Goal: Task Accomplishment & Management: Use online tool/utility

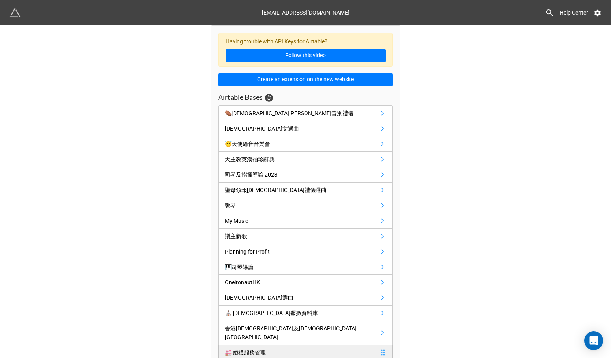
click at [249, 348] on div "💒 婚禮服務管理" at bounding box center [245, 352] width 41 height 9
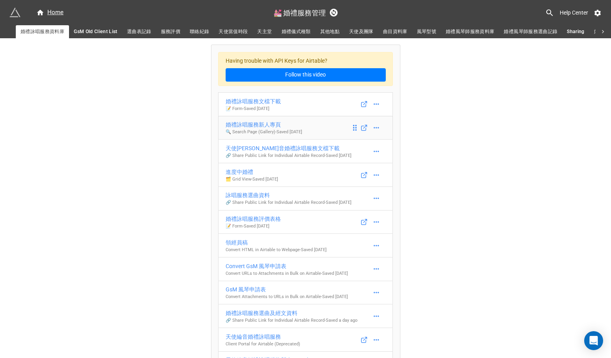
click at [279, 130] on p "🔍 Search Page (Gallery) - Saved 5 days ago" at bounding box center [263, 132] width 76 height 6
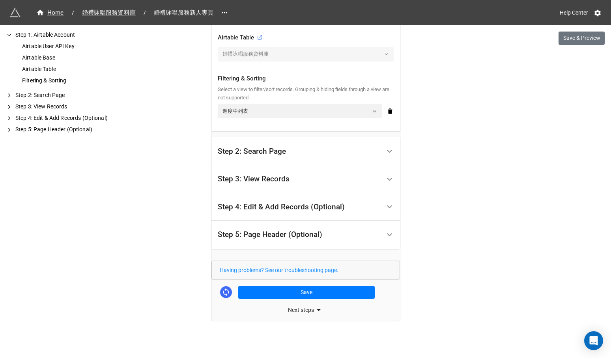
scroll to position [269, 0]
click at [259, 239] on div "Step 5: Page Header (Optional)" at bounding box center [299, 235] width 163 height 19
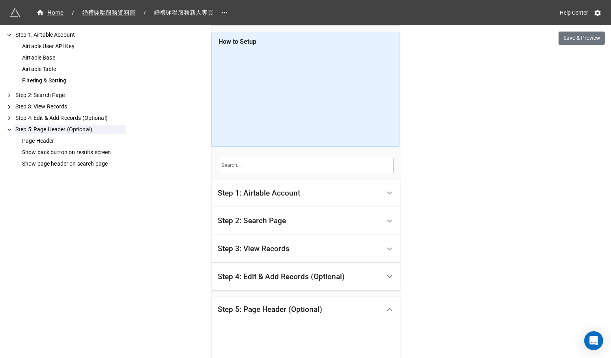
scroll to position [0, 0]
click at [285, 177] on form at bounding box center [305, 165] width 188 height 28
click at [285, 181] on div "Step 1: Airtable Account" at bounding box center [305, 193] width 188 height 28
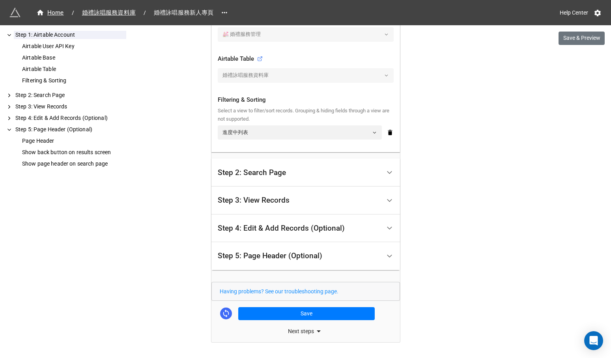
click at [287, 176] on div "Step 2: Search Page" at bounding box center [299, 172] width 163 height 19
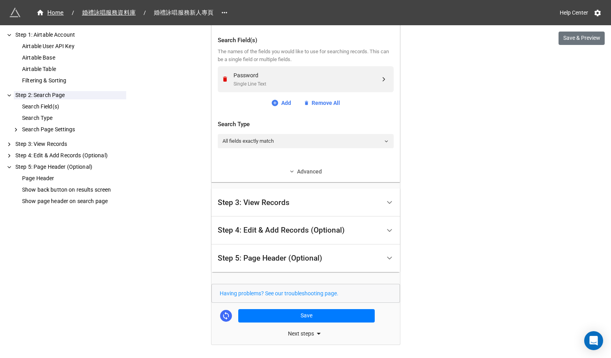
scroll to position [214, 0]
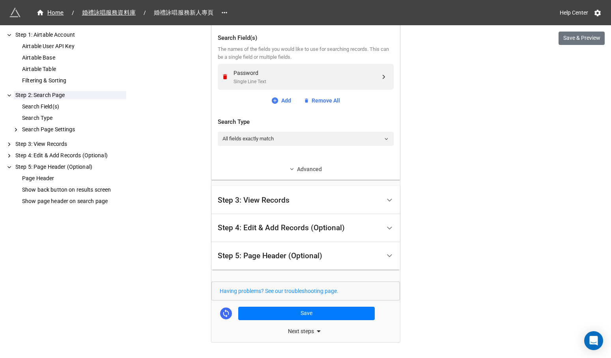
click at [297, 169] on link "Advanced" at bounding box center [306, 169] width 176 height 9
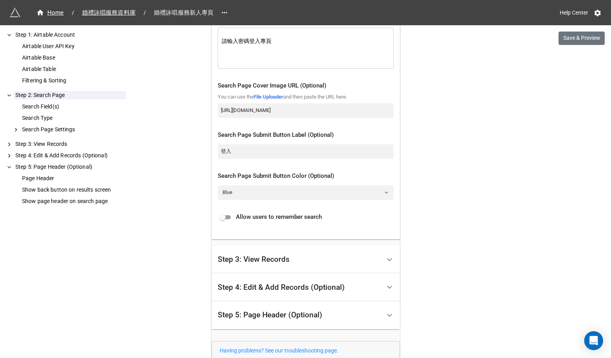
scroll to position [466, 0]
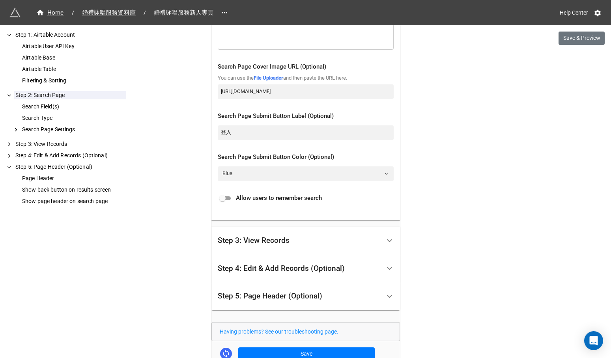
click at [272, 240] on div "Step 3: View Records" at bounding box center [254, 241] width 72 height 8
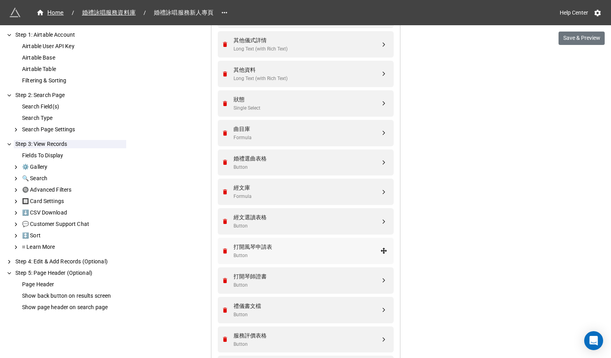
scroll to position [671, 0]
click at [268, 273] on div "打開琴師證書" at bounding box center [306, 277] width 147 height 9
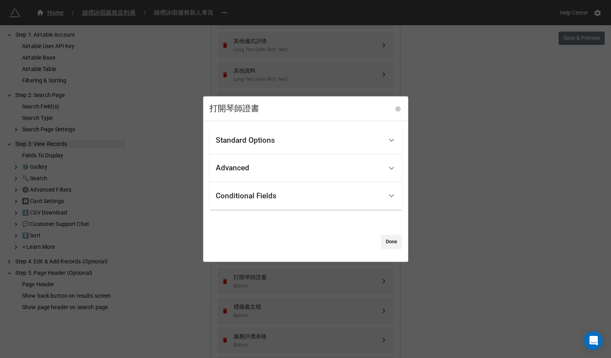
click at [306, 207] on div "Conditional Fields" at bounding box center [305, 196] width 192 height 28
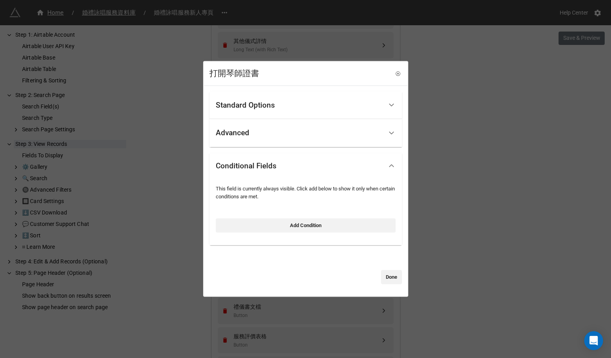
click at [331, 114] on div "Standard Options" at bounding box center [299, 105] width 167 height 19
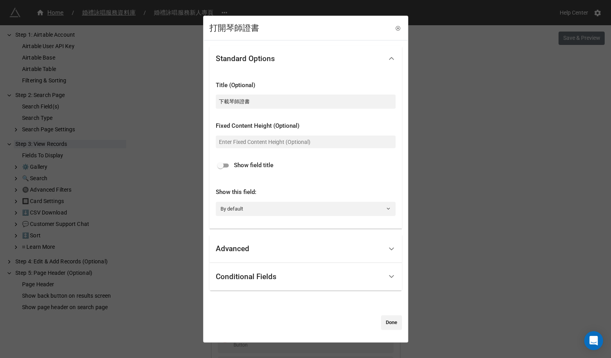
click at [302, 279] on div "Conditional Fields" at bounding box center [299, 276] width 167 height 19
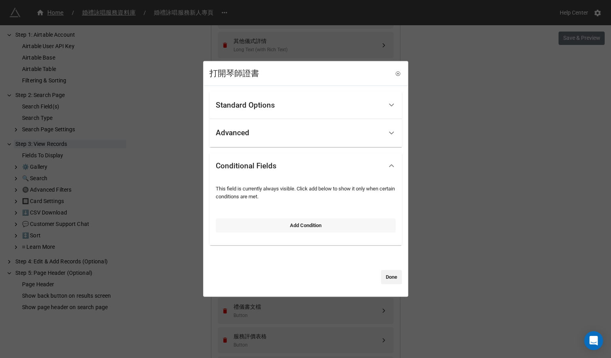
click at [320, 227] on link "Add Condition" at bounding box center [306, 225] width 180 height 14
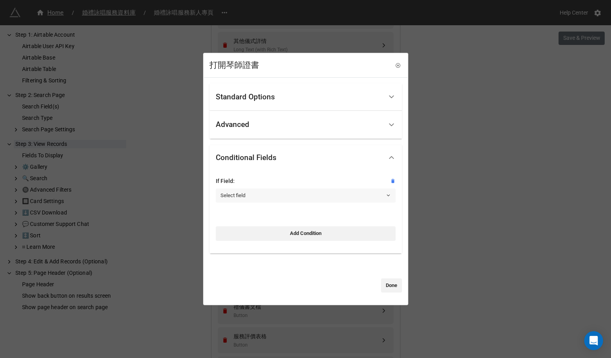
click at [333, 193] on link "Select field" at bounding box center [306, 195] width 180 height 14
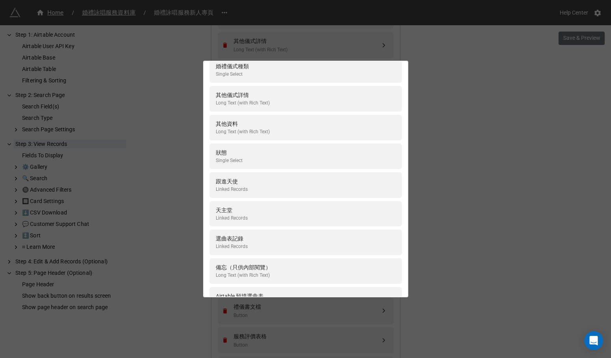
scroll to position [452, 0]
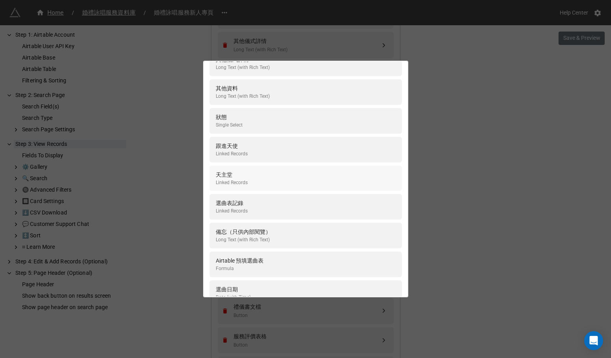
click at [350, 170] on div "天主堂 Linked Records" at bounding box center [306, 178] width 180 height 16
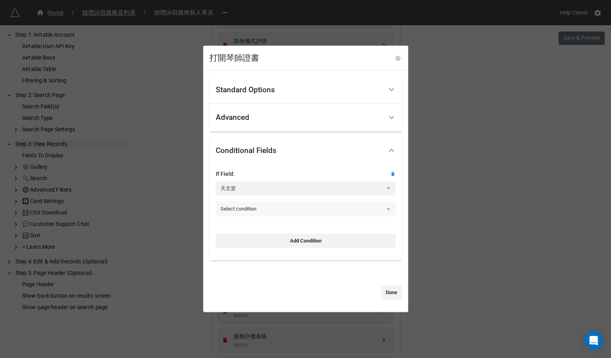
click at [320, 210] on link "Select condition" at bounding box center [306, 209] width 180 height 14
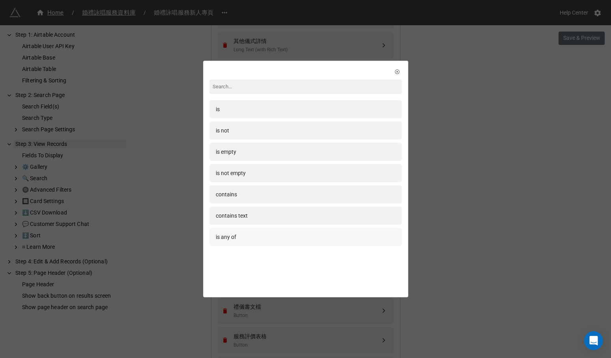
click at [299, 237] on div "is any of" at bounding box center [306, 237] width 180 height 9
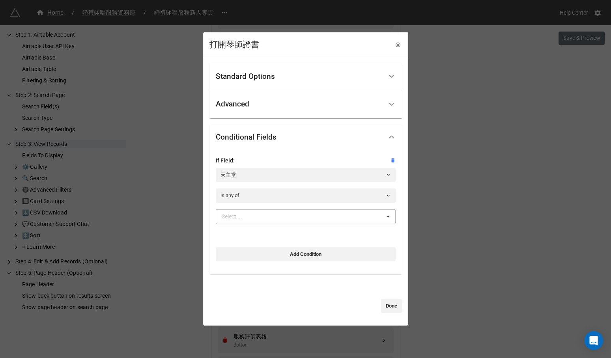
click at [306, 217] on div "Select ... No results found." at bounding box center [306, 216] width 180 height 15
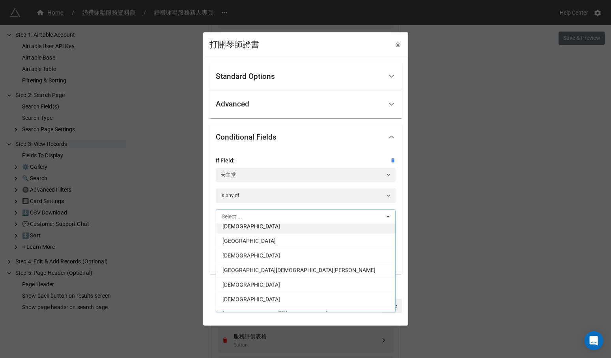
scroll to position [275, 0]
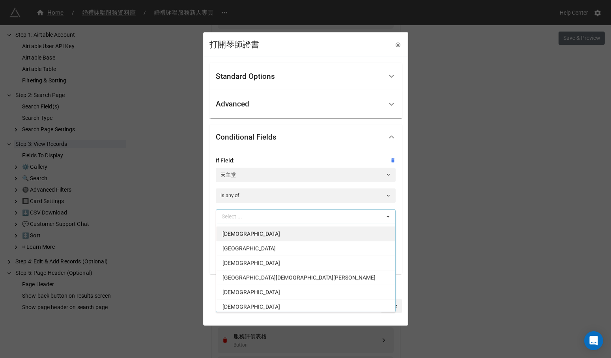
click at [294, 231] on div "玫瑰堂" at bounding box center [305, 233] width 179 height 15
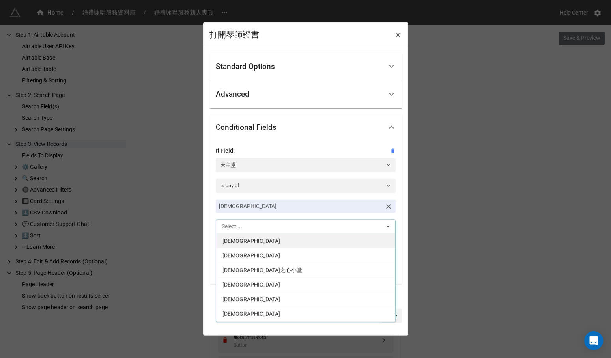
scroll to position [700, 0]
click at [291, 239] on div "聖母無原罪主教座堂" at bounding box center [305, 241] width 179 height 15
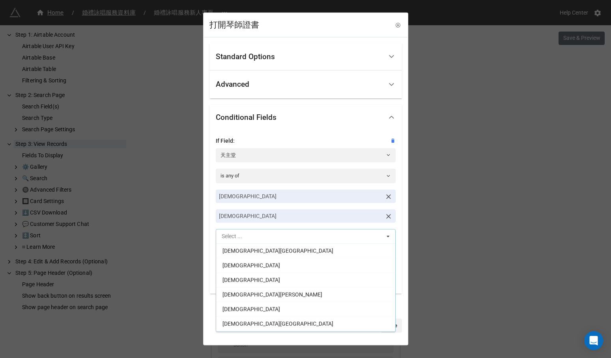
scroll to position [801, 0]
click at [285, 295] on div "聖瑪加利大堂" at bounding box center [305, 295] width 179 height 15
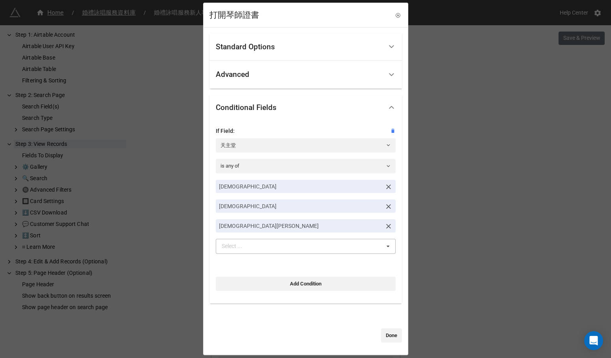
click at [397, 276] on div "If Field: 天主堂 is any of 玫瑰堂 聖母無原罪主教座堂 聖瑪加利大堂 Select ... 上智之座小堂 中華聖母堂 主顯堂 北大嶼山、東…" at bounding box center [305, 211] width 192 height 183
click at [340, 278] on link "Add Condition" at bounding box center [306, 283] width 180 height 14
select select "all-are-met"
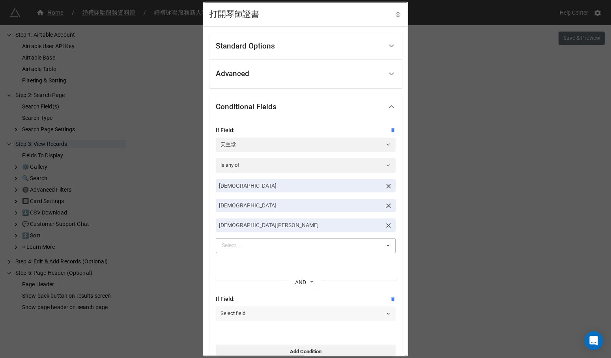
click at [304, 307] on link "Select field" at bounding box center [306, 313] width 180 height 14
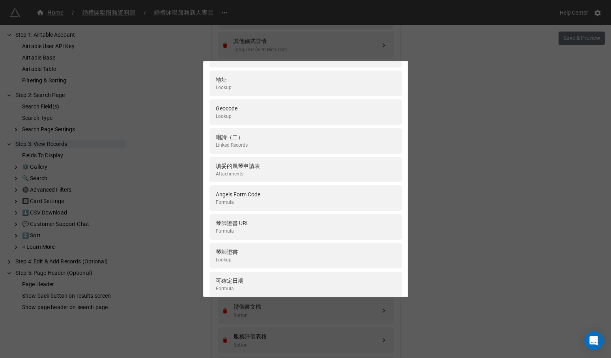
scroll to position [1760, 0]
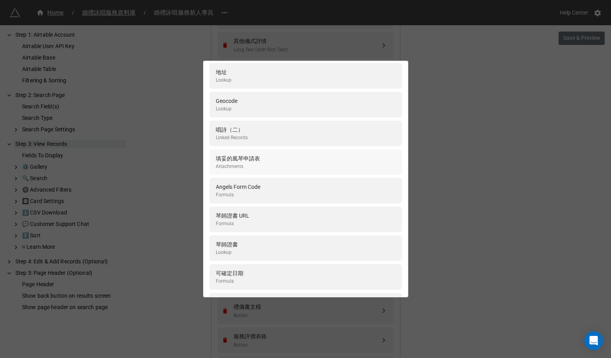
click at [359, 154] on div "填妥的風琴申請表 Attachments" at bounding box center [306, 162] width 180 height 16
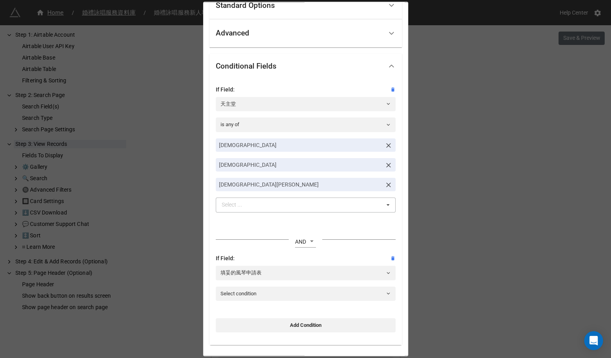
scroll to position [52, 0]
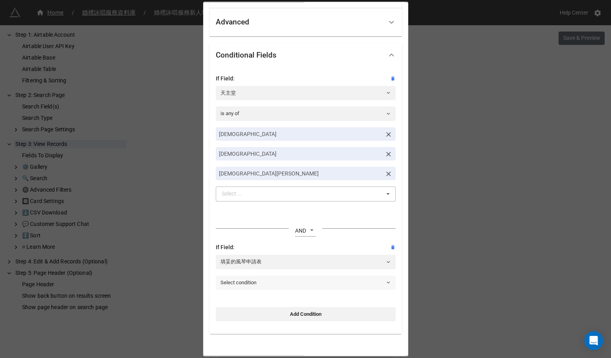
click at [296, 280] on link "Select condition" at bounding box center [306, 282] width 180 height 14
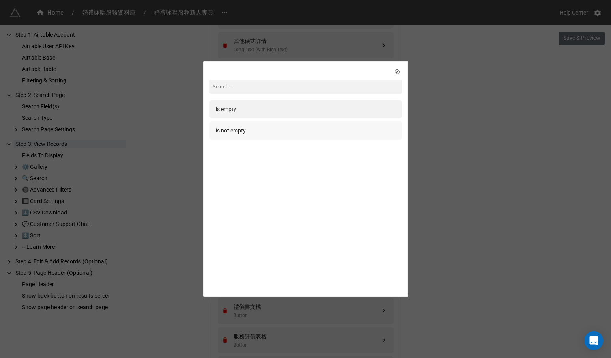
click at [325, 136] on div "is not empty" at bounding box center [305, 130] width 192 height 18
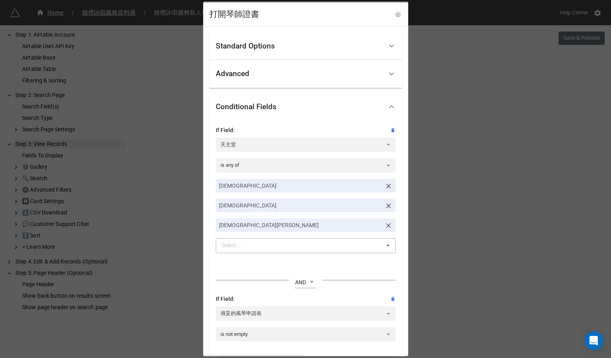
scroll to position [0, 0]
click at [345, 48] on div "Standard Options" at bounding box center [299, 46] width 167 height 19
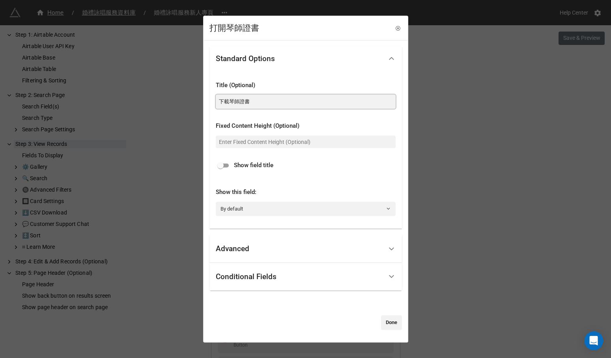
drag, startPoint x: 239, startPoint y: 102, endPoint x: 250, endPoint y: 102, distance: 10.7
click at [250, 102] on input "下載琴師證書" at bounding box center [306, 102] width 180 height 14
click at [268, 243] on div "Advanced" at bounding box center [299, 249] width 167 height 19
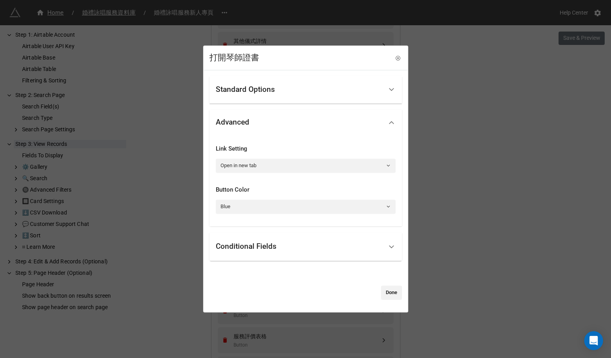
click at [307, 97] on div "Standard Options" at bounding box center [299, 89] width 167 height 19
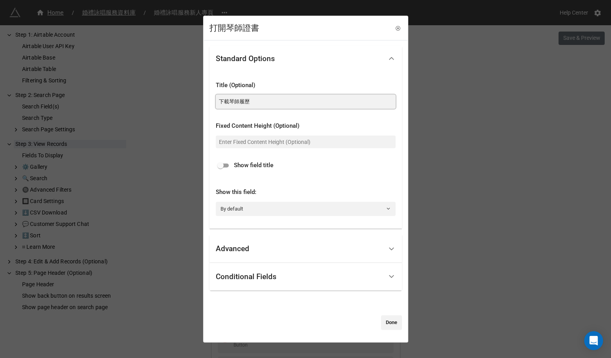
click at [298, 101] on input "下載琴師履歷" at bounding box center [306, 102] width 180 height 14
type input "下載琴師履歷（連同風琴使用申請表交回堂區）"
click at [382, 326] on link "Done" at bounding box center [391, 322] width 21 height 14
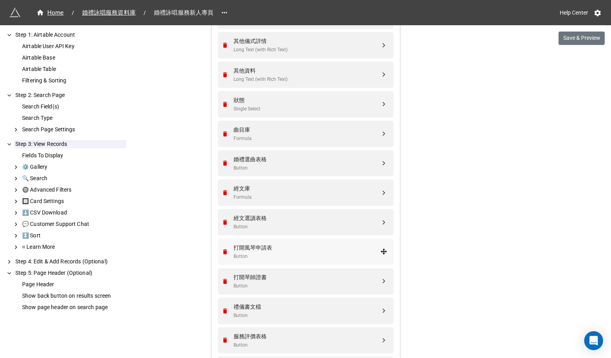
click at [300, 253] on div "Button" at bounding box center [306, 256] width 147 height 7
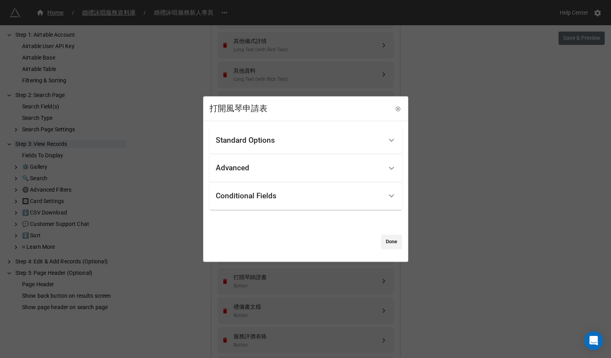
click at [358, 143] on div "Standard Options" at bounding box center [299, 140] width 167 height 19
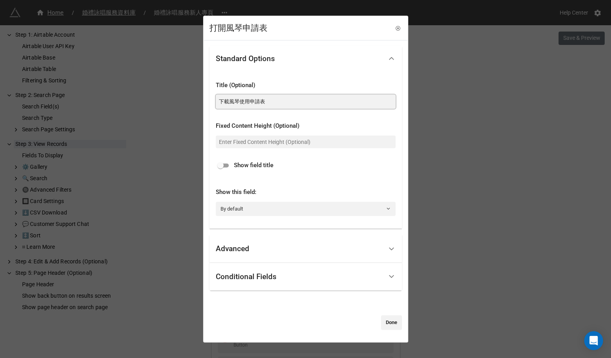
click at [296, 104] on input "下載風琴使用申請表" at bounding box center [306, 102] width 180 height 14
type input "下載風琴使用申請表（連同琴師履歴交回堂區）"
click at [264, 168] on span "Show field title" at bounding box center [253, 165] width 39 height 9
click at [227, 164] on input "checkbox" at bounding box center [220, 165] width 28 height 9
checkbox input "true"
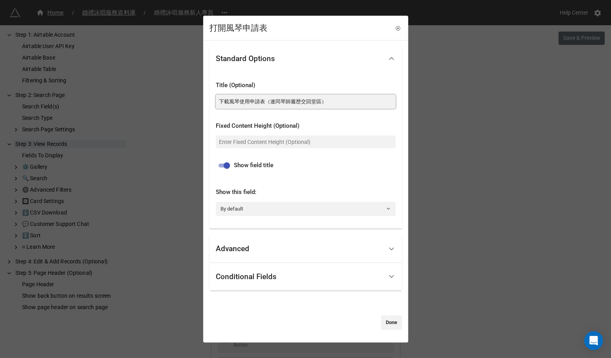
click at [267, 104] on input "下載風琴使用申請表（連同琴師履歴交回堂區）" at bounding box center [306, 102] width 180 height 14
drag, startPoint x: 267, startPoint y: 104, endPoint x: 235, endPoint y: 97, distance: 32.2
click at [236, 98] on input "下載風琴使用申請表（連同琴師履歴交回堂區）" at bounding box center [306, 102] width 180 height 14
type input "（連同琴師履歴交回堂區）"
click at [305, 278] on div "Conditional Fields" at bounding box center [299, 276] width 167 height 19
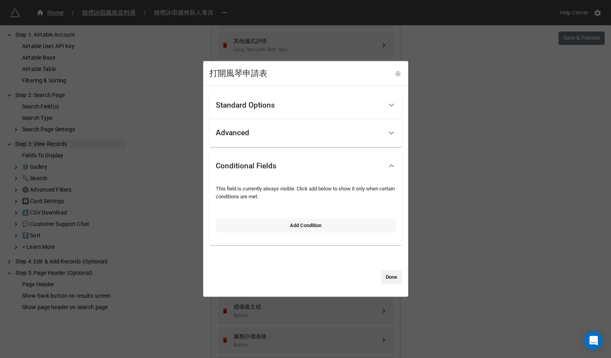
click at [320, 228] on link "Add Condition" at bounding box center [306, 225] width 180 height 14
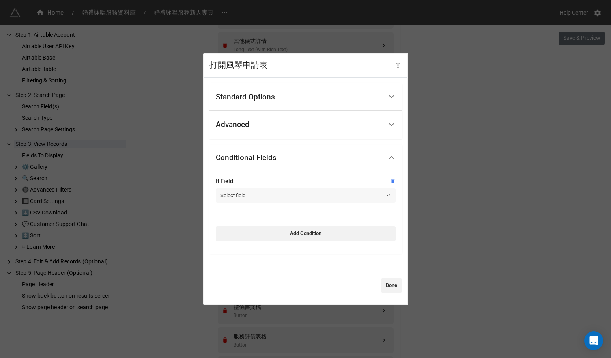
click at [330, 198] on link "Select field" at bounding box center [306, 195] width 180 height 14
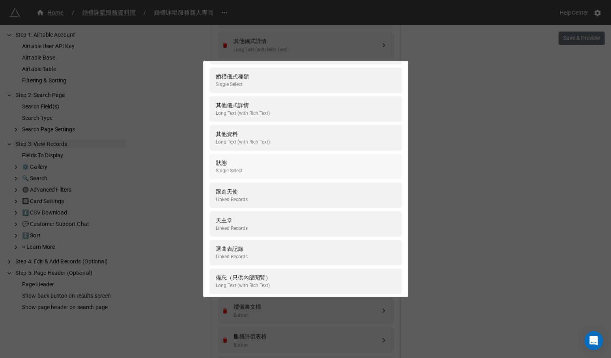
scroll to position [408, 0]
click at [299, 214] on div "天主堂 Linked Records" at bounding box center [306, 222] width 180 height 16
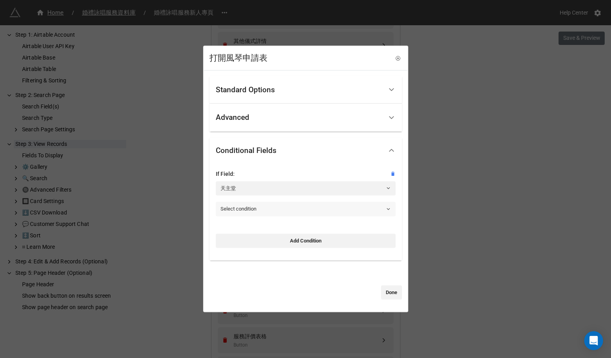
click at [302, 209] on link "Select condition" at bounding box center [306, 209] width 180 height 14
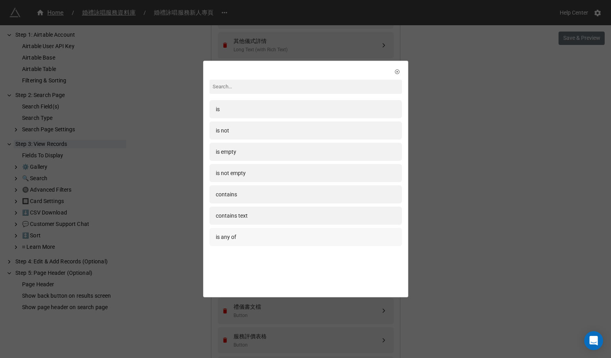
scroll to position [0, 0]
click at [293, 233] on div "is any of" at bounding box center [306, 237] width 180 height 9
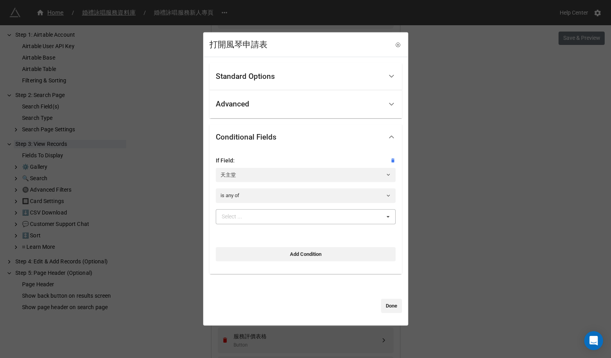
click at [299, 218] on div "Select ... No results found." at bounding box center [306, 216] width 180 height 15
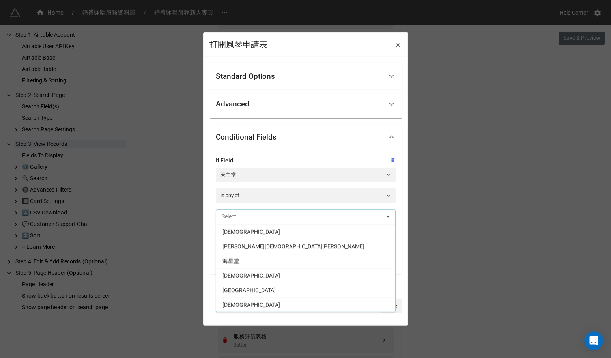
scroll to position [234, 0]
click at [272, 270] on div "玫瑰堂" at bounding box center [305, 274] width 179 height 15
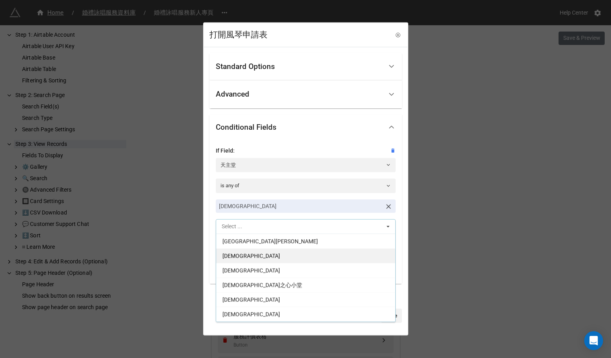
scroll to position [688, 0]
click at [278, 255] on div "聖母無原罪主教座堂" at bounding box center [305, 252] width 179 height 15
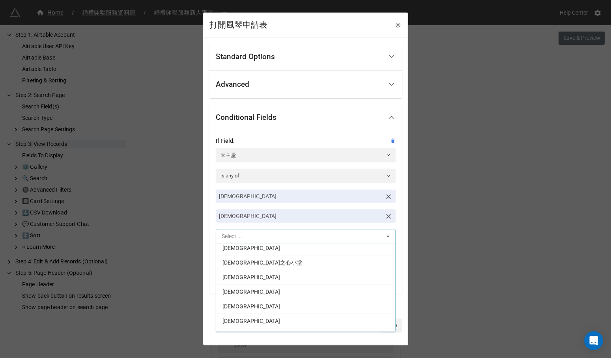
scroll to position [703, 0]
click at [262, 321] on span "聖母誕辰主教座堂" at bounding box center [251, 321] width 58 height 6
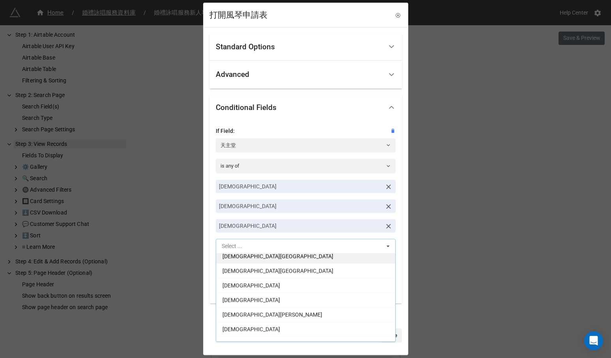
scroll to position [781, 0]
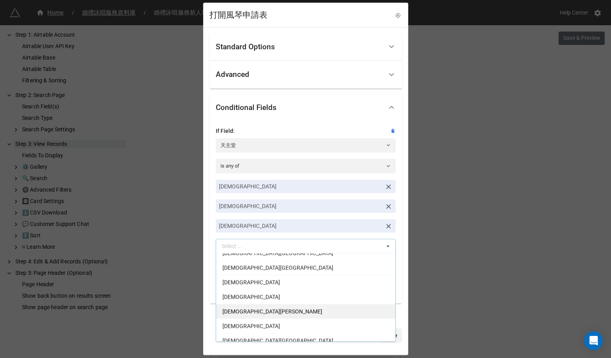
click at [277, 308] on div "聖瑪加利大堂" at bounding box center [305, 311] width 179 height 15
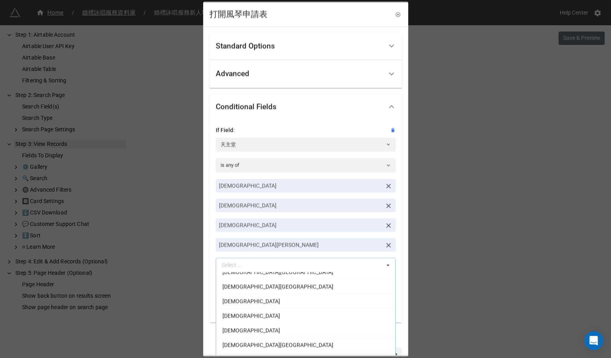
click at [398, 283] on div "Standard Options Title (Optional) （連同琴師履歴交回堂區） Fixed Content Height (Optional) …" at bounding box center [305, 199] width 203 height 347
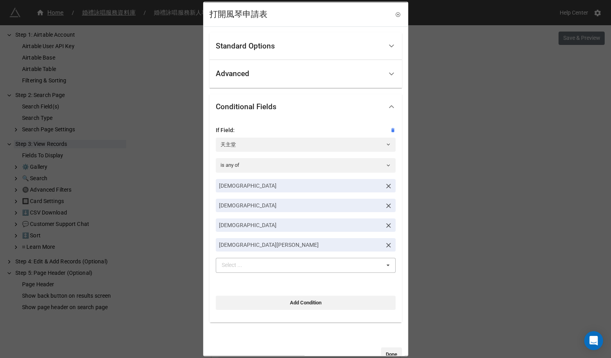
click at [384, 223] on icon at bounding box center [388, 225] width 8 height 8
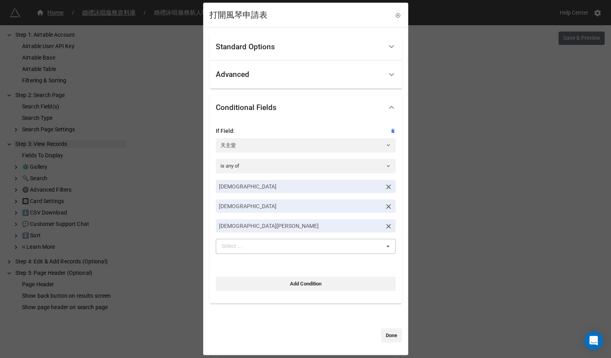
click at [346, 325] on div "Standard Options Title (Optional) （連同琴師履歴交回堂區） Fixed Content Height (Optional) …" at bounding box center [305, 188] width 192 height 310
click at [304, 283] on link "Add Condition" at bounding box center [306, 283] width 180 height 14
select select "all-are-met"
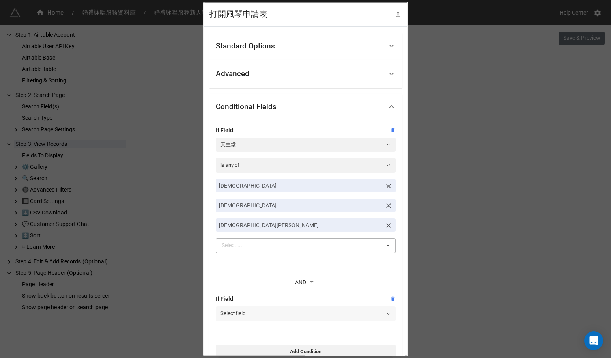
click at [298, 311] on link "Select field" at bounding box center [306, 313] width 180 height 14
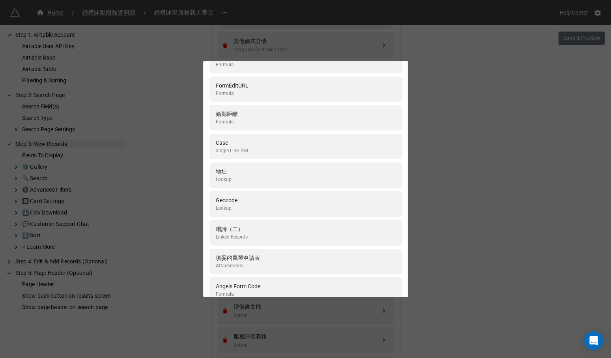
scroll to position [1665, 0]
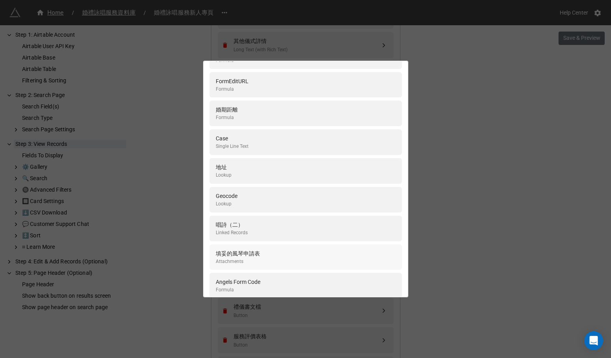
click at [326, 249] on div "填妥的風琴申請表 Attachments" at bounding box center [306, 257] width 180 height 16
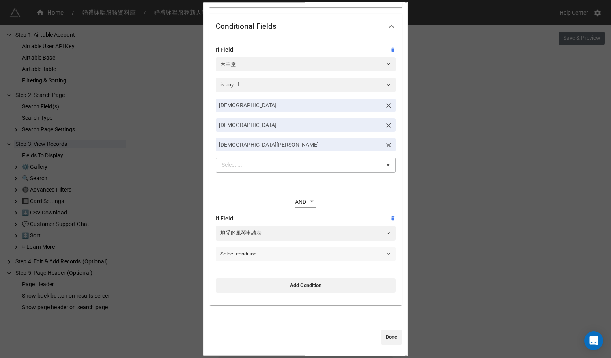
scroll to position [80, 0]
click at [303, 253] on link "Select condition" at bounding box center [306, 254] width 180 height 14
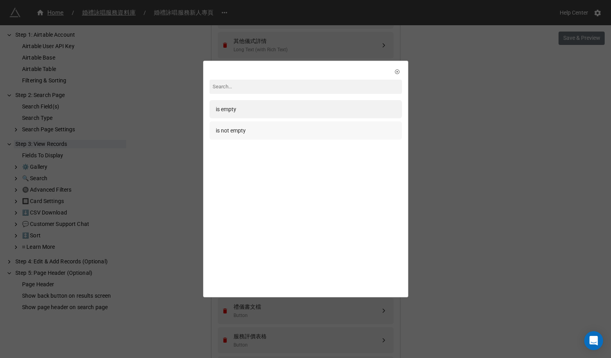
click at [348, 136] on div "is not empty" at bounding box center [305, 130] width 192 height 18
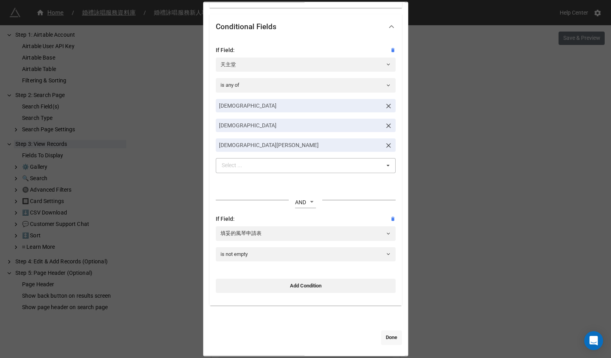
click at [388, 334] on link "Done" at bounding box center [391, 337] width 21 height 14
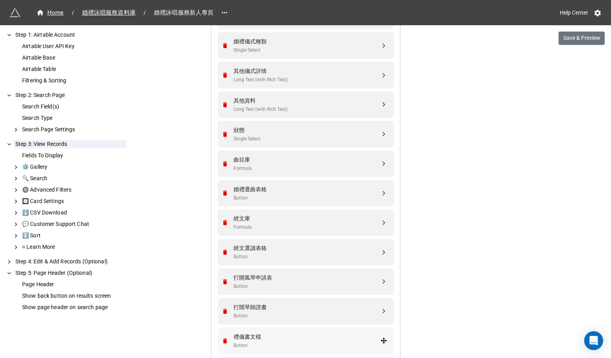
scroll to position [639, 0]
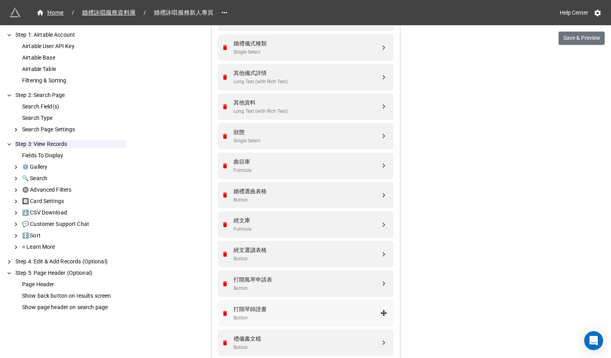
click at [360, 314] on div "Button" at bounding box center [306, 317] width 147 height 7
select select "all-are-met"
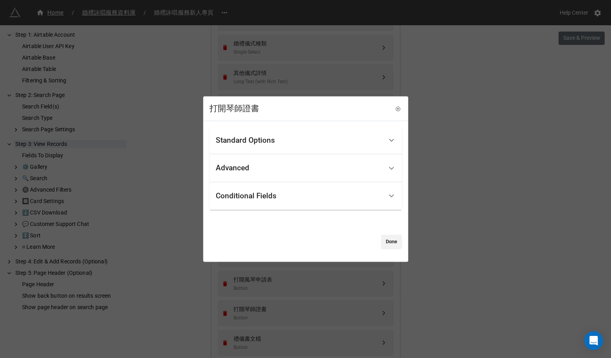
click at [362, 174] on div "Advanced" at bounding box center [299, 168] width 167 height 19
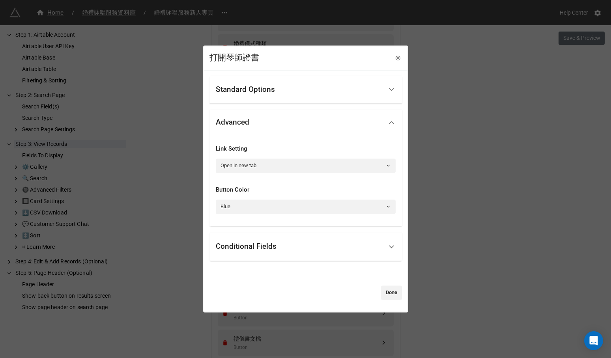
click at [342, 93] on div "Standard Options" at bounding box center [299, 89] width 167 height 19
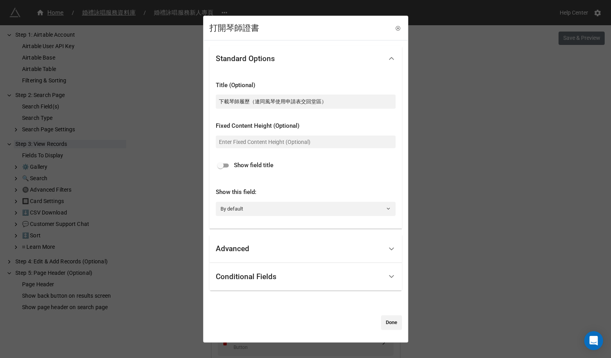
click at [226, 163] on input "checkbox" at bounding box center [220, 165] width 28 height 9
checkbox input "true"
click at [252, 104] on input "下載琴師履歷（連同風琴使用申請表交回堂區）" at bounding box center [306, 102] width 180 height 14
drag, startPoint x: 252, startPoint y: 103, endPoint x: 204, endPoint y: 101, distance: 47.4
click at [204, 101] on div "Standard Options Title (Optional) 下載琴師履歷（連同風琴使用申請表交回堂區） Fixed Content Height (O…" at bounding box center [305, 190] width 203 height 301
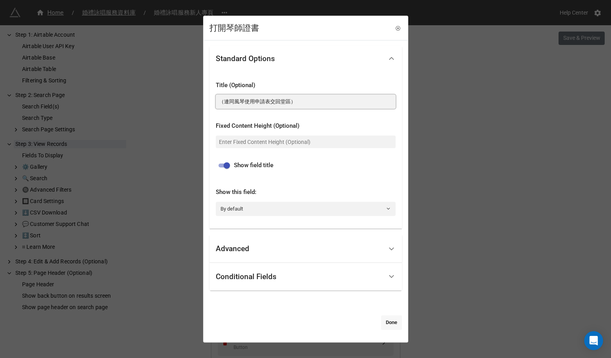
type input "（連同風琴使用申請表交回堂區）"
click at [387, 321] on link "Done" at bounding box center [391, 322] width 21 height 14
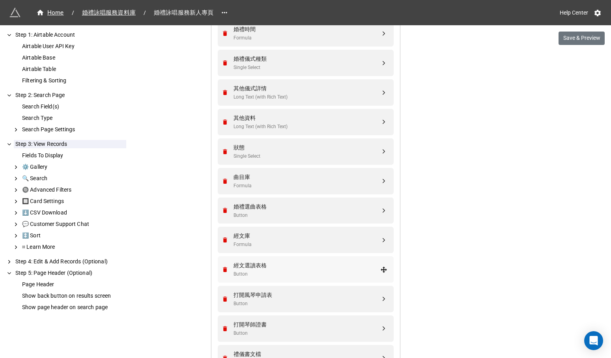
scroll to position [623, 0]
click at [349, 271] on div "Button" at bounding box center [306, 274] width 147 height 7
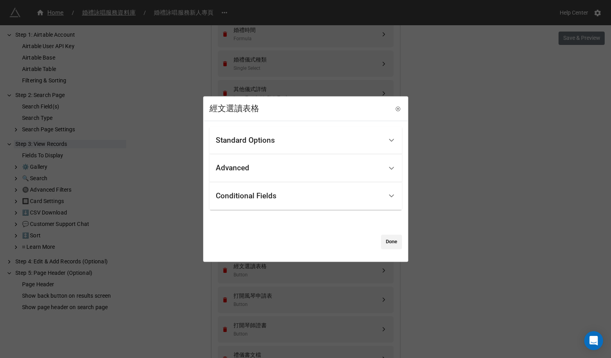
click at [328, 197] on div "Conditional Fields" at bounding box center [299, 196] width 167 height 19
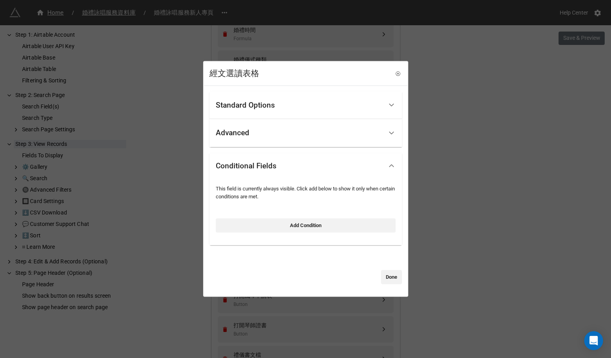
click at [342, 111] on div "Standard Options" at bounding box center [299, 105] width 167 height 19
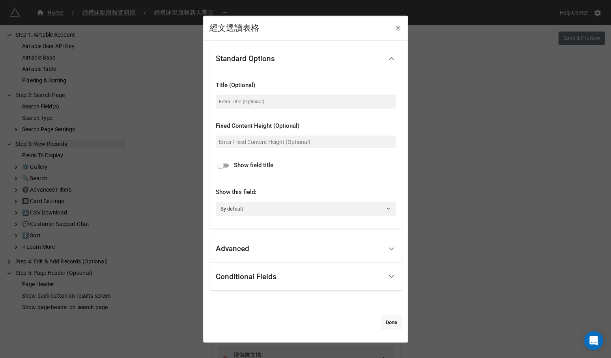
click at [384, 324] on link "Done" at bounding box center [391, 322] width 21 height 14
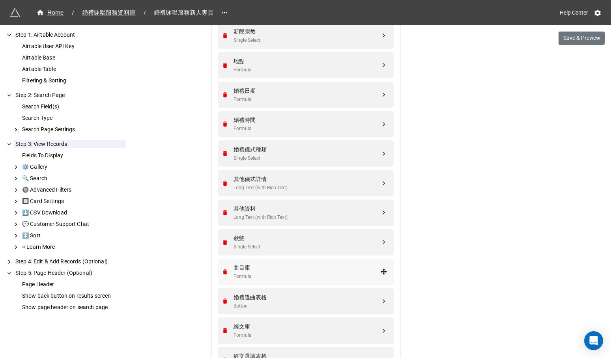
scroll to position [564, 0]
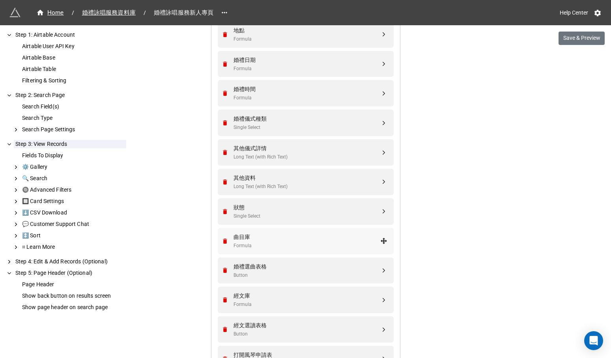
click at [336, 233] on div "曲目庫" at bounding box center [306, 237] width 147 height 9
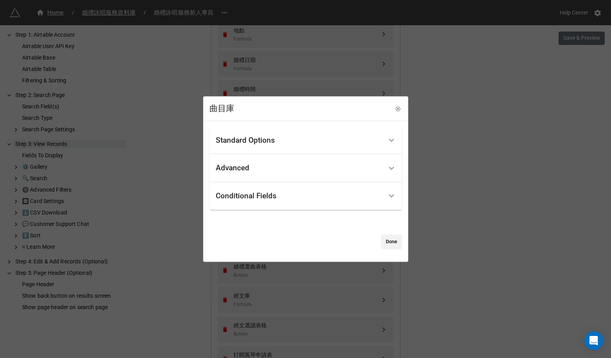
click at [354, 143] on div "Standard Options" at bounding box center [299, 140] width 167 height 19
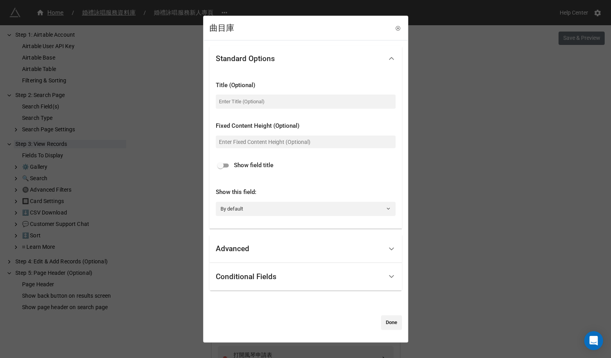
click at [318, 245] on div "Advanced" at bounding box center [299, 249] width 167 height 19
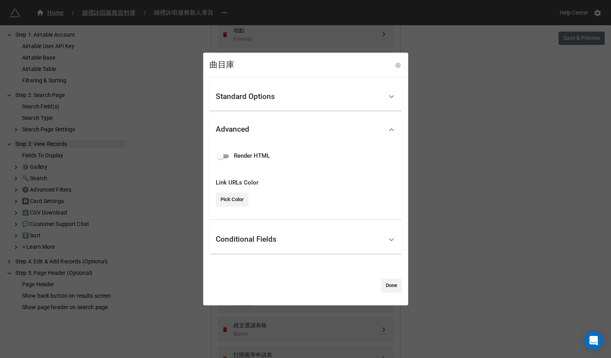
click at [319, 243] on div "Conditional Fields" at bounding box center [299, 240] width 167 height 19
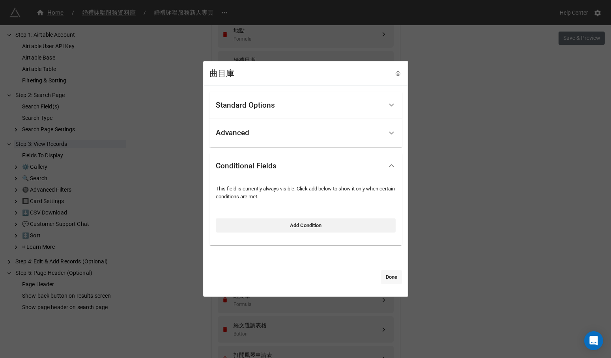
click at [383, 278] on link "Done" at bounding box center [391, 277] width 21 height 14
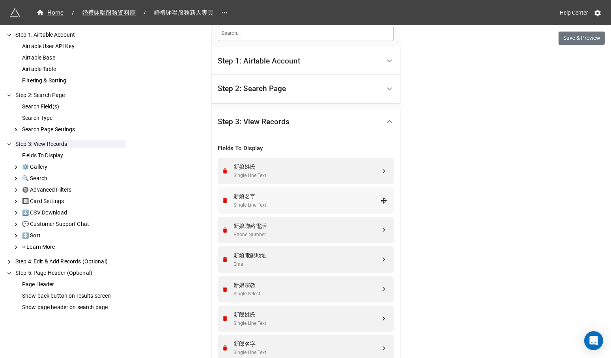
scroll to position [130, 0]
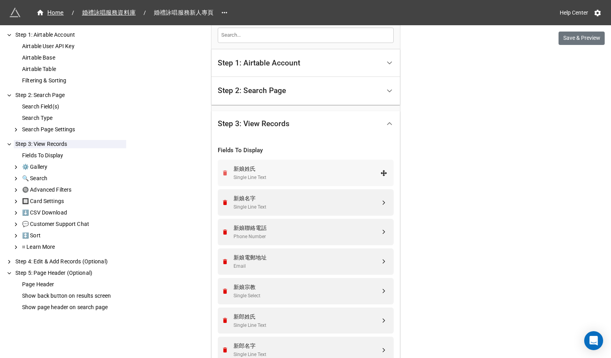
click at [222, 170] on icon "Remove" at bounding box center [225, 173] width 7 height 7
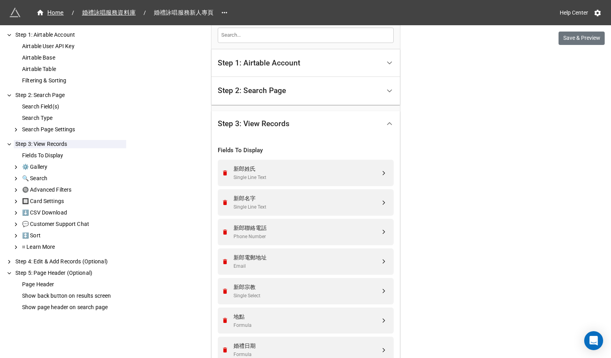
click at [222, 170] on icon "Remove" at bounding box center [225, 173] width 7 height 7
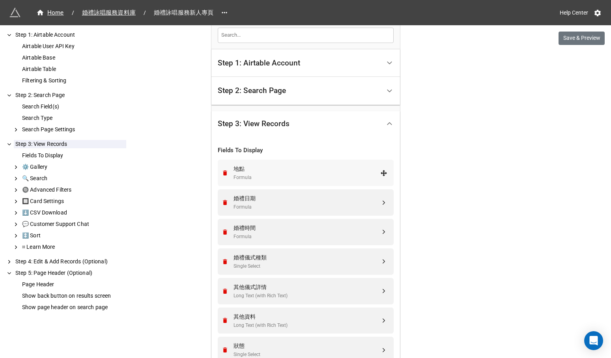
click at [272, 176] on div "Formula" at bounding box center [306, 177] width 147 height 7
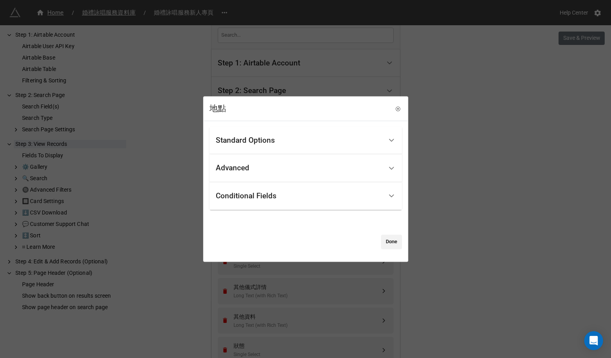
click at [286, 145] on div "Standard Options" at bounding box center [299, 140] width 167 height 19
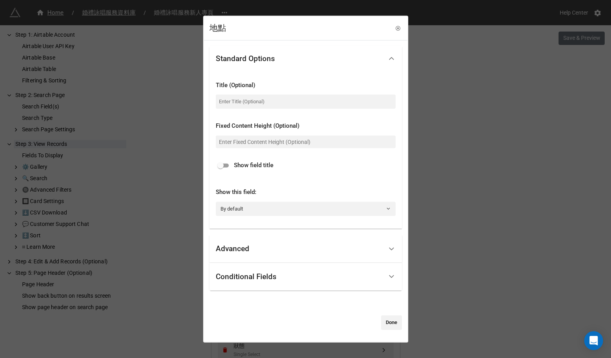
click at [262, 241] on div "Advanced" at bounding box center [299, 249] width 167 height 19
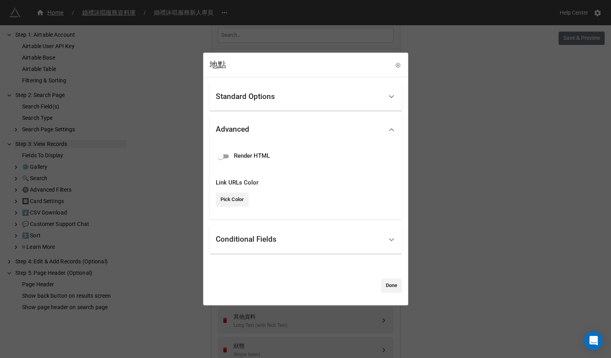
click at [315, 105] on div "Standard Options" at bounding box center [299, 97] width 167 height 19
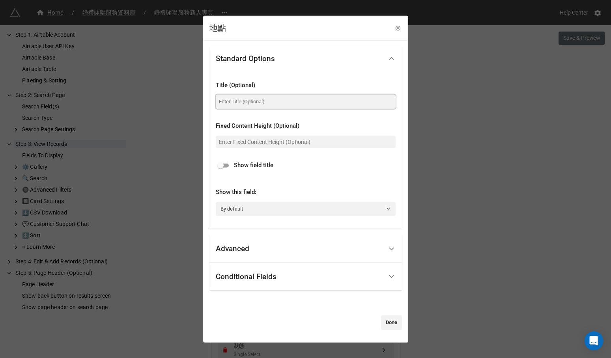
click at [299, 104] on input at bounding box center [306, 102] width 180 height 14
type input "婚禮地點"
click at [267, 163] on span "Show field title" at bounding box center [253, 165] width 39 height 9
click at [231, 164] on div "Show field title" at bounding box center [306, 165] width 180 height 9
click at [227, 163] on input "checkbox" at bounding box center [220, 165] width 28 height 9
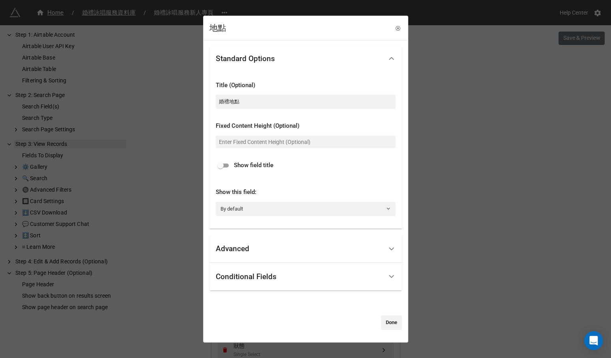
checkbox input "true"
click at [276, 244] on div "Advanced" at bounding box center [299, 249] width 167 height 19
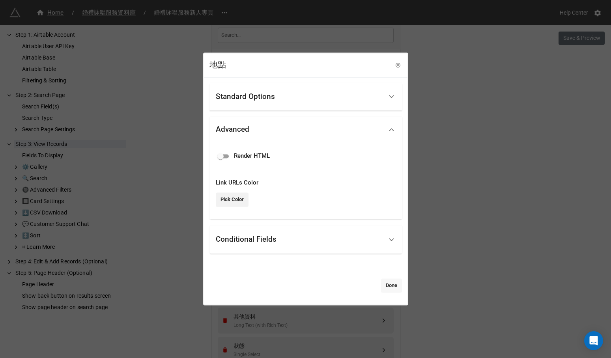
click at [384, 287] on link "Done" at bounding box center [391, 285] width 21 height 14
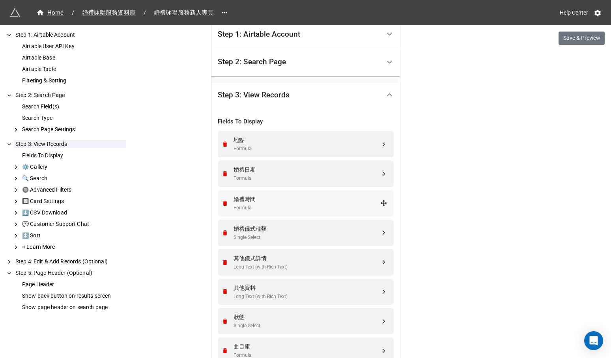
scroll to position [166, 0]
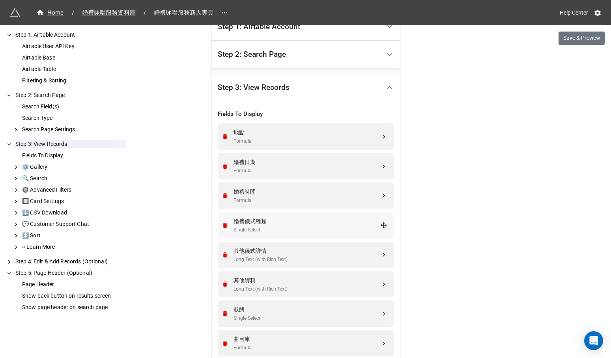
click at [300, 221] on div "婚禮儀式種類" at bounding box center [306, 221] width 147 height 9
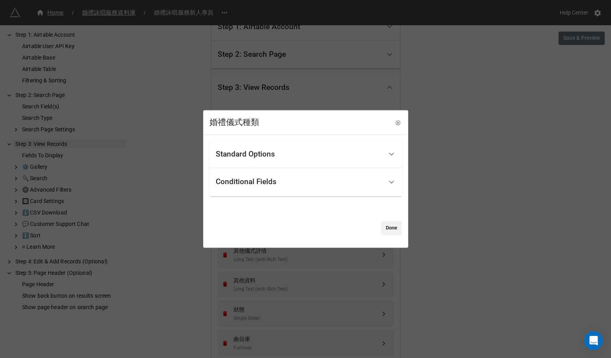
click at [307, 162] on div "Standard Options" at bounding box center [299, 154] width 167 height 19
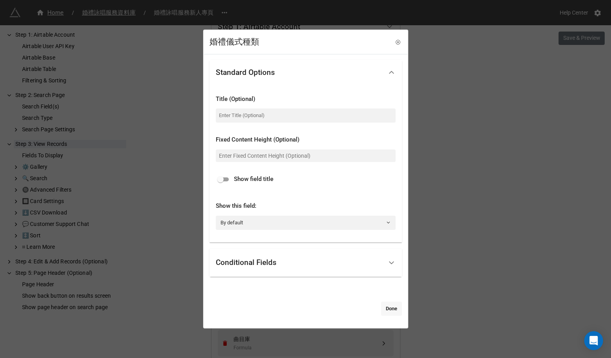
click at [383, 307] on link "Done" at bounding box center [391, 309] width 21 height 14
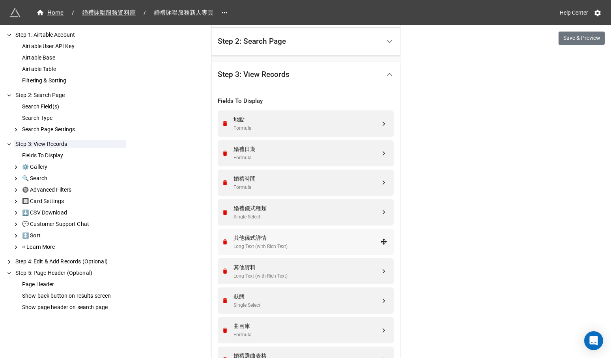
scroll to position [181, 0]
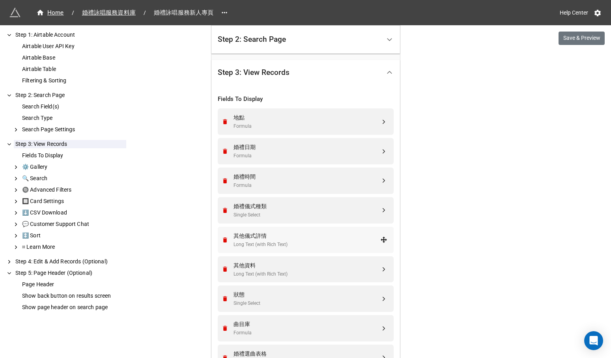
click at [340, 235] on div "其他儀式詳情" at bounding box center [306, 235] width 147 height 9
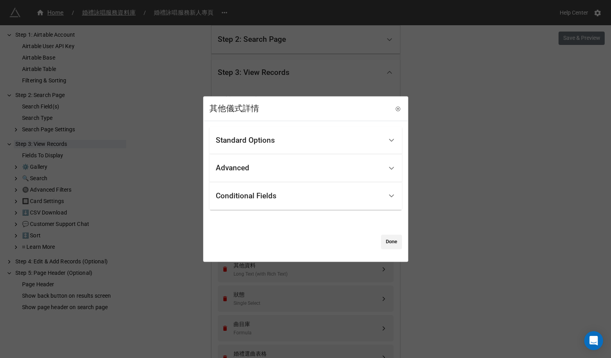
click at [352, 193] on div "Conditional Fields" at bounding box center [299, 196] width 167 height 19
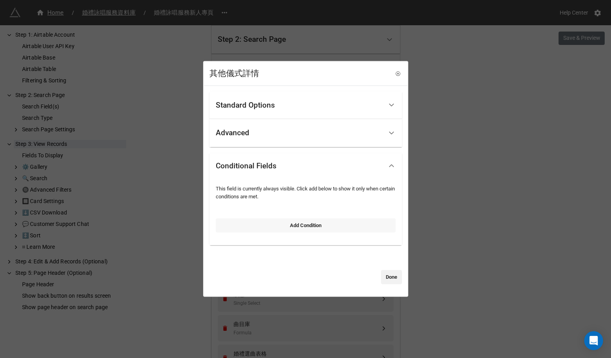
click at [344, 224] on link "Add Condition" at bounding box center [306, 225] width 180 height 14
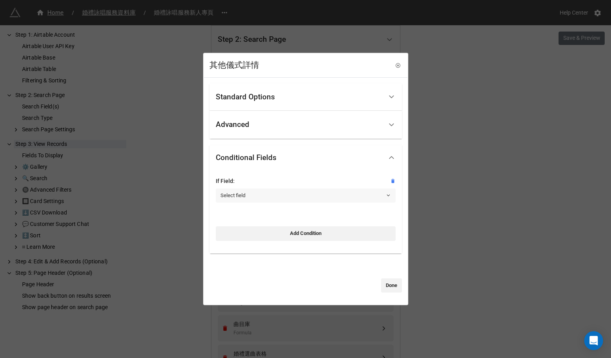
click at [349, 196] on link "Select field" at bounding box center [306, 195] width 180 height 14
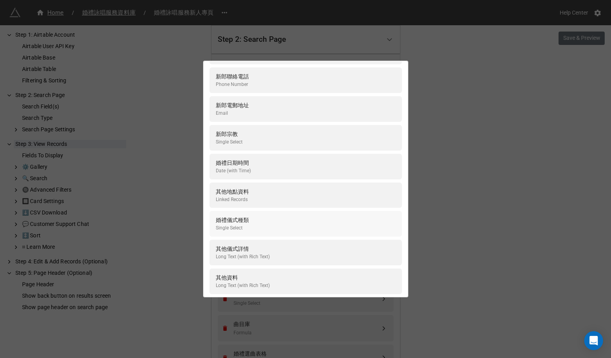
scroll to position [266, 0]
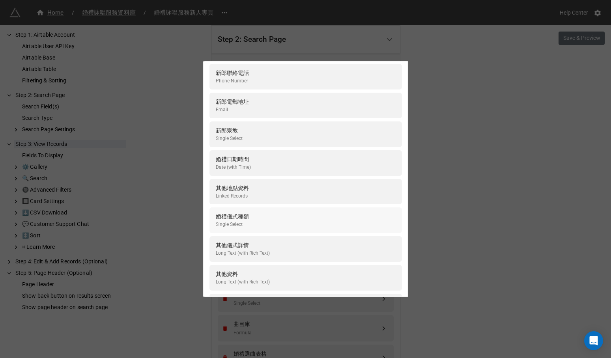
click at [332, 218] on div "婚禮儀式種類 Single Select" at bounding box center [306, 220] width 180 height 16
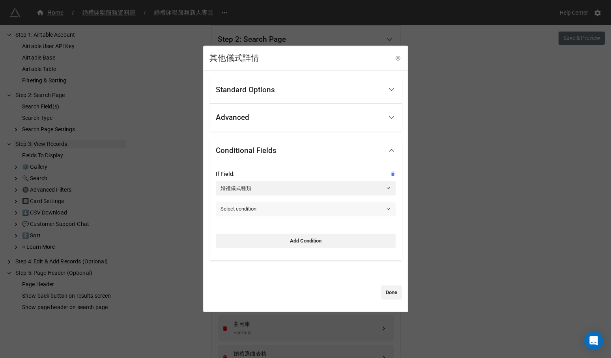
click at [335, 209] on link "Select condition" at bounding box center [306, 209] width 180 height 14
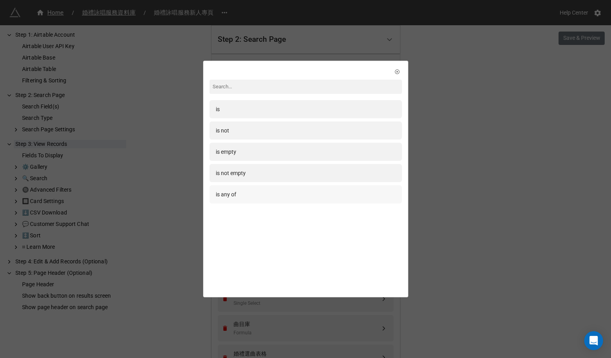
click at [335, 195] on div "is any of" at bounding box center [306, 194] width 180 height 9
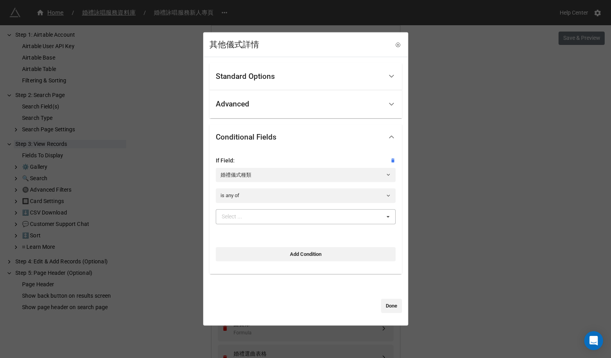
click at [321, 214] on div "Select ... （第一式）婚姻聖事感恩祭 （第二式）婚姻聖事典禮 （第三式）結婚典禮 補禮 基督教崇拜 其他儀式" at bounding box center [306, 216] width 180 height 15
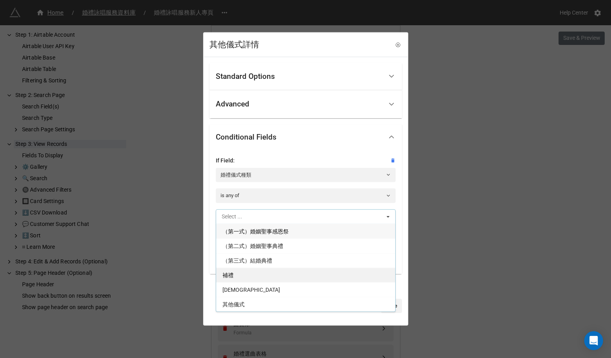
scroll to position [0, 0]
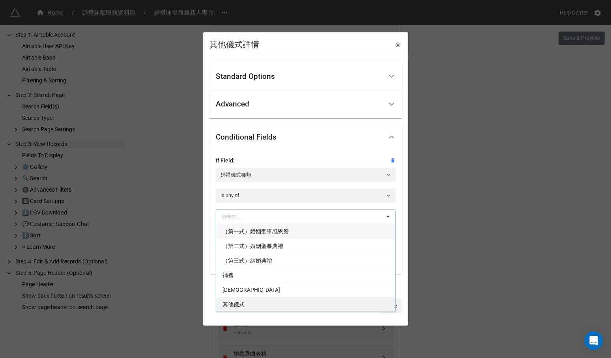
click at [275, 300] on div "其他儀式" at bounding box center [305, 303] width 179 height 15
click at [323, 197] on link "is any of" at bounding box center [306, 195] width 180 height 14
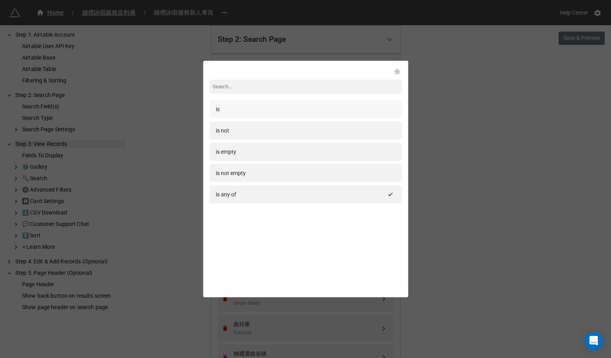
click at [353, 109] on div "is" at bounding box center [306, 109] width 180 height 9
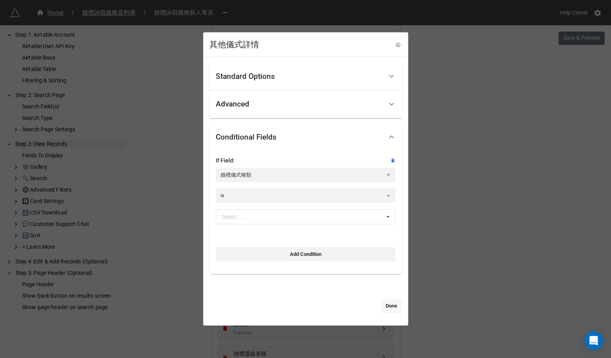
click at [381, 304] on link "Done" at bounding box center [391, 306] width 21 height 14
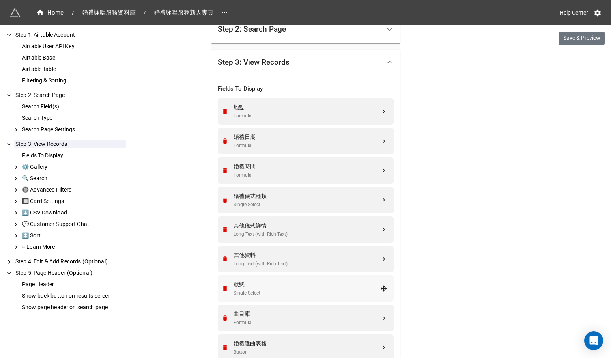
scroll to position [191, 0]
click at [348, 199] on div "婚禮儀式種類" at bounding box center [306, 196] width 147 height 9
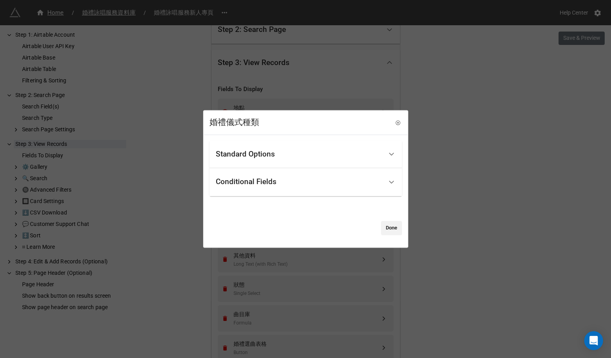
click at [354, 160] on div "Standard Options" at bounding box center [299, 154] width 167 height 19
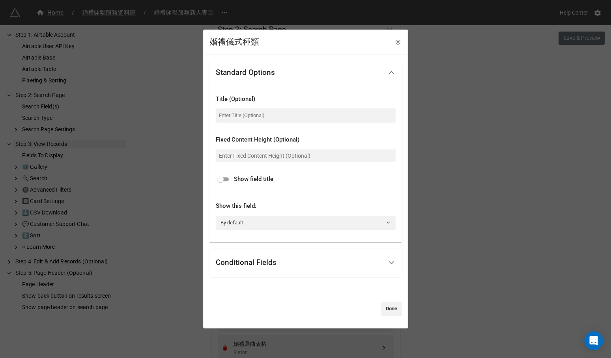
click at [308, 251] on div "Conditional Fields" at bounding box center [305, 263] width 192 height 28
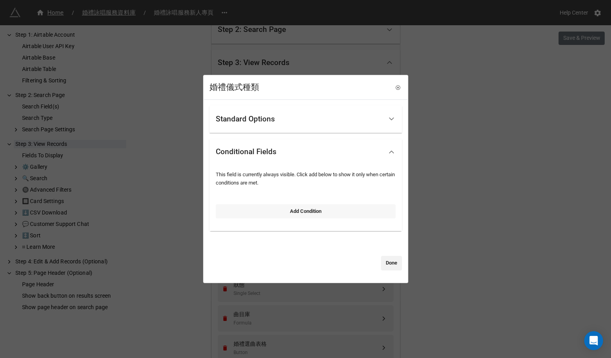
click at [320, 212] on link "Add Condition" at bounding box center [306, 211] width 180 height 14
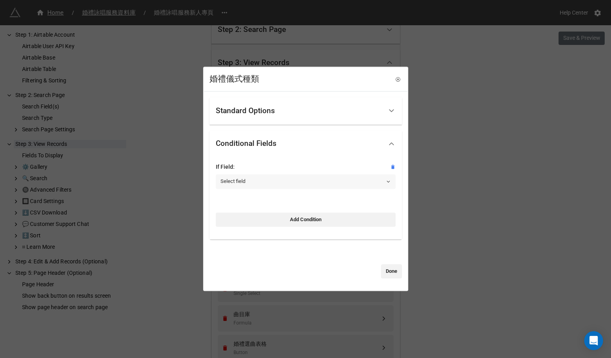
click at [325, 185] on link "Select field" at bounding box center [306, 181] width 180 height 14
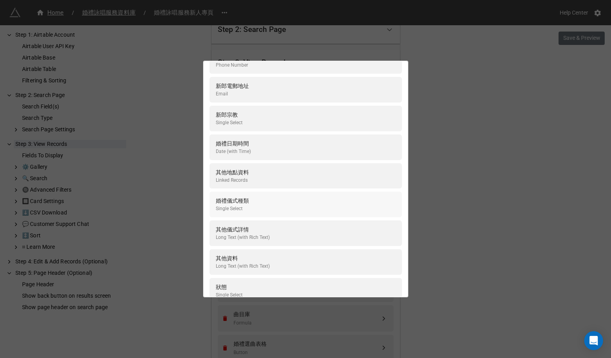
scroll to position [285, 0]
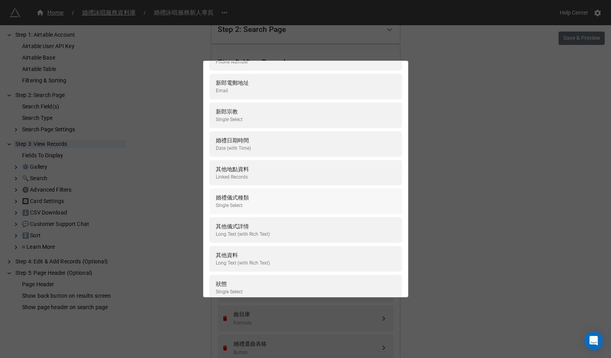
click at [319, 203] on div "婚禮儀式種類 Single Select" at bounding box center [306, 201] width 180 height 16
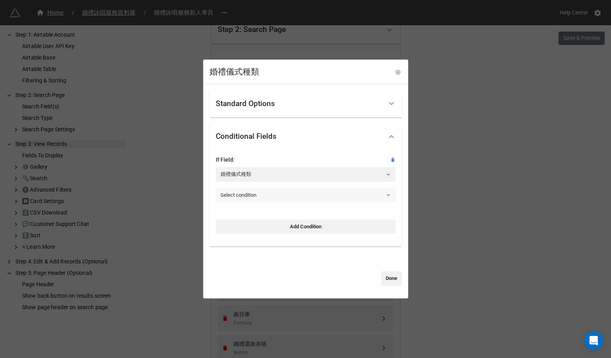
click at [320, 191] on link "Select condition" at bounding box center [306, 195] width 180 height 14
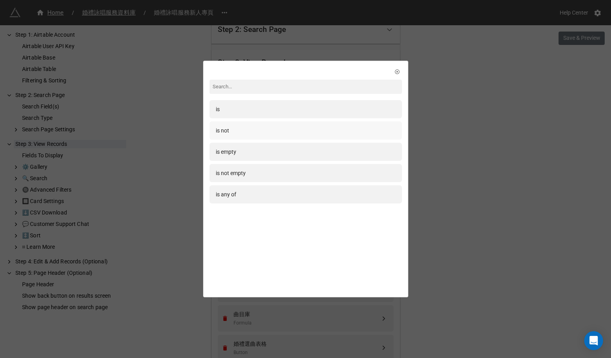
click at [329, 133] on div "is not" at bounding box center [306, 130] width 180 height 9
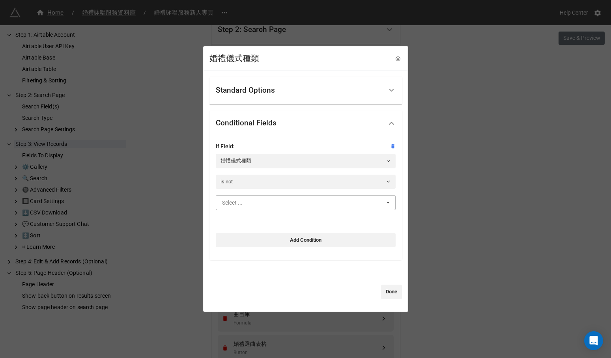
click at [305, 203] on input "text" at bounding box center [305, 203] width 179 height 14
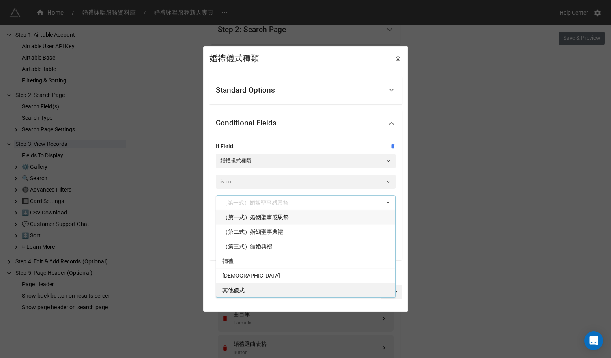
click at [278, 290] on div "其他儀式" at bounding box center [305, 290] width 179 height 15
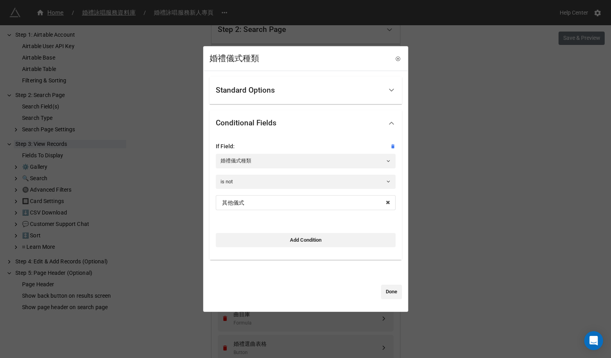
click at [382, 293] on link "Done" at bounding box center [391, 292] width 21 height 14
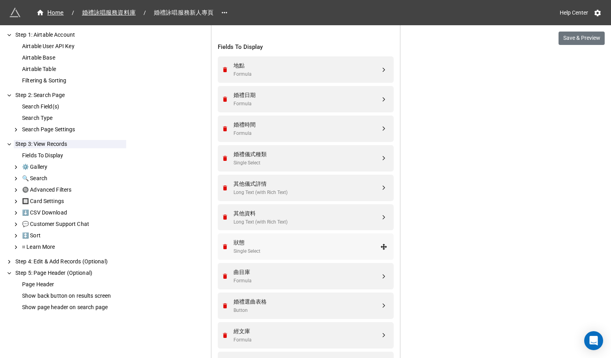
scroll to position [237, 0]
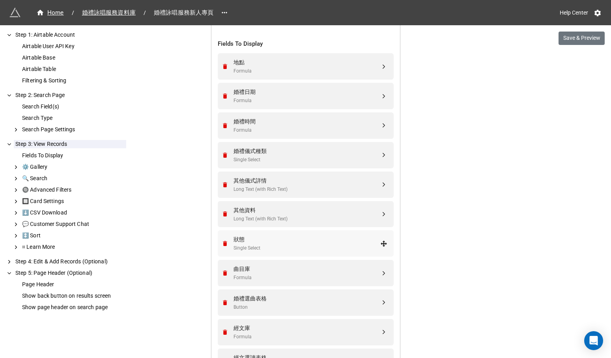
click at [365, 244] on div "Single Select" at bounding box center [306, 247] width 147 height 7
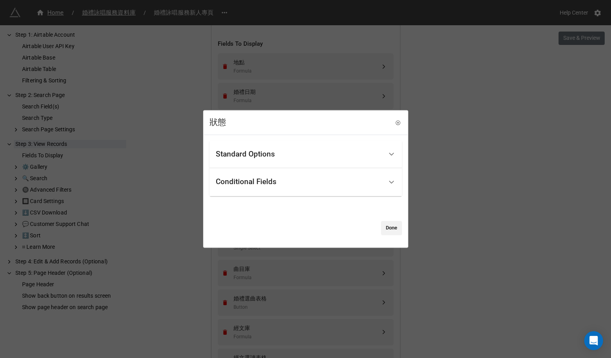
click at [377, 175] on div "Conditional Fields" at bounding box center [299, 182] width 167 height 19
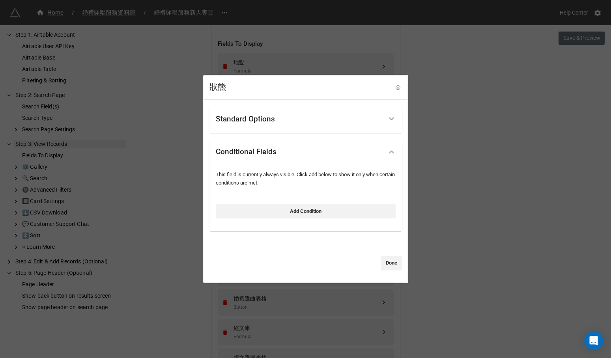
click at [381, 128] on div "Standard Options" at bounding box center [305, 119] width 192 height 28
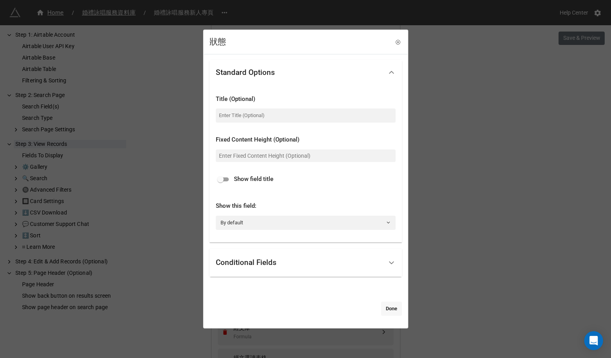
click at [382, 302] on link "Done" at bounding box center [391, 309] width 21 height 14
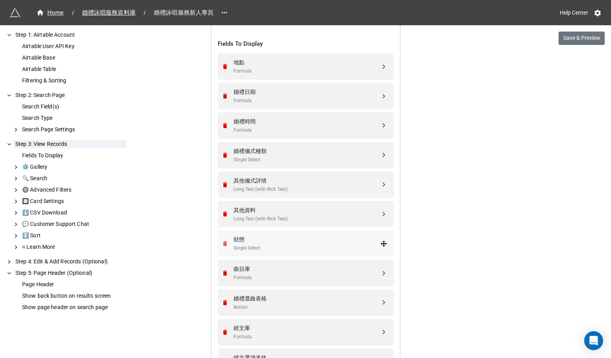
click at [223, 240] on icon "Remove" at bounding box center [225, 243] width 7 height 7
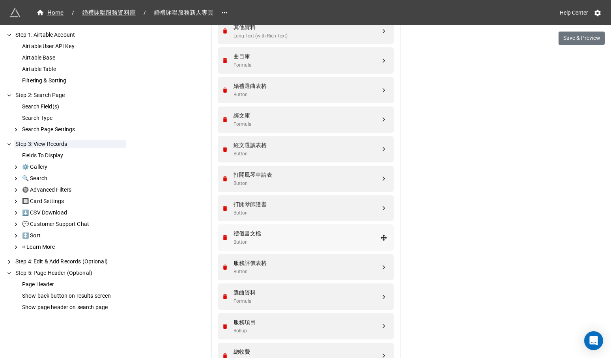
scroll to position [421, 0]
click at [295, 237] on div "Button" at bounding box center [306, 240] width 147 height 7
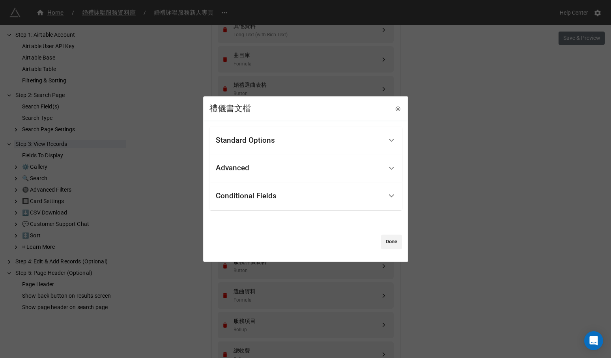
click at [328, 196] on div "Conditional Fields" at bounding box center [299, 196] width 167 height 19
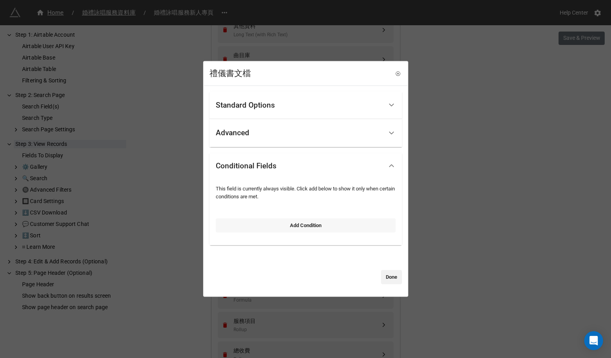
click at [311, 224] on link "Add Condition" at bounding box center [306, 225] width 180 height 14
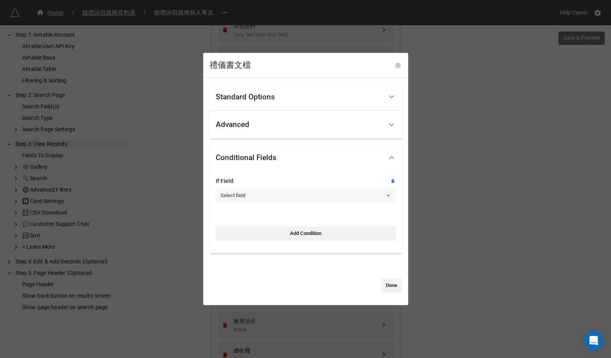
click at [326, 194] on link "Select field" at bounding box center [306, 195] width 180 height 14
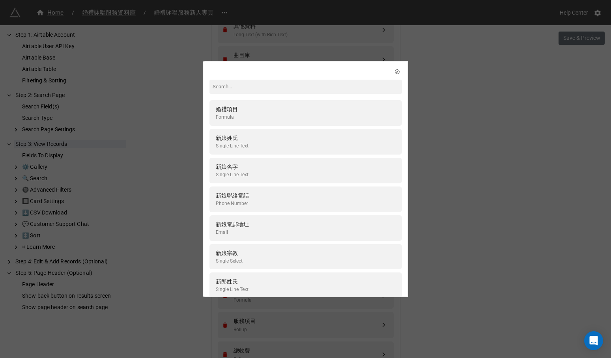
click at [376, 86] on input at bounding box center [305, 87] width 192 height 14
click at [394, 70] on icon at bounding box center [397, 71] width 6 height 6
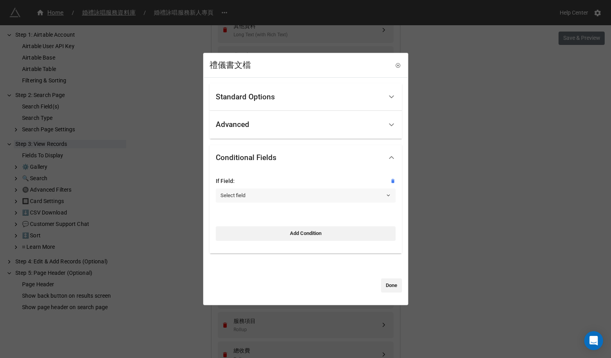
click at [347, 195] on link "Select field" at bounding box center [306, 195] width 180 height 14
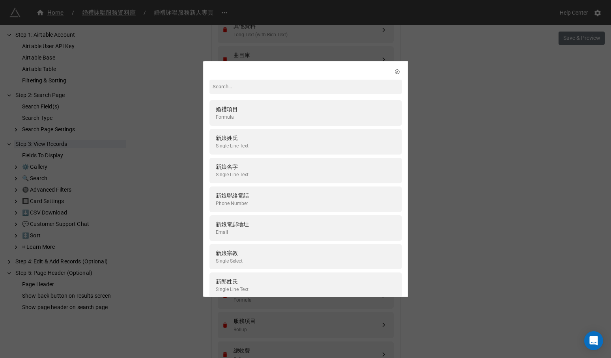
scroll to position [0, 0]
type input "山"
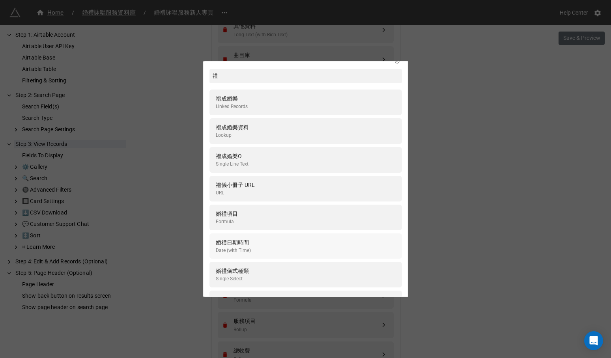
scroll to position [7, 0]
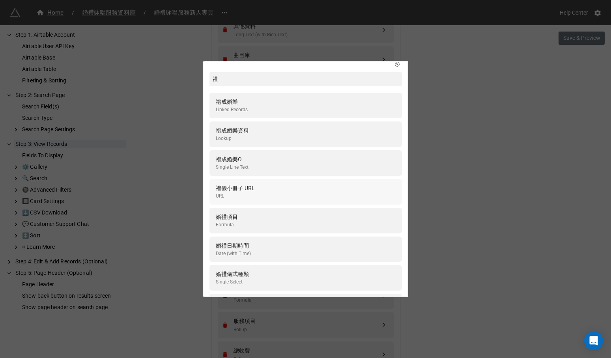
type input "禮"
click at [350, 194] on div "禮儀小冊子 URL URL" at bounding box center [306, 192] width 180 height 16
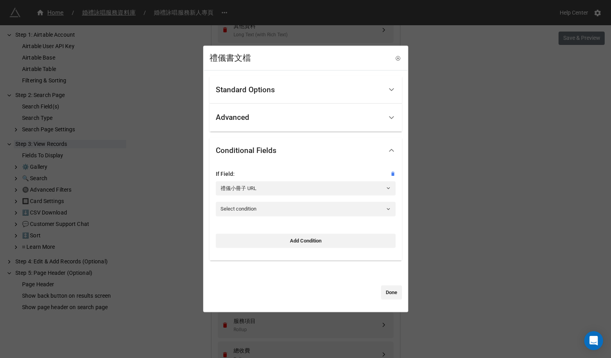
scroll to position [0, 0]
click at [348, 203] on link "Select condition" at bounding box center [306, 209] width 180 height 14
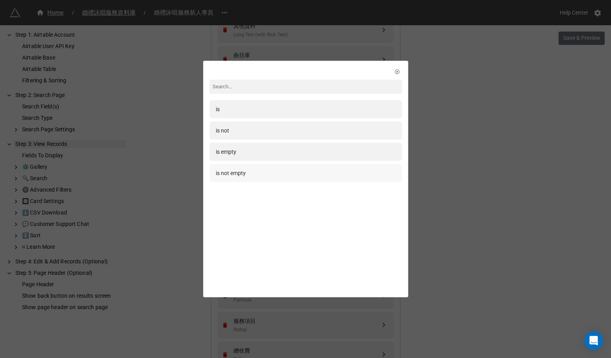
click at [353, 170] on div "is not empty" at bounding box center [306, 173] width 180 height 9
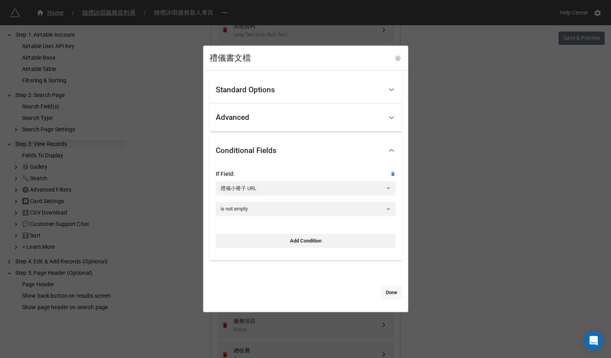
click at [381, 288] on link "Done" at bounding box center [391, 292] width 21 height 14
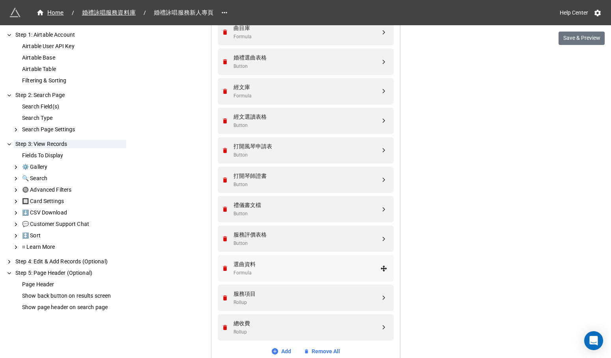
scroll to position [449, 0]
click at [358, 233] on div "服務評價表格" at bounding box center [306, 233] width 147 height 9
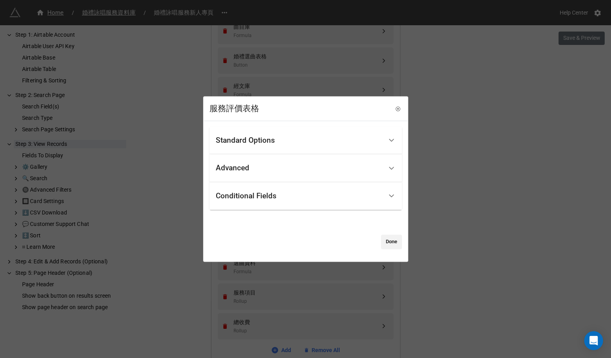
click at [367, 196] on div "Conditional Fields" at bounding box center [299, 196] width 167 height 19
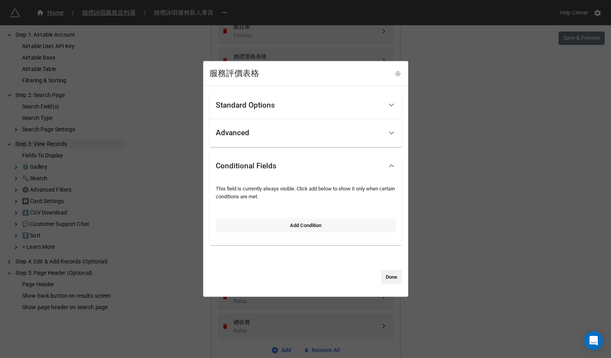
click at [347, 222] on link "Add Condition" at bounding box center [306, 225] width 180 height 14
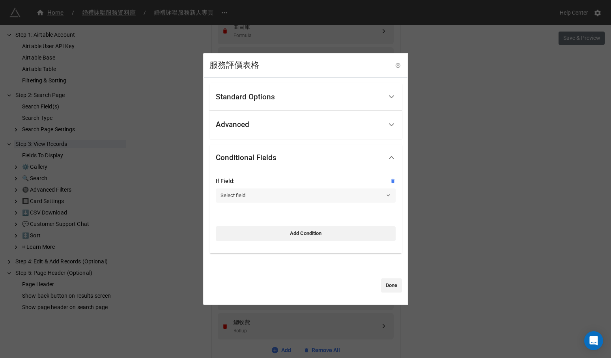
click at [353, 194] on link "Select field" at bounding box center [306, 195] width 180 height 14
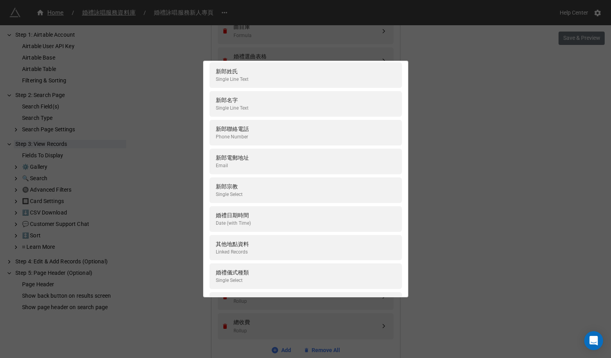
scroll to position [211, 0]
click at [330, 215] on div "婚禮日期時間 Date (with Time)" at bounding box center [306, 218] width 180 height 16
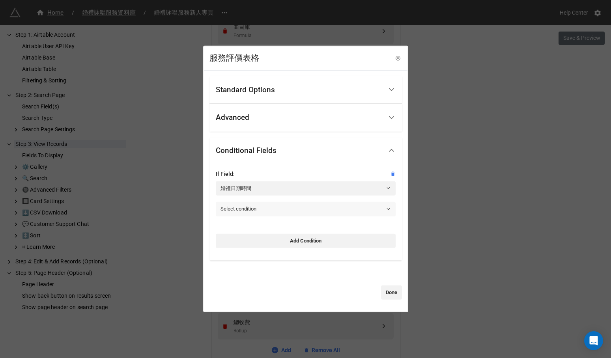
click at [329, 205] on link "Select condition" at bounding box center [306, 209] width 180 height 14
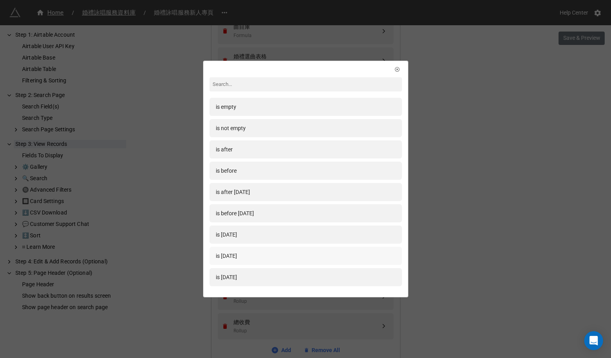
scroll to position [0, 0]
click at [297, 217] on div "is before today" at bounding box center [306, 215] width 180 height 9
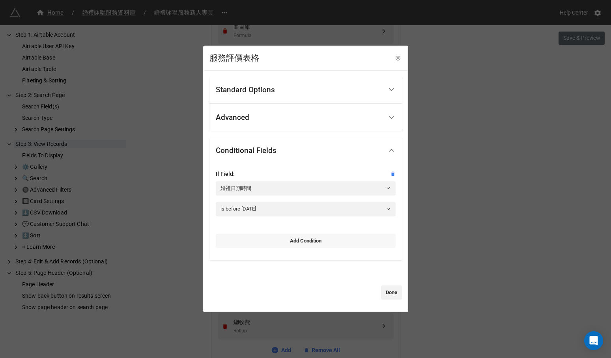
click at [318, 239] on link "Add Condition" at bounding box center [306, 240] width 180 height 14
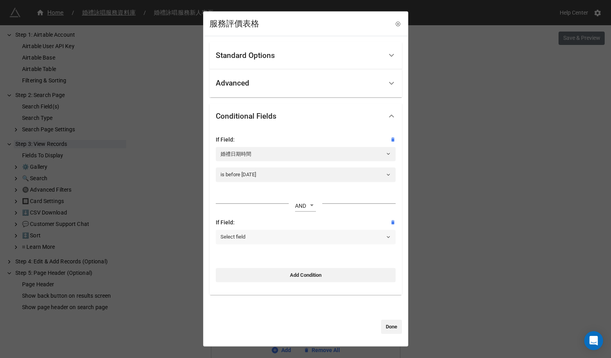
click at [322, 235] on link "Select field" at bounding box center [306, 237] width 180 height 14
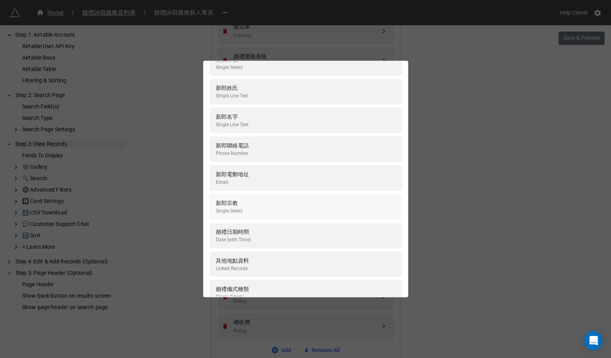
scroll to position [203, 0]
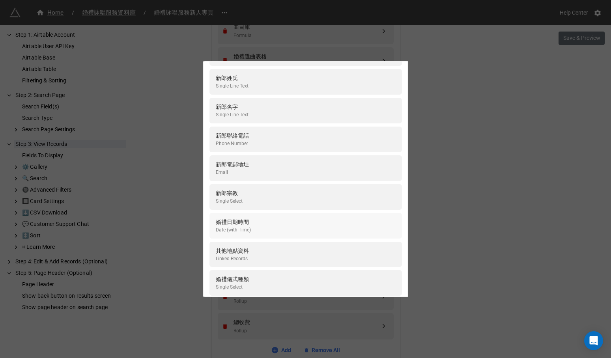
click at [314, 229] on div "婚禮日期時間 Date (with Time)" at bounding box center [306, 226] width 180 height 16
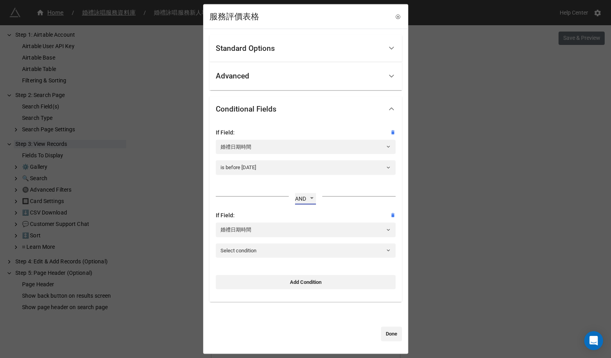
select select "any-are-met"
click at [304, 250] on link "Select condition" at bounding box center [306, 250] width 180 height 14
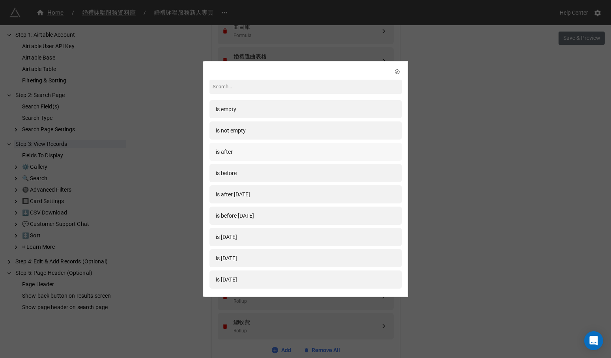
scroll to position [0, 0]
click at [394, 71] on icon at bounding box center [397, 72] width 6 height 6
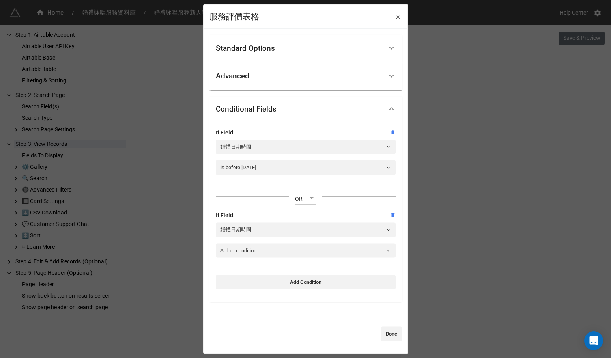
click at [388, 212] on div "If Field:" at bounding box center [306, 215] width 180 height 9
click at [390, 212] on icon at bounding box center [393, 215] width 6 height 6
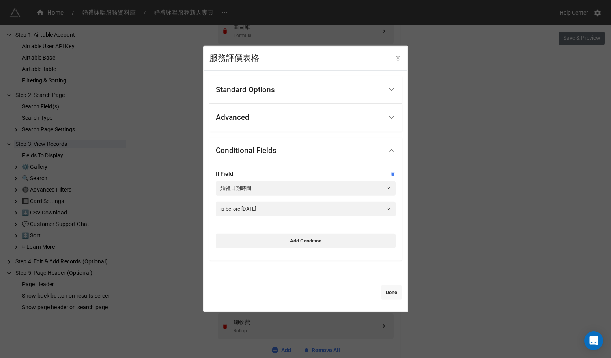
click at [386, 295] on link "Done" at bounding box center [391, 292] width 21 height 14
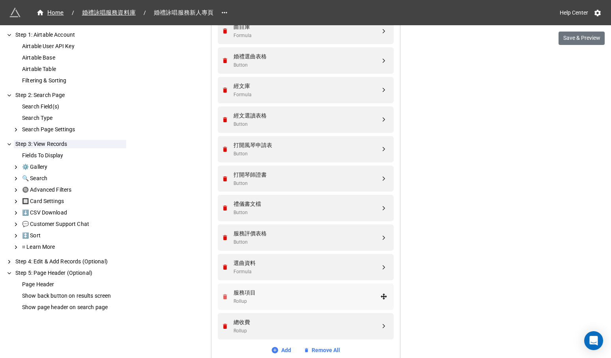
click at [222, 293] on icon "Remove" at bounding box center [225, 296] width 7 height 7
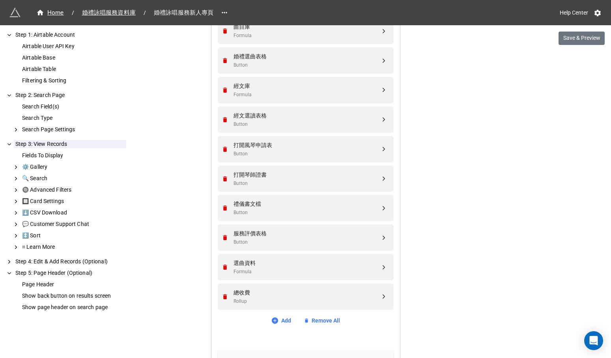
click at [222, 293] on icon "Remove" at bounding box center [225, 296] width 7 height 7
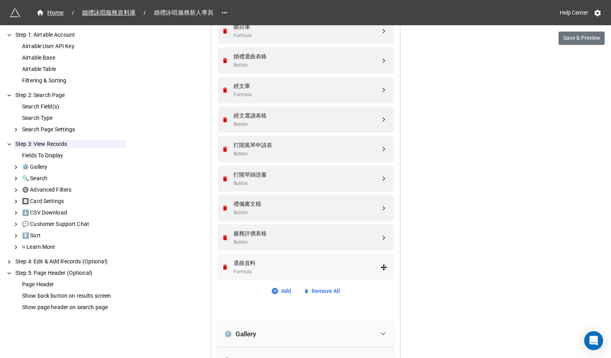
drag, startPoint x: 285, startPoint y: 265, endPoint x: 286, endPoint y: 257, distance: 8.4
click at [286, 259] on div "選曲資料 Formula" at bounding box center [306, 267] width 147 height 17
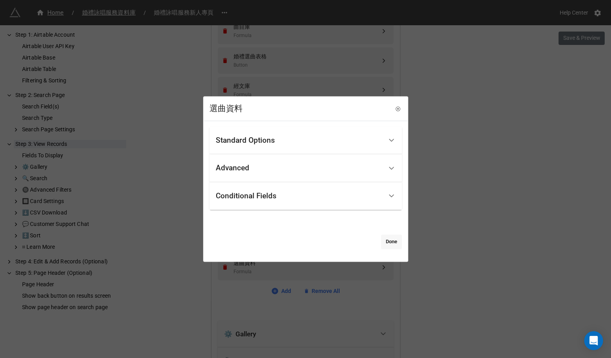
click at [382, 238] on link "Done" at bounding box center [391, 242] width 21 height 14
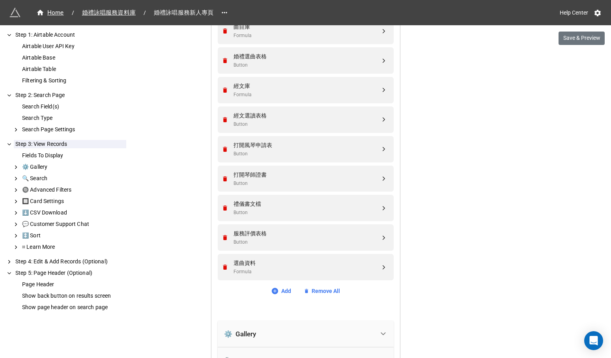
drag, startPoint x: 298, startPoint y: 257, endPoint x: 303, endPoint y: 218, distance: 39.3
click at [303, 218] on div "地點 Formula 婚禮日期 Formula 婚禮時間 Formula 婚禮儀式種類 Single Select 其他儀式詳情 Long Text (wit…" at bounding box center [306, 62] width 176 height 443
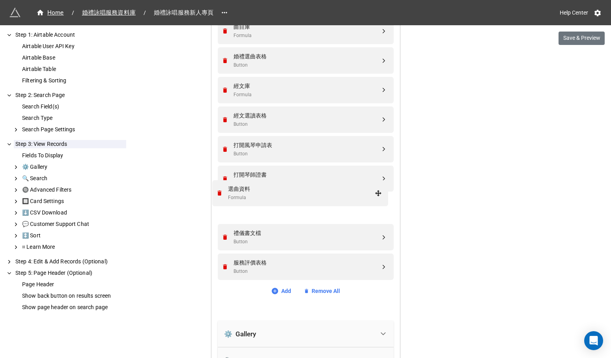
drag, startPoint x: 382, startPoint y: 261, endPoint x: 378, endPoint y: 193, distance: 67.9
drag, startPoint x: 380, startPoint y: 88, endPoint x: 380, endPoint y: 172, distance: 84.0
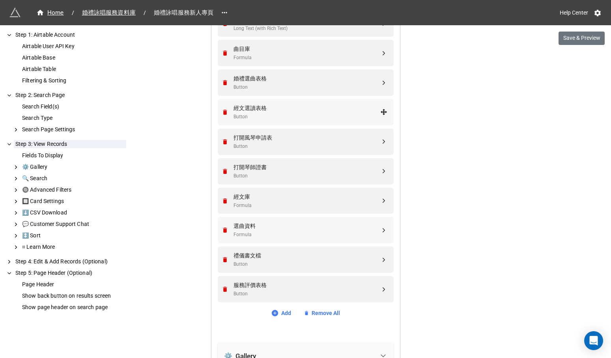
scroll to position [420, 0]
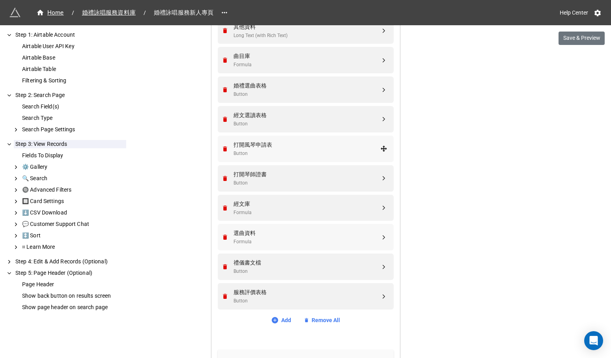
drag, startPoint x: 379, startPoint y: 199, endPoint x: 372, endPoint y: 158, distance: 42.5
click at [372, 158] on div "地點 Formula 婚禮日期 Formula 婚禮時間 Formula 婚禮儀式種類 Single Select 其他儀式詳情 Long Text (wit…" at bounding box center [306, 91] width 176 height 443
drag, startPoint x: 381, startPoint y: 114, endPoint x: 376, endPoint y: 198, distance: 84.9
drag, startPoint x: 378, startPoint y: 233, endPoint x: 375, endPoint y: 115, distance: 118.3
drag, startPoint x: 380, startPoint y: 143, endPoint x: 375, endPoint y: 135, distance: 8.7
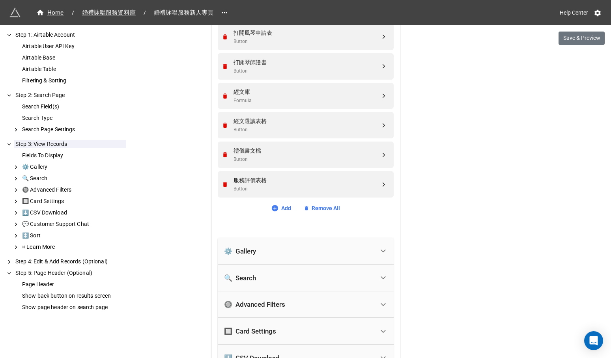
scroll to position [541, 0]
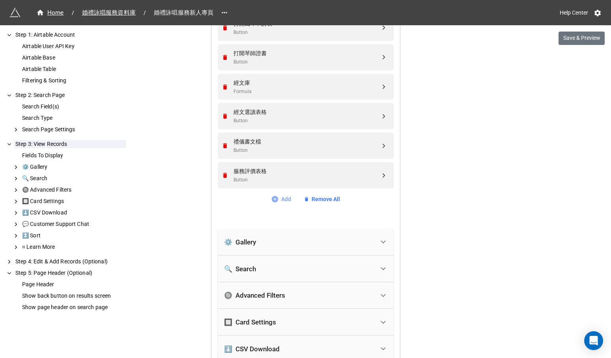
click at [277, 195] on link "Add" at bounding box center [281, 199] width 20 height 9
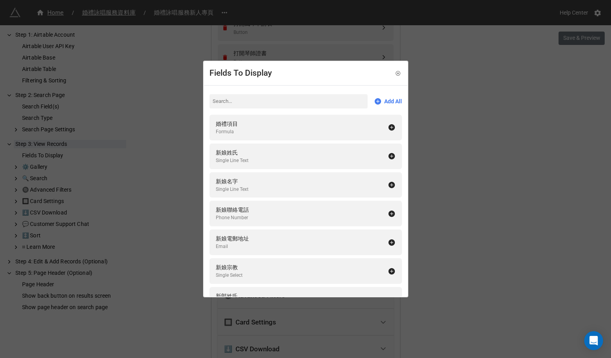
click at [338, 97] on input at bounding box center [288, 101] width 158 height 14
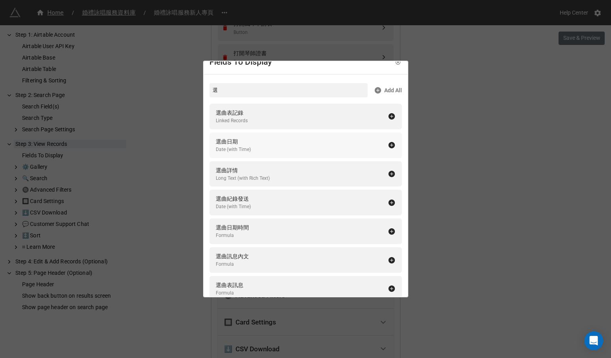
scroll to position [12, 0]
type input "選"
click at [343, 144] on div "選曲日期 Date (with Time)" at bounding box center [302, 144] width 172 height 16
click at [397, 61] on icon at bounding box center [398, 61] width 2 height 2
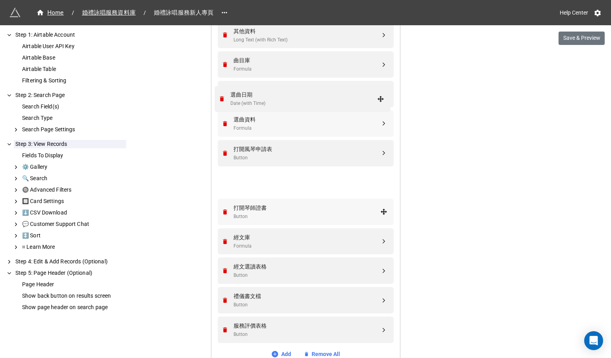
scroll to position [415, 0]
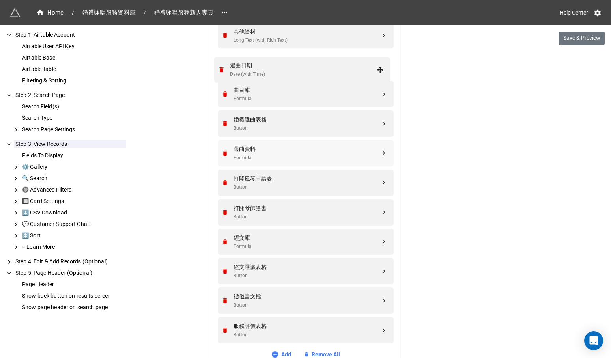
drag, startPoint x: 380, startPoint y: 201, endPoint x: 379, endPoint y: 70, distance: 130.5
click at [356, 62] on div "選曲日期" at bounding box center [306, 60] width 147 height 9
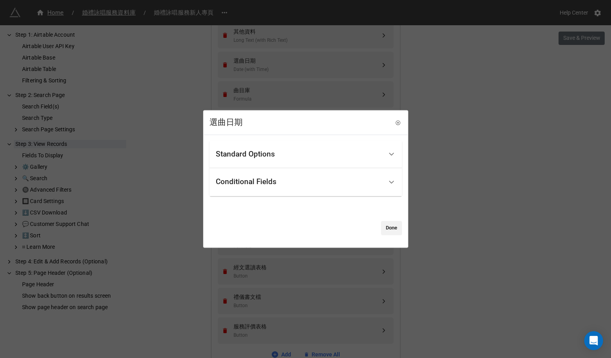
click at [331, 157] on div "Standard Options" at bounding box center [299, 154] width 167 height 19
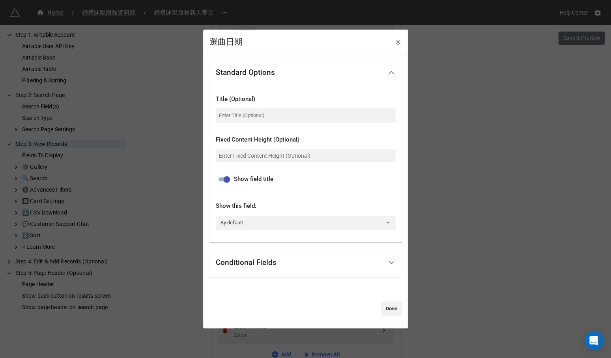
scroll to position [0, 0]
click at [301, 256] on div "Conditional Fields" at bounding box center [299, 262] width 167 height 19
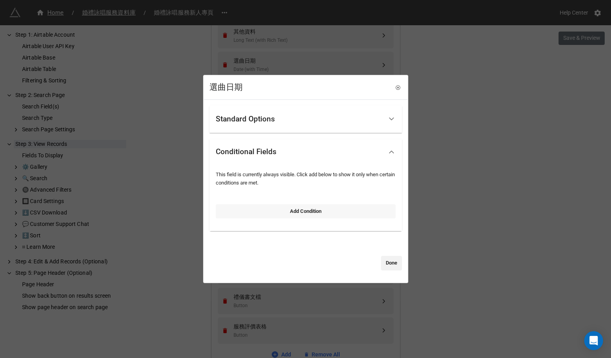
click at [319, 211] on link "Add Condition" at bounding box center [306, 211] width 180 height 14
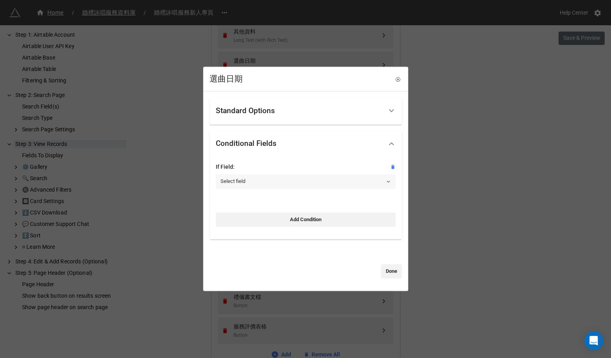
click at [346, 177] on link "Select field" at bounding box center [306, 181] width 180 height 14
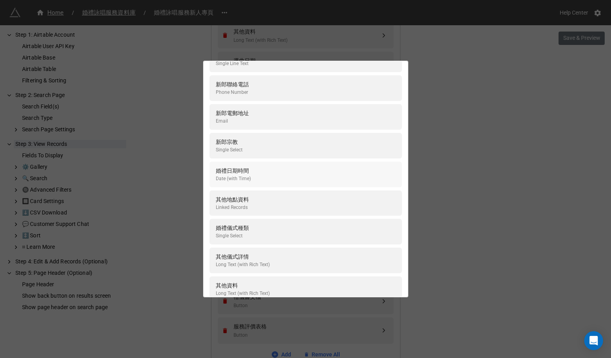
scroll to position [252, 0]
click at [415, 145] on div "婚禮項目 Formula 新娘姓氏 Single Line Text 新娘名字 Single Line Text 新娘聯絡電話 Phone Number 新娘…" at bounding box center [305, 179] width 611 height 358
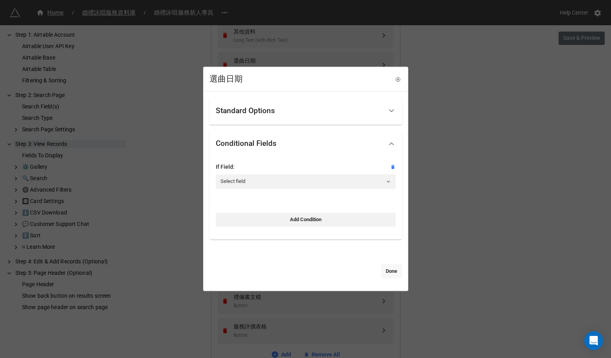
click at [384, 269] on link "Done" at bounding box center [391, 271] width 21 height 14
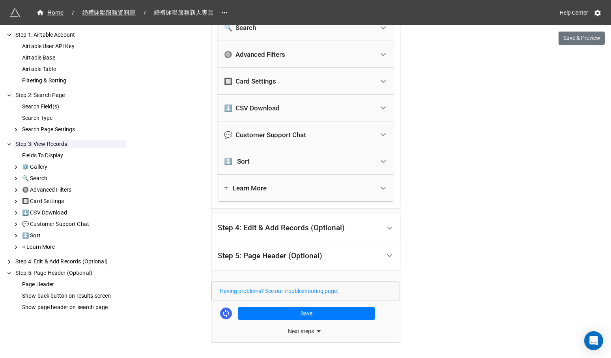
scroll to position [822, 0]
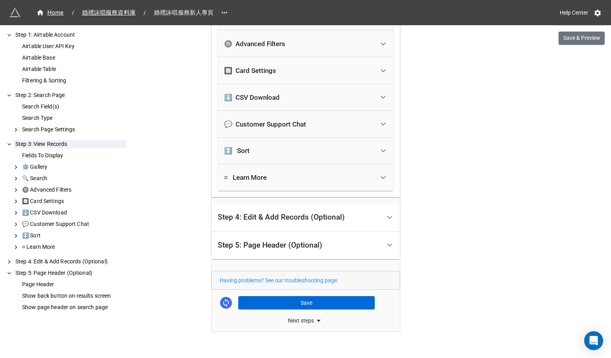
click at [306, 296] on button "Save" at bounding box center [306, 302] width 136 height 13
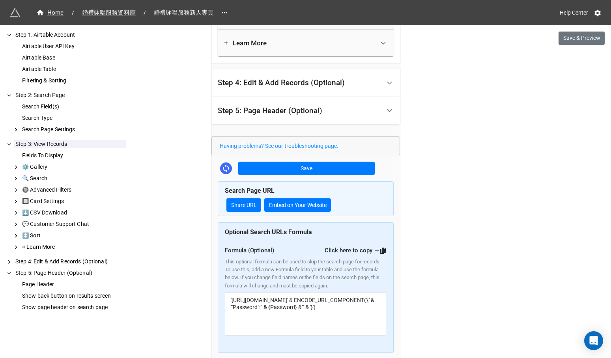
scroll to position [969, 0]
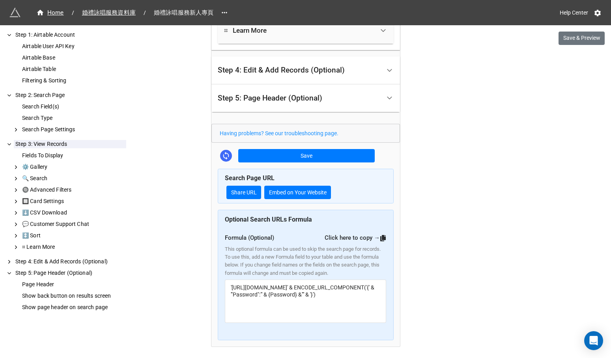
click at [380, 235] on icon at bounding box center [383, 238] width 6 height 6
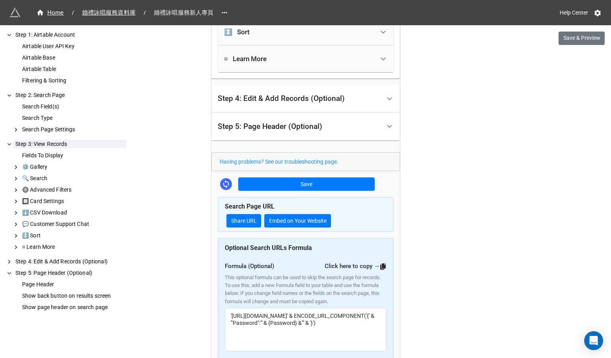
scroll to position [938, 0]
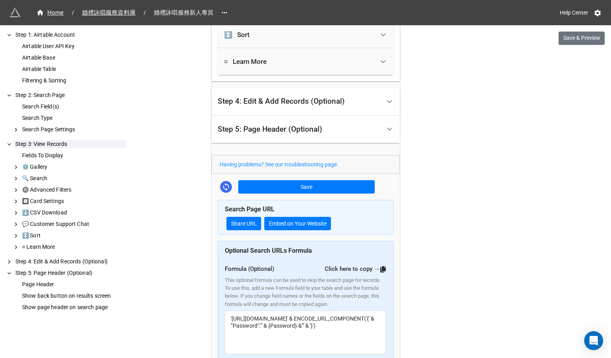
click at [336, 126] on div "Step 5: Page Header (Optional)" at bounding box center [299, 129] width 163 height 19
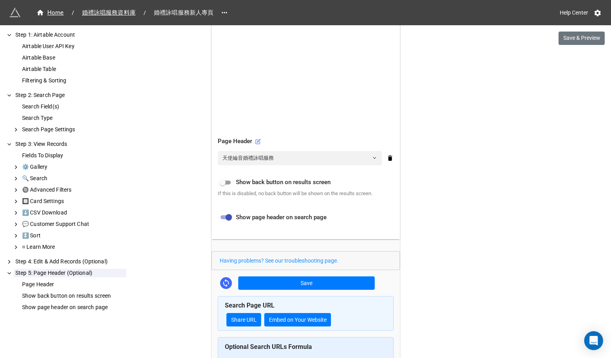
scroll to position [310, 0]
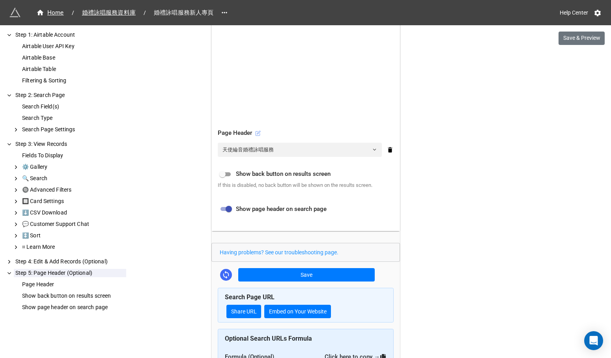
click at [256, 131] on icon at bounding box center [257, 133] width 4 height 4
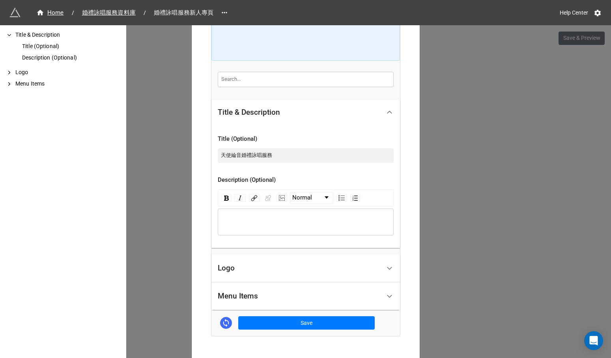
scroll to position [171, 0]
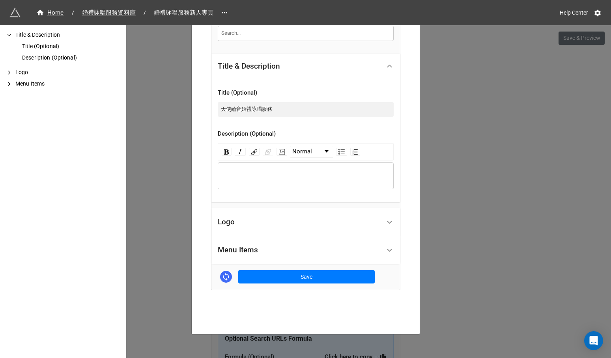
click at [335, 220] on div "Logo" at bounding box center [299, 222] width 163 height 19
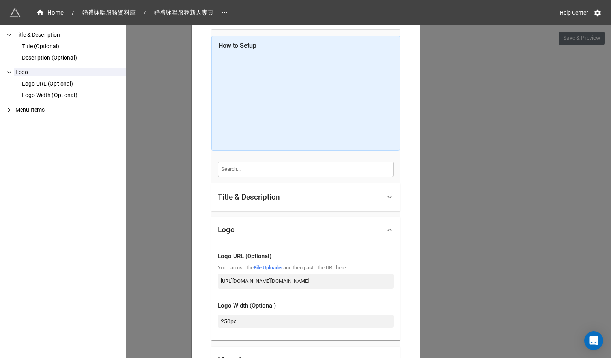
scroll to position [32, 0]
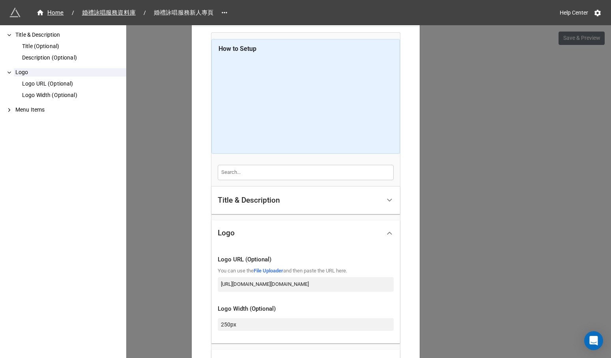
click at [351, 207] on div "Title & Description" at bounding box center [299, 200] width 163 height 19
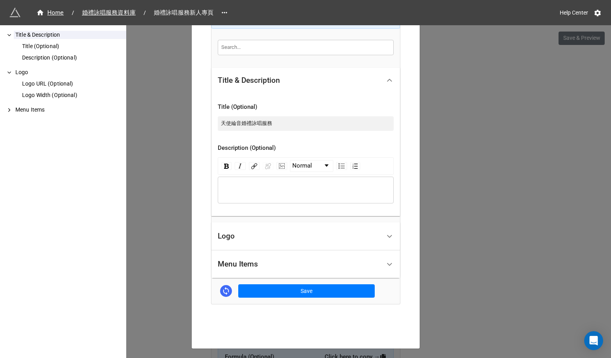
scroll to position [156, 0]
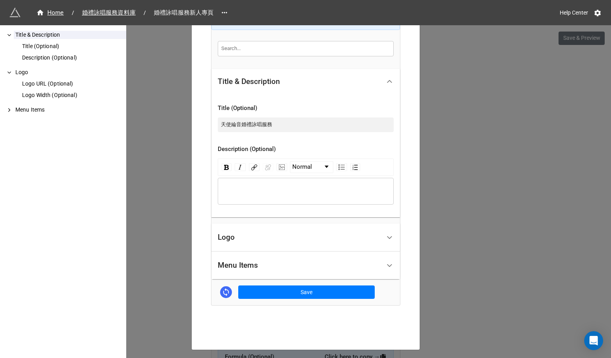
click at [340, 256] on div "Menu Items" at bounding box center [299, 265] width 163 height 19
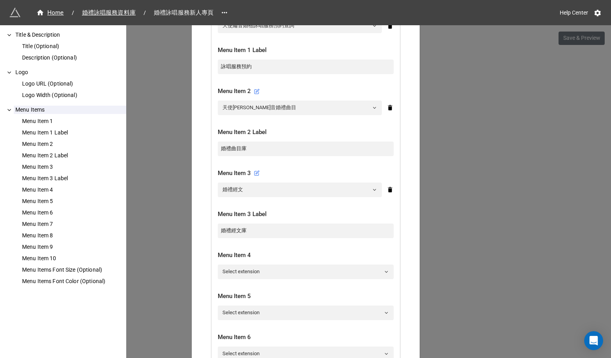
scroll to position [322, 0]
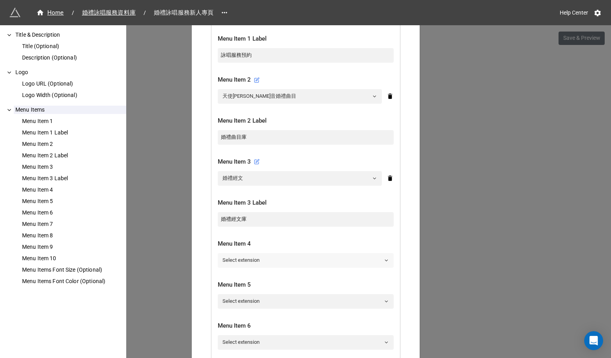
click at [384, 258] on icon at bounding box center [386, 260] width 5 height 5
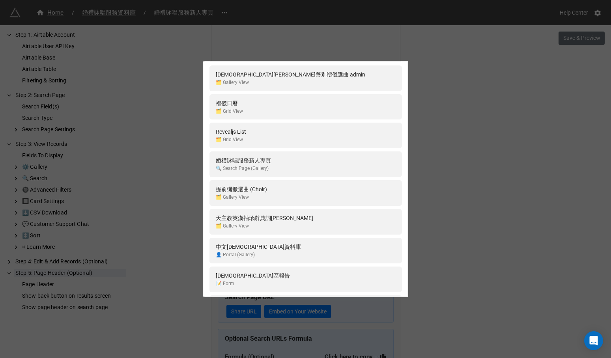
scroll to position [525, 0]
click at [351, 155] on div "婚禮詠唱服務新人專頁 🔍 Search Page (Gallery)" at bounding box center [306, 163] width 180 height 16
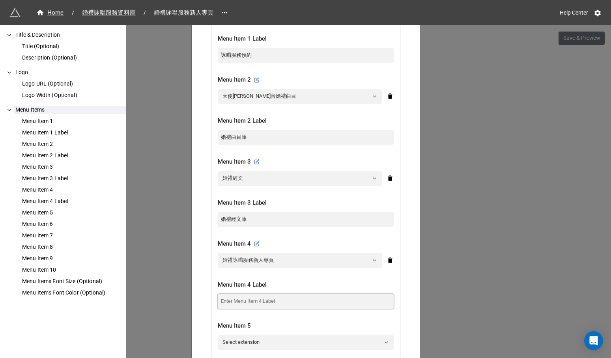
click at [279, 296] on input at bounding box center [306, 301] width 176 height 14
type input "y"
type input "新人專頁"
click at [317, 281] on div "Menu Item 4 Label" at bounding box center [306, 284] width 176 height 9
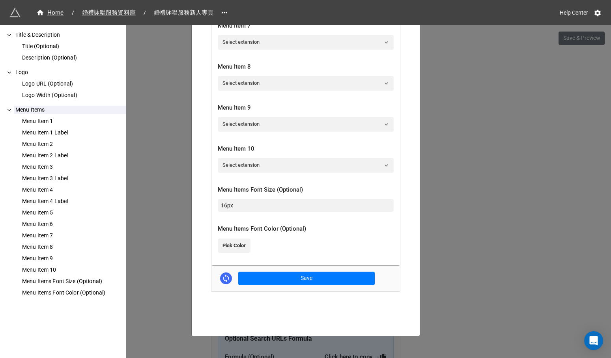
scroll to position [701, 0]
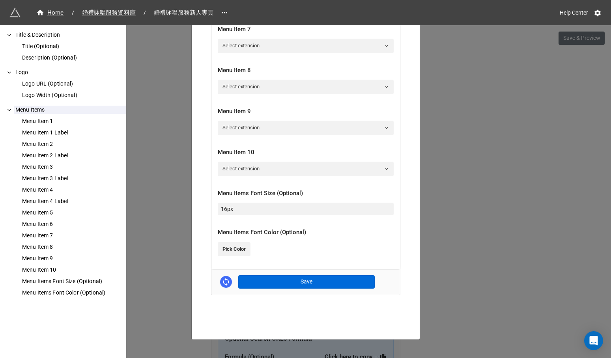
click at [319, 279] on button "Save" at bounding box center [306, 281] width 136 height 13
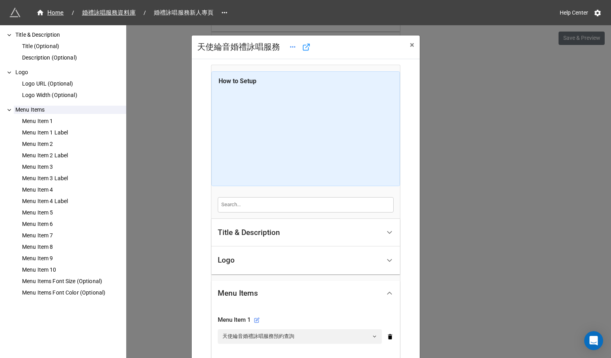
scroll to position [0, 0]
click at [410, 43] on span "×" at bounding box center [412, 44] width 4 height 9
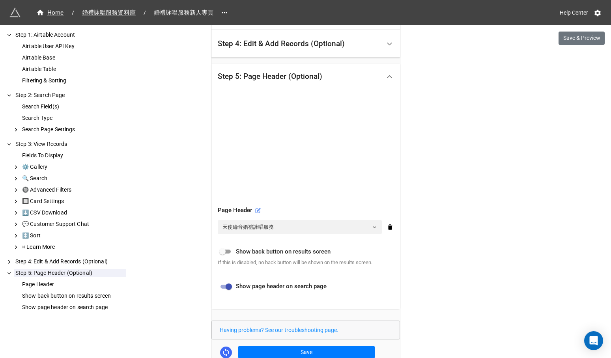
scroll to position [285, 0]
click at [349, 225] on link "天使綸音婚禮詠唱服務" at bounding box center [300, 226] width 164 height 14
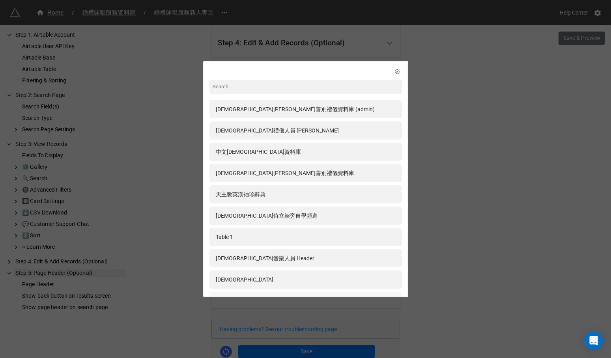
scroll to position [0, 0]
click at [438, 210] on div "聖若瑟堂善別禮儀資料庫 (admin) 聖母堂禮儀人員 Header 中文彌撒資料庫 聖若瑟堂善別禮儀資料庫 天主教英漢袖珍辭典 聖團侍立架旁自學頻道 Tab…" at bounding box center [305, 179] width 611 height 358
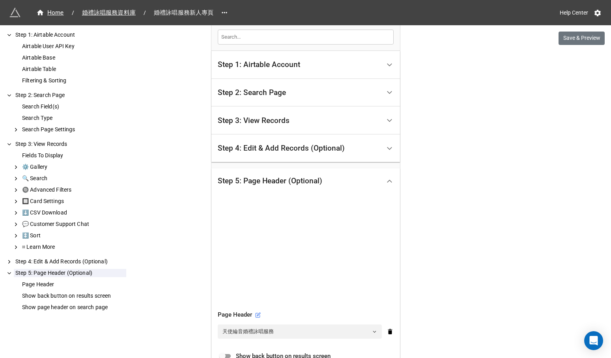
scroll to position [126, 0]
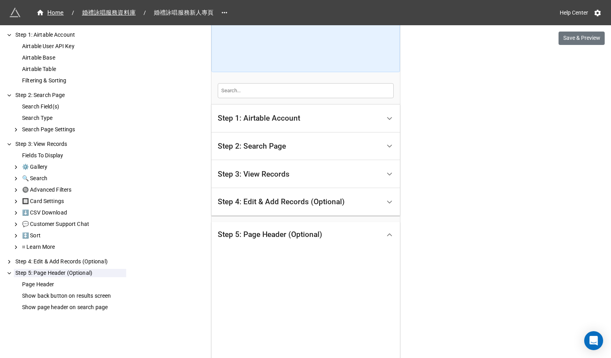
click at [361, 177] on div "Step 3: View Records" at bounding box center [299, 174] width 163 height 19
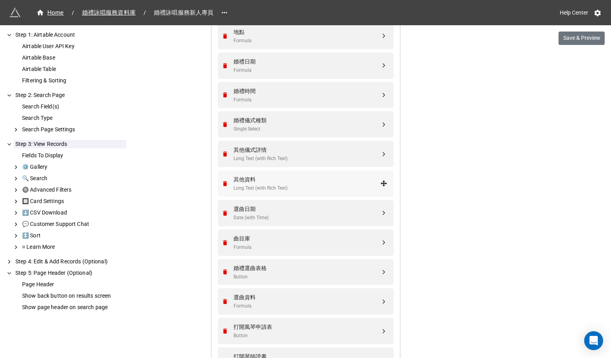
scroll to position [319, 0]
click at [223, 240] on icon "Remove" at bounding box center [225, 242] width 4 height 5
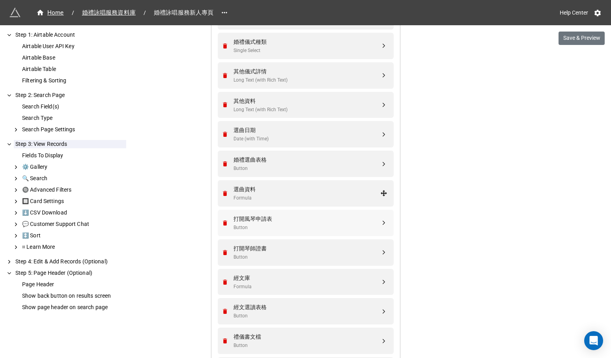
scroll to position [369, 0]
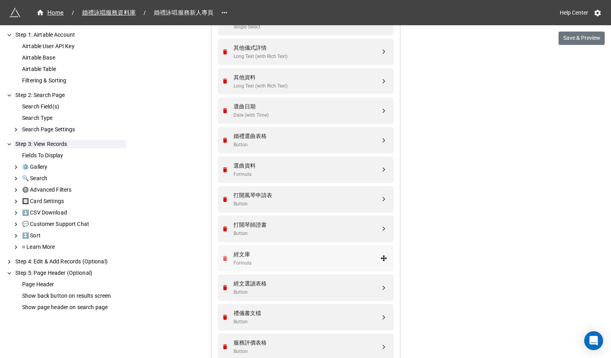
click at [225, 255] on icon "Remove" at bounding box center [225, 258] width 7 height 7
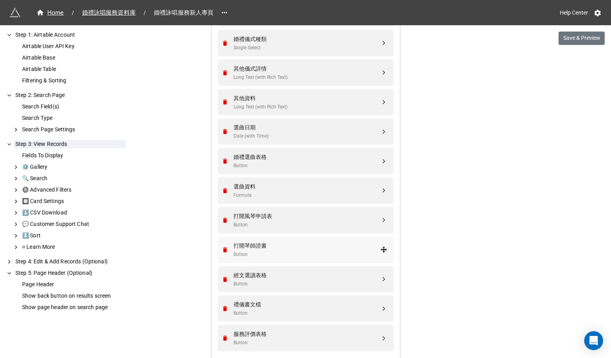
scroll to position [344, 0]
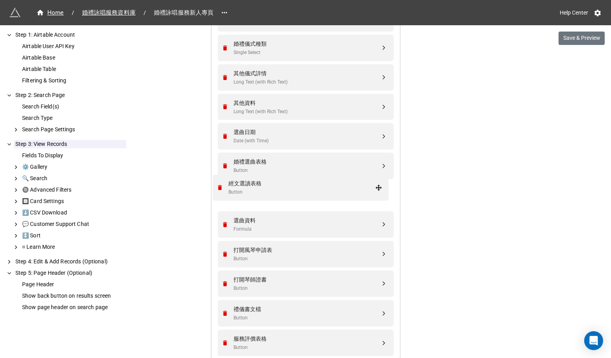
drag, startPoint x: 381, startPoint y: 281, endPoint x: 378, endPoint y: 188, distance: 92.7
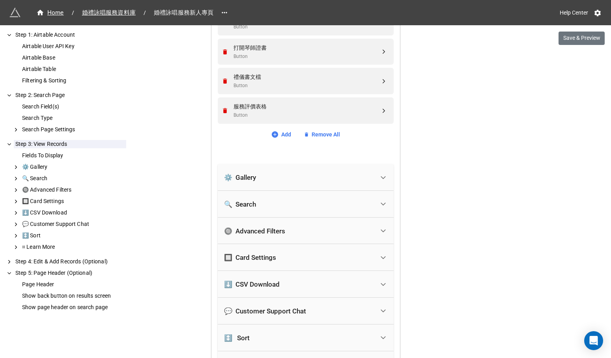
scroll to position [574, 0]
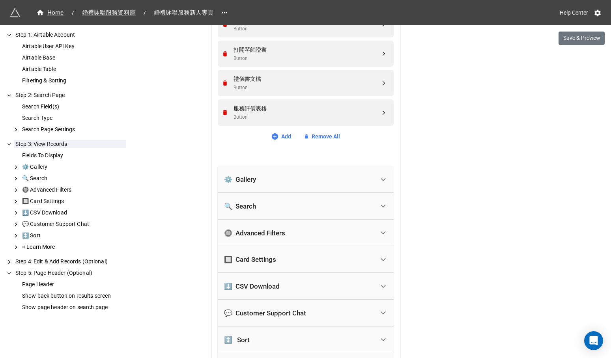
click at [335, 171] on div "⚙️ Gallery" at bounding box center [299, 179] width 150 height 17
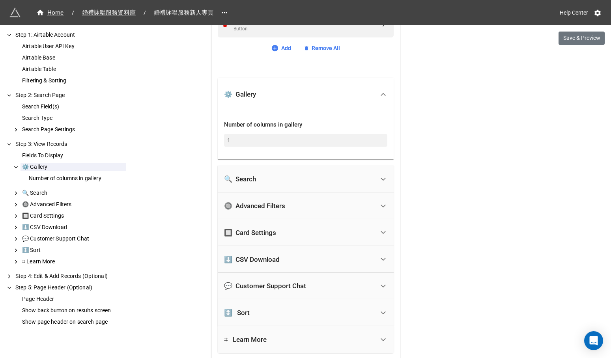
scroll to position [672, 0]
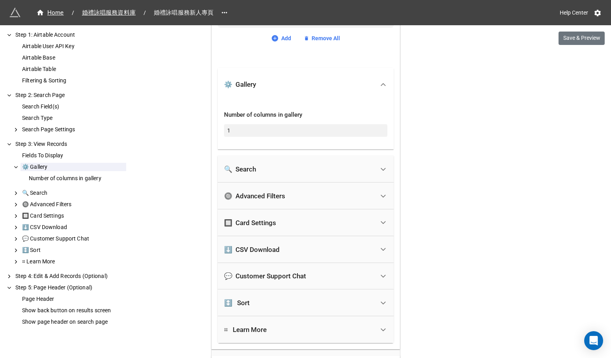
click at [336, 167] on div "🔍 Search" at bounding box center [299, 168] width 150 height 17
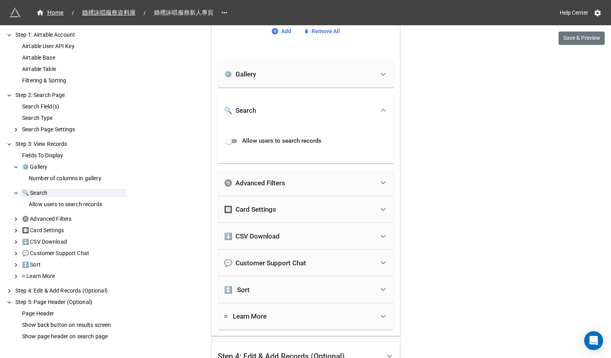
scroll to position [688, 0]
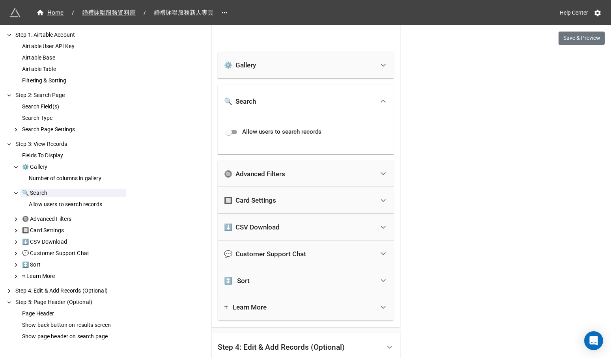
click at [335, 165] on div "🔘 Advanced Filters" at bounding box center [299, 173] width 150 height 17
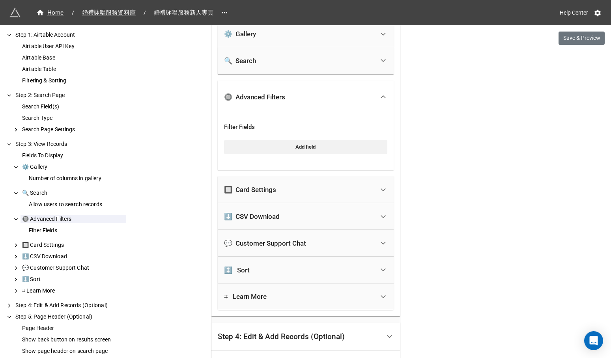
scroll to position [751, 0]
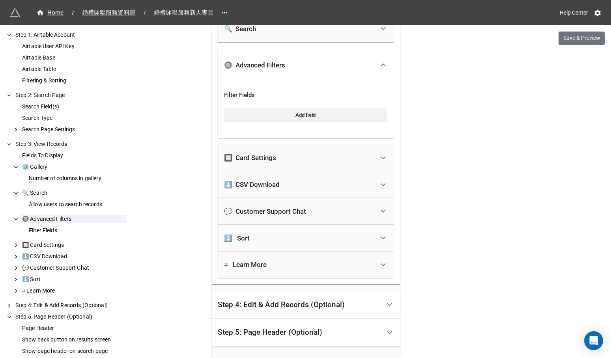
click at [341, 152] on div "🔲 Card Settings" at bounding box center [299, 157] width 150 height 17
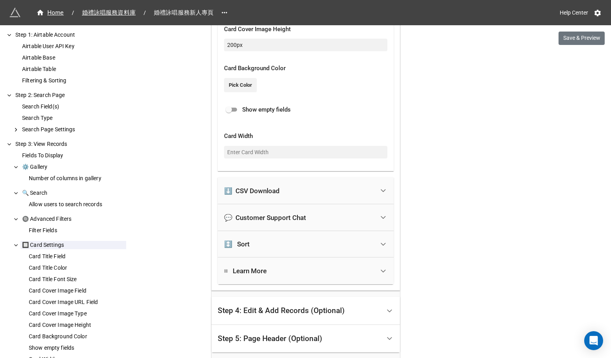
scroll to position [1133, 0]
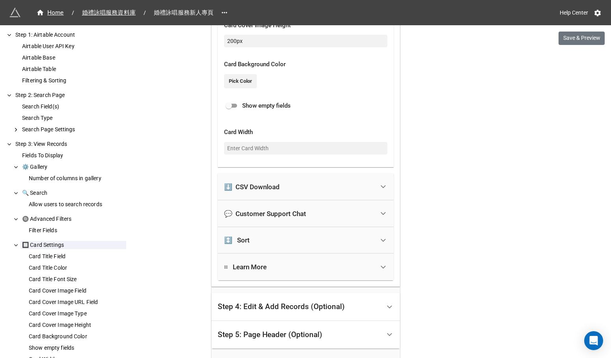
click at [324, 182] on div "⬇️ CSV Download" at bounding box center [299, 186] width 150 height 17
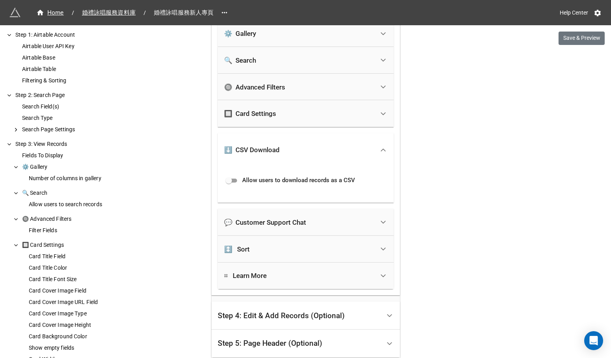
scroll to position [708, 0]
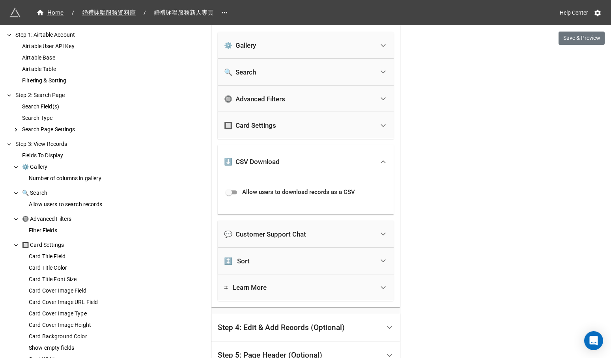
click at [229, 188] on input "checkbox" at bounding box center [228, 192] width 28 height 9
checkbox input "true"
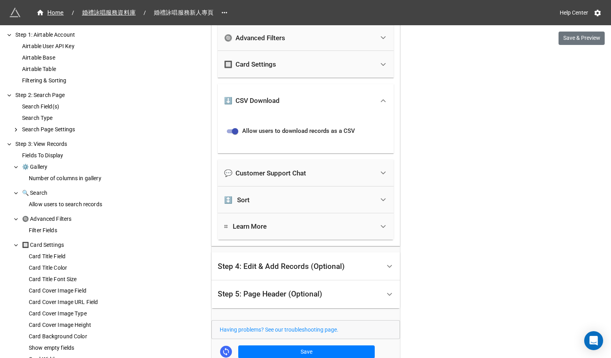
scroll to position [775, 0]
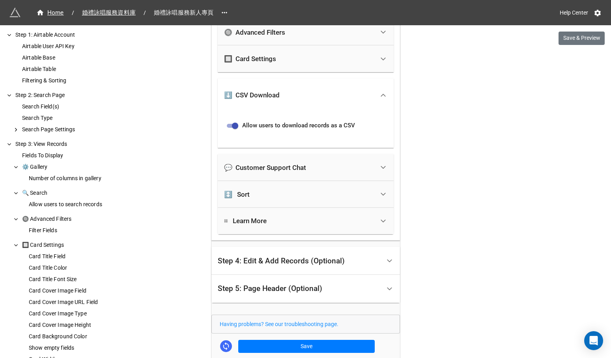
click at [268, 166] on div "💬 Customer Support Chat" at bounding box center [265, 168] width 82 height 8
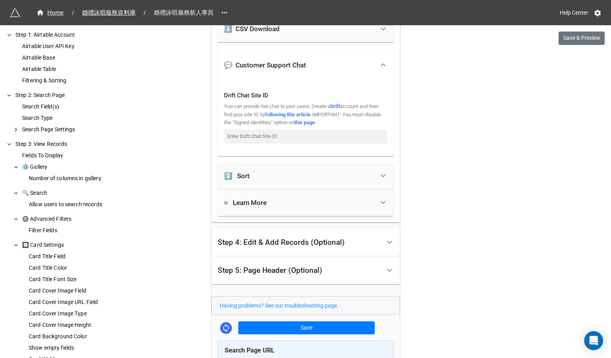
click at [268, 167] on div "↕️ Sort" at bounding box center [299, 175] width 150 height 17
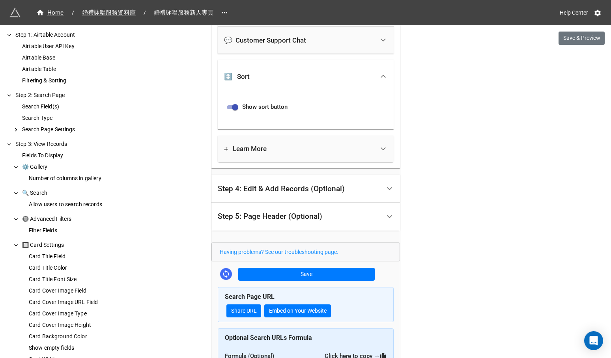
scroll to position [849, 0]
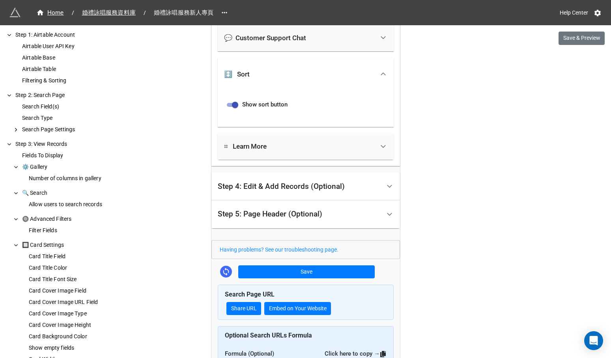
click at [233, 100] on input "checkbox" at bounding box center [235, 104] width 28 height 9
checkbox input "false"
click at [263, 145] on div "⌗ Learn More" at bounding box center [245, 146] width 43 height 8
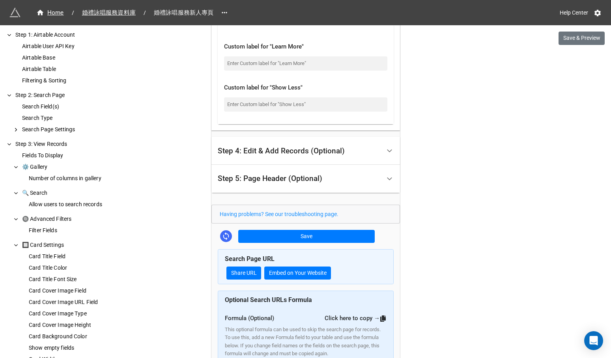
click at [265, 147] on div "Step 4: Edit & Add Records (Optional)" at bounding box center [281, 151] width 127 height 8
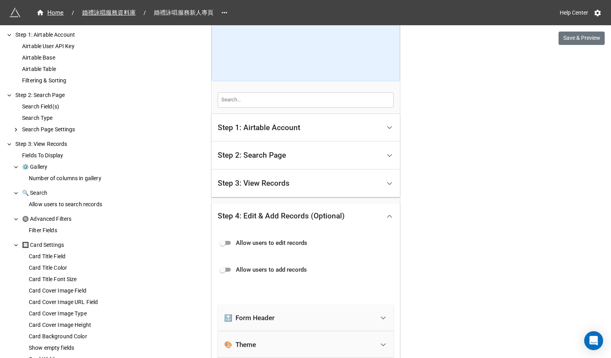
scroll to position [19, 0]
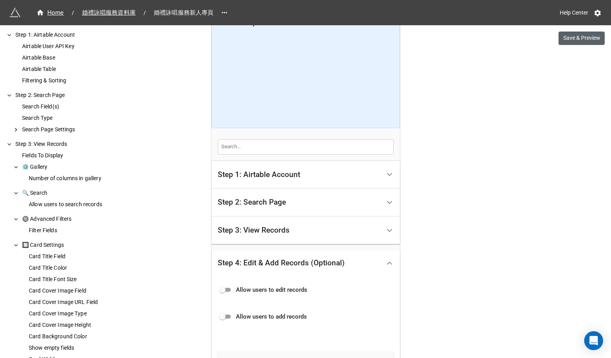
click at [584, 37] on button "Save & Preview" at bounding box center [581, 38] width 46 height 13
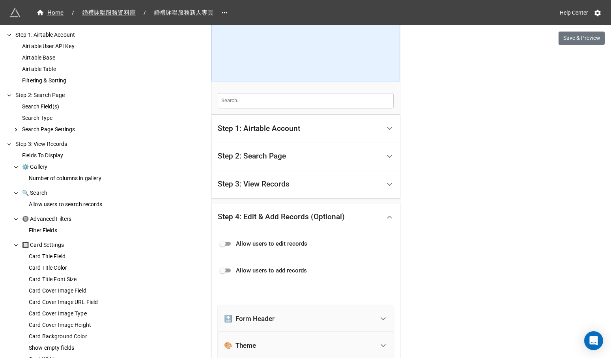
scroll to position [63, 0]
click at [305, 181] on div "Step 3: View Records" at bounding box center [299, 185] width 163 height 19
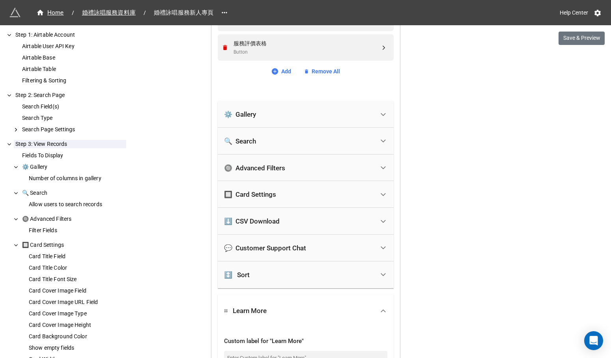
scroll to position [637, 0]
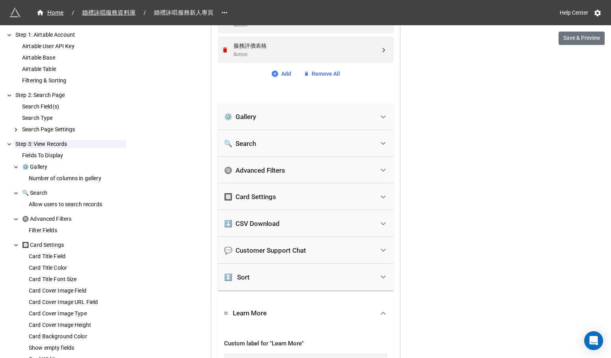
click at [296, 190] on div "🔲 Card Settings" at bounding box center [299, 196] width 150 height 17
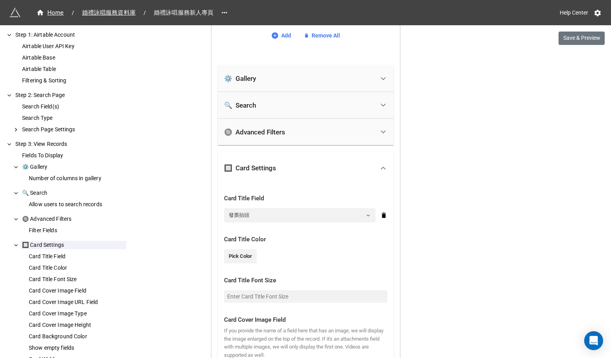
scroll to position [673, 0]
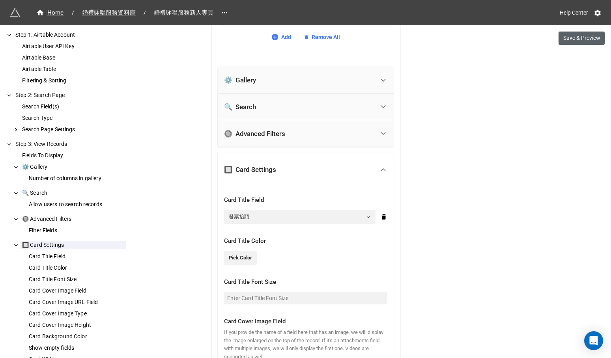
click at [564, 38] on button "Save & Preview" at bounding box center [581, 38] width 46 height 13
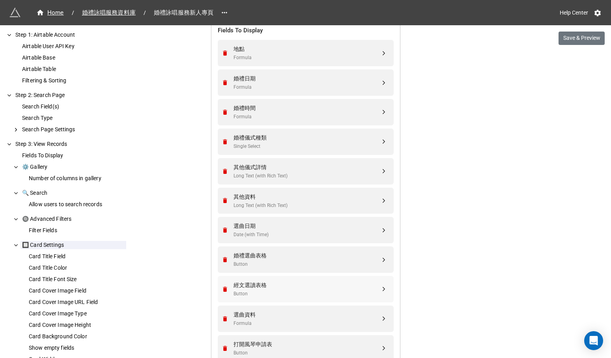
scroll to position [249, 0]
click at [125, 15] on span "婚禮詠唱服務資料庫" at bounding box center [108, 12] width 63 height 9
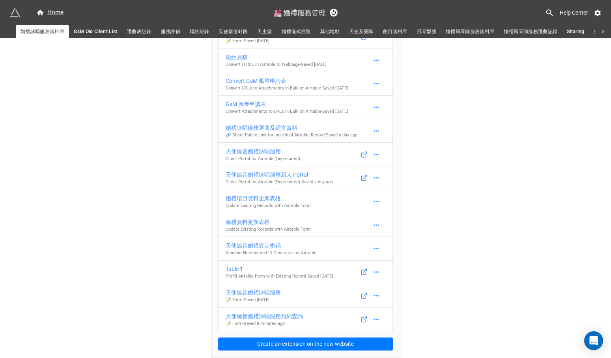
click at [140, 30] on span "選曲表記錄" at bounding box center [139, 32] width 24 height 8
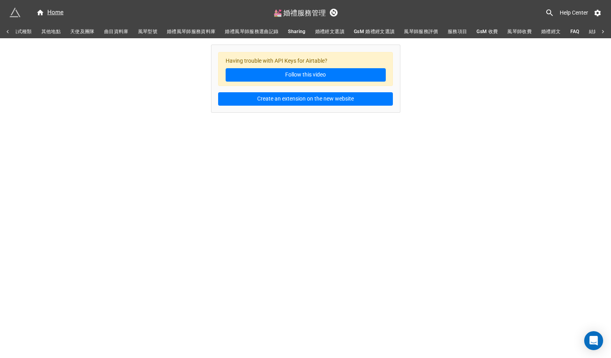
scroll to position [0, 283]
click at [382, 28] on span "GsM 婚禮經文選讀" at bounding box center [369, 32] width 41 height 8
click at [301, 56] on div "Having trouble with API Keys for Airtable? Follow this video" at bounding box center [305, 69] width 175 height 34
click at [380, 32] on span "GsM 婚禮經文選讀" at bounding box center [369, 32] width 41 height 8
click at [131, 28] on span "選曲表記錄" at bounding box center [139, 32] width 24 height 8
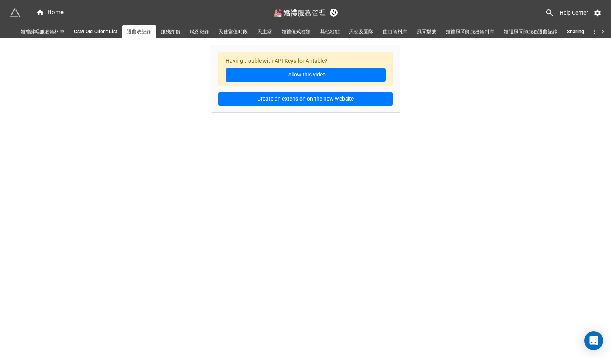
click at [108, 30] on span "GsM Old Client List" at bounding box center [96, 32] width 44 height 8
click at [56, 30] on span "婚禮詠唱服務資料庫" at bounding box center [42, 32] width 44 height 8
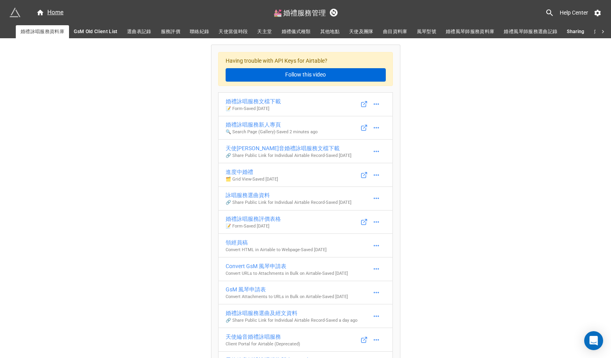
click at [240, 71] on link "Follow this video" at bounding box center [305, 74] width 160 height 13
click at [149, 30] on span "選曲表記錄" at bounding box center [139, 32] width 24 height 8
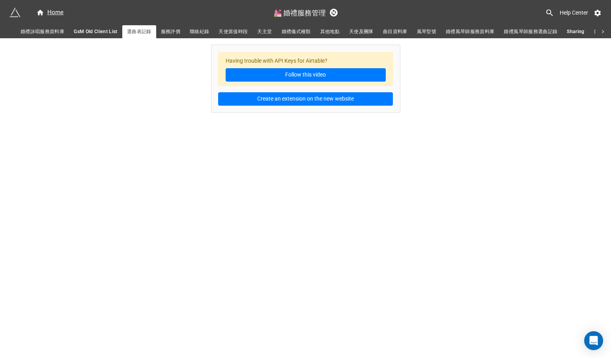
click at [102, 31] on span "GsM Old Client List" at bounding box center [96, 32] width 44 height 8
click at [243, 29] on span "天使當值時段" at bounding box center [232, 32] width 29 height 8
click at [264, 30] on span "天主堂" at bounding box center [264, 32] width 15 height 8
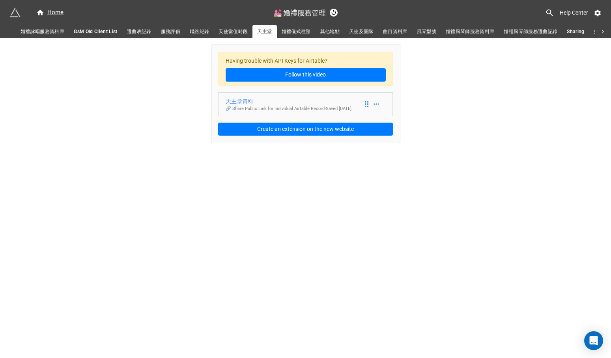
click at [295, 100] on div "天主堂資料" at bounding box center [288, 101] width 126 height 9
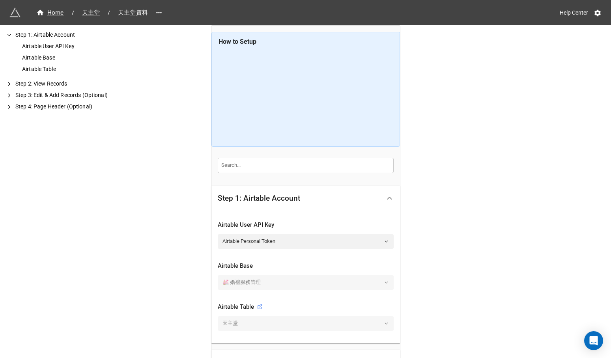
scroll to position [2, 0]
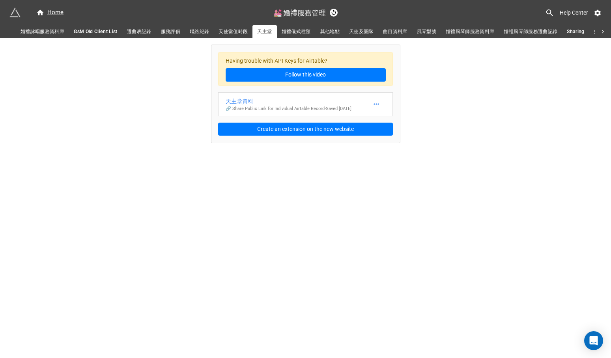
click at [311, 33] on span "婚禮儀式種類" at bounding box center [295, 32] width 29 height 8
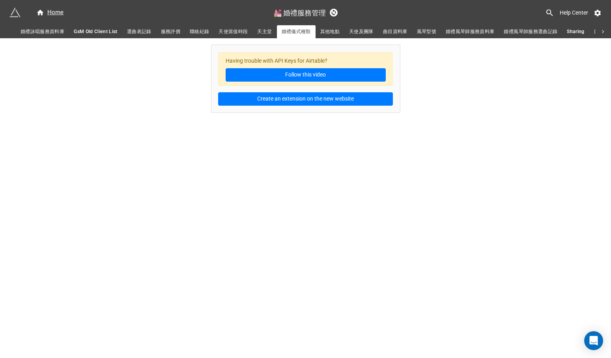
click at [335, 32] on span "其他地點" at bounding box center [329, 32] width 19 height 8
click at [363, 32] on span "天使及團隊" at bounding box center [361, 32] width 24 height 8
click at [397, 32] on span "曲目資料庫" at bounding box center [395, 32] width 24 height 8
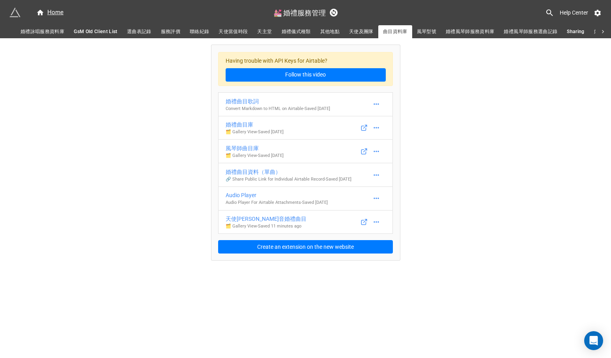
click at [436, 35] on span "風琴型號" at bounding box center [426, 32] width 19 height 8
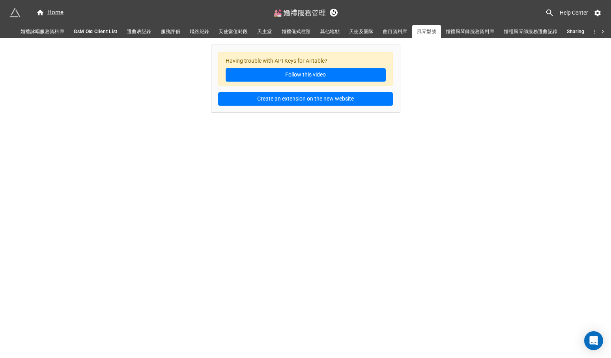
click at [475, 32] on span "婚禮風琴師服務資料庫" at bounding box center [469, 32] width 49 height 8
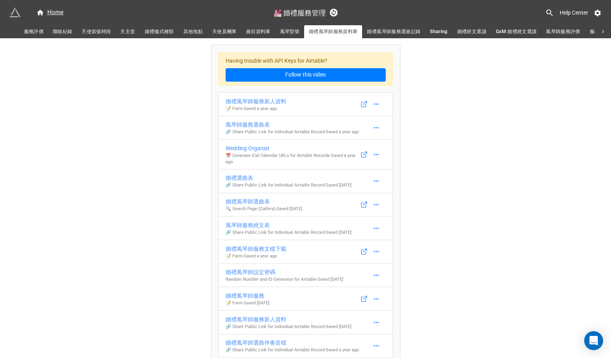
scroll to position [0, 140]
click at [410, 28] on span "婚禮風琴師服務選曲記錄" at bounding box center [391, 32] width 54 height 8
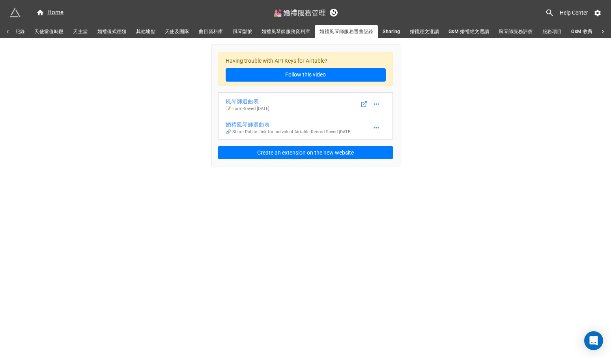
scroll to position [0, 195]
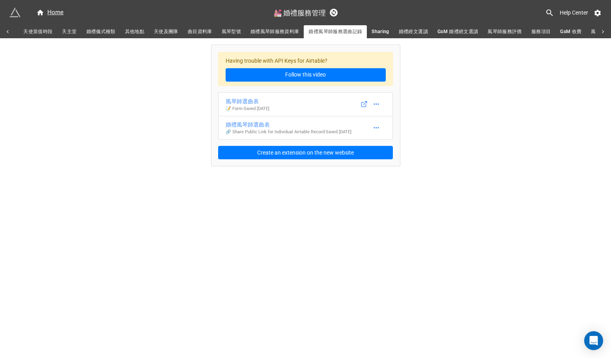
click at [421, 31] on span "婚禮經文選讀" at bounding box center [413, 32] width 29 height 8
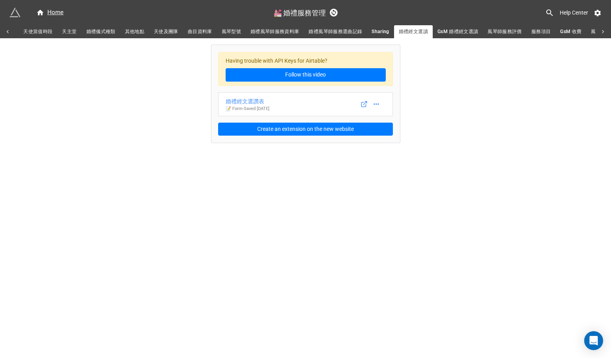
click at [466, 32] on span "GsM 婚禮經文選讀" at bounding box center [457, 32] width 41 height 8
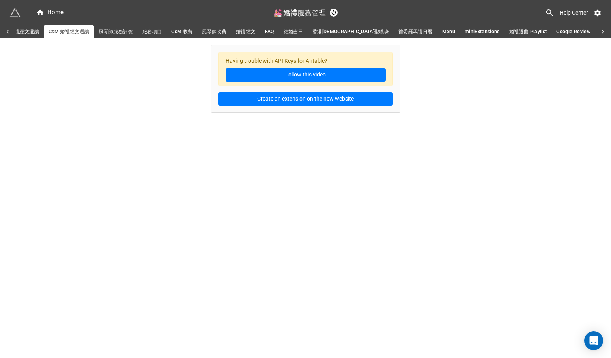
scroll to position [0, 583]
click at [509, 32] on span "婚禮選曲 Playlist" at bounding box center [528, 32] width 38 height 8
click at [600, 31] on span "所有曲目" at bounding box center [609, 32] width 19 height 8
click at [556, 32] on span "Google Review" at bounding box center [573, 32] width 34 height 8
click at [442, 30] on span "Menu" at bounding box center [448, 32] width 13 height 8
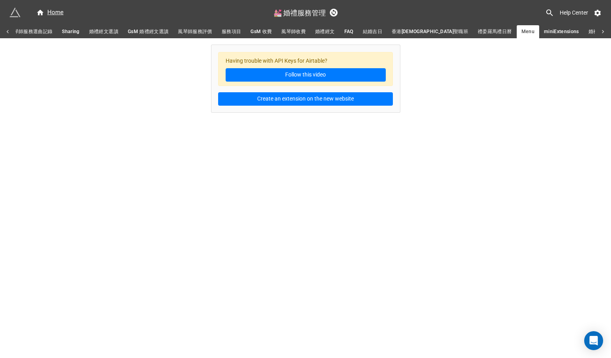
scroll to position [0, 501]
click at [423, 30] on span "香港教區聖職班" at bounding box center [433, 32] width 76 height 8
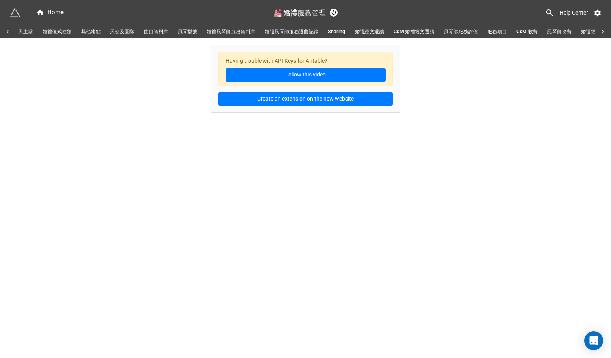
click at [345, 31] on span "Sharing" at bounding box center [336, 32] width 17 height 8
click at [354, 31] on span "婚禮風琴師服務資料庫" at bounding box center [364, 32] width 49 height 8
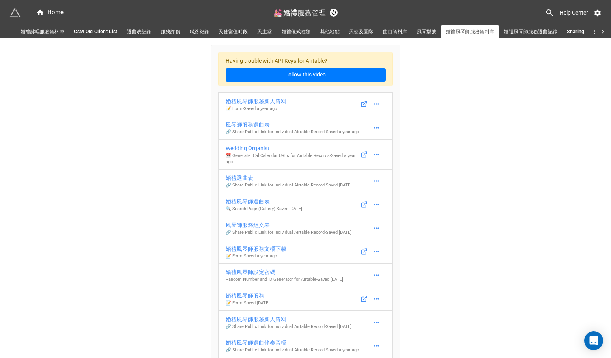
click at [44, 33] on span "婚禮詠唱服務資料庫" at bounding box center [42, 32] width 44 height 8
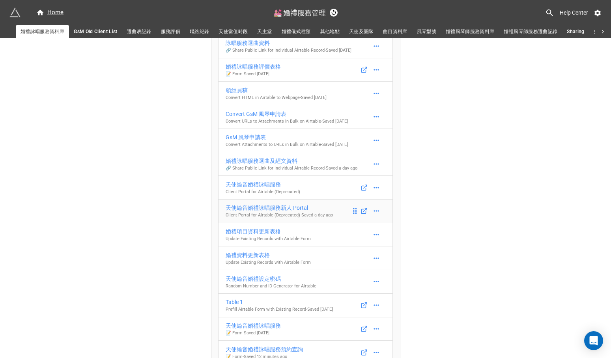
scroll to position [150, 0]
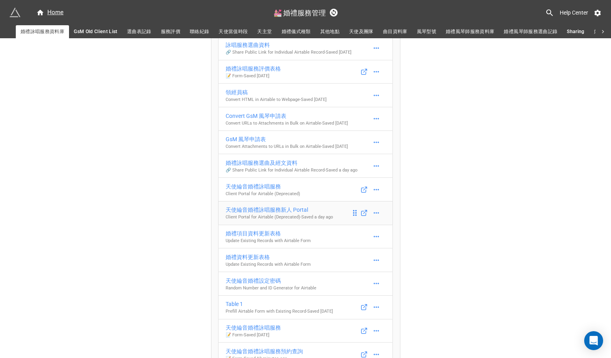
click at [250, 214] on div "天使綸音婚禮詠唱服務新人 Portal" at bounding box center [278, 209] width 107 height 9
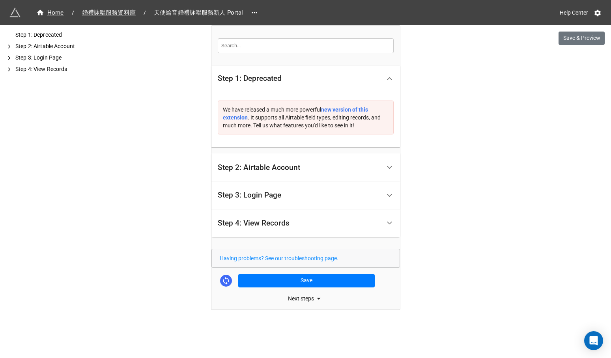
click at [274, 156] on div "Step 2: Airtable Account" at bounding box center [305, 167] width 188 height 28
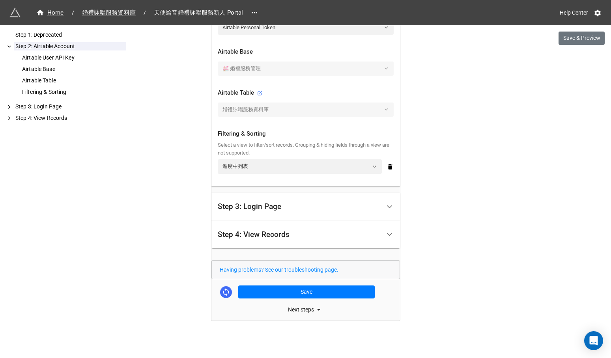
scroll to position [122, 0]
click at [272, 206] on div "Step 3: Login Page" at bounding box center [249, 207] width 63 height 8
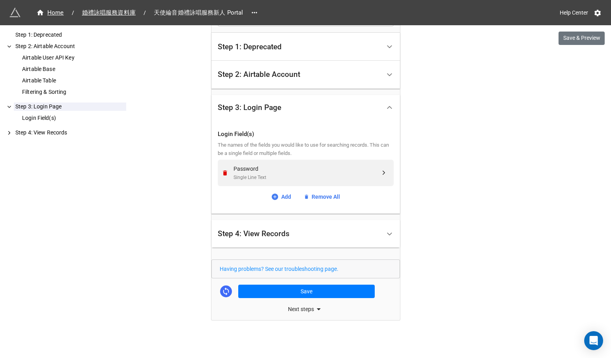
scroll to position [0, 0]
click at [269, 234] on div "Step 4: View Records" at bounding box center [254, 234] width 72 height 8
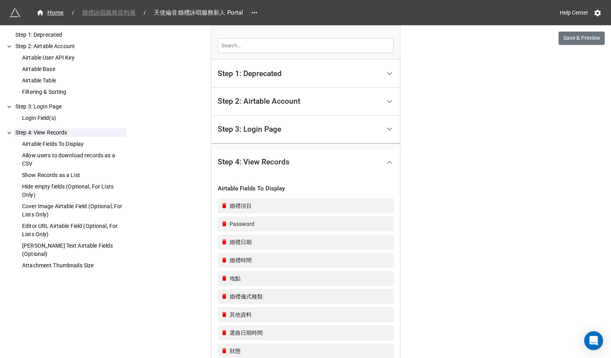
click at [115, 11] on span "婚禮詠唱服務資料庫" at bounding box center [108, 12] width 63 height 9
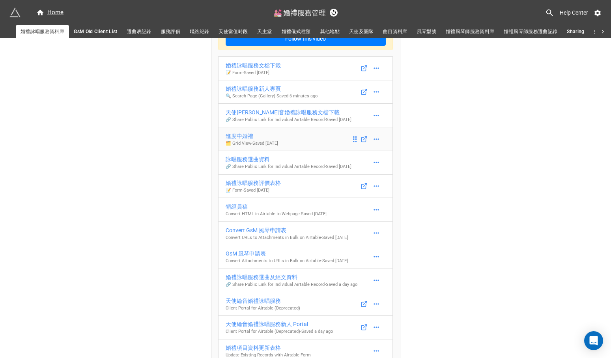
scroll to position [45, 0]
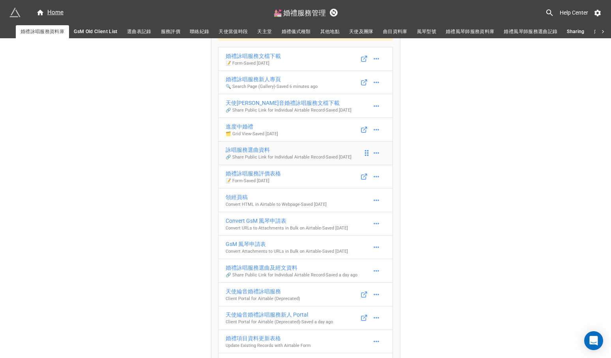
click at [263, 154] on div "詠唱服務選曲資料" at bounding box center [288, 149] width 126 height 9
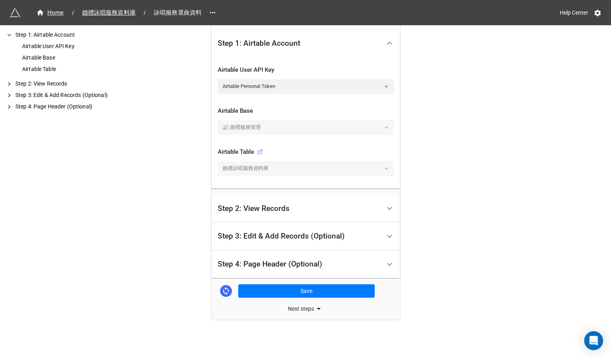
scroll to position [155, 0]
click at [275, 205] on div "Step 2: View Records" at bounding box center [254, 209] width 72 height 8
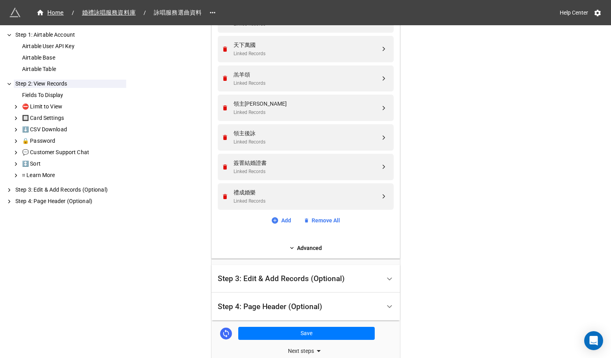
scroll to position [607, 0]
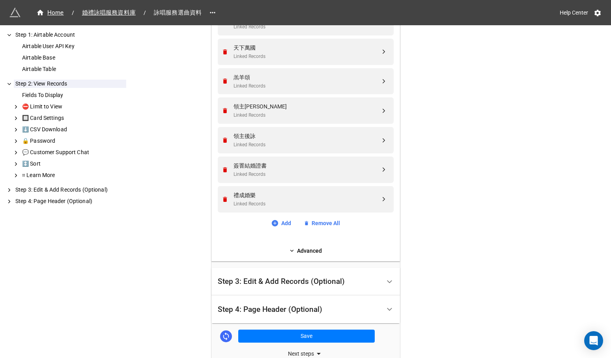
click at [278, 278] on div "Step 3: Edit & Add Records (Optional)" at bounding box center [281, 282] width 127 height 8
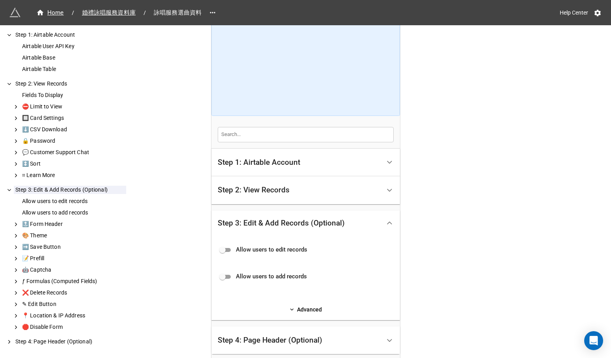
scroll to position [25, 0]
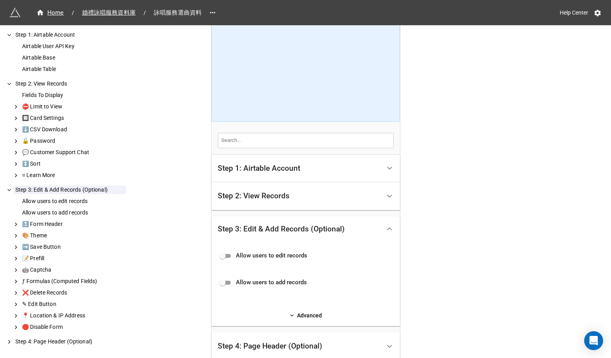
click at [314, 199] on div "Step 2: View Records" at bounding box center [299, 196] width 163 height 19
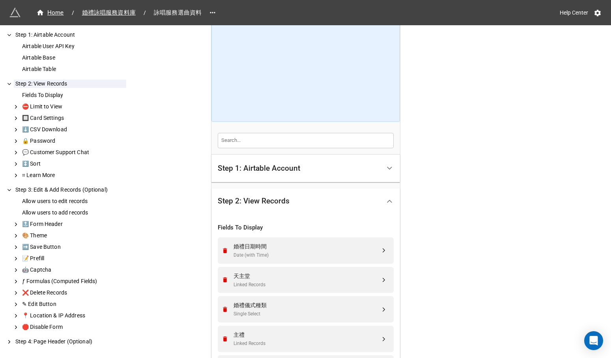
click at [319, 177] on div "Step 1: Airtable Account" at bounding box center [299, 168] width 163 height 19
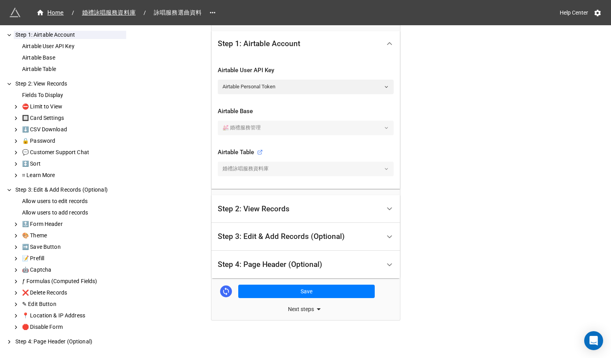
scroll to position [0, 0]
click at [307, 211] on div "Step 2: View Records" at bounding box center [299, 209] width 163 height 19
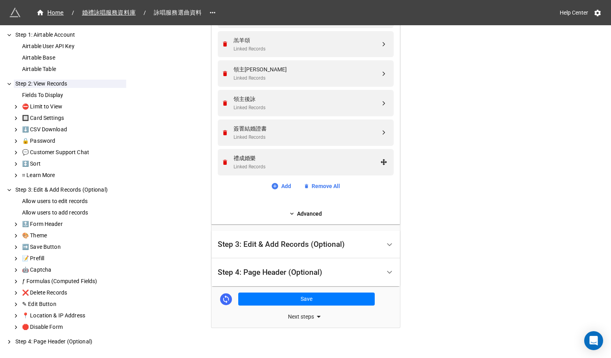
scroll to position [642, 0]
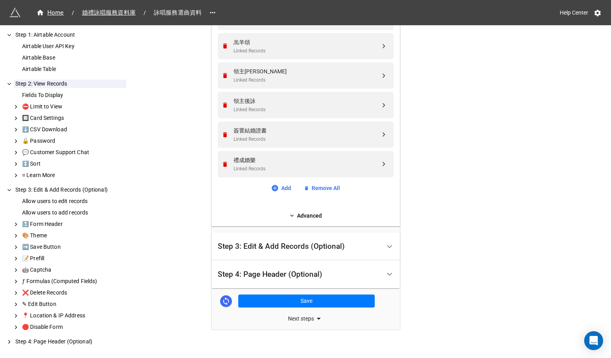
click at [305, 211] on link "Advanced" at bounding box center [306, 215] width 176 height 9
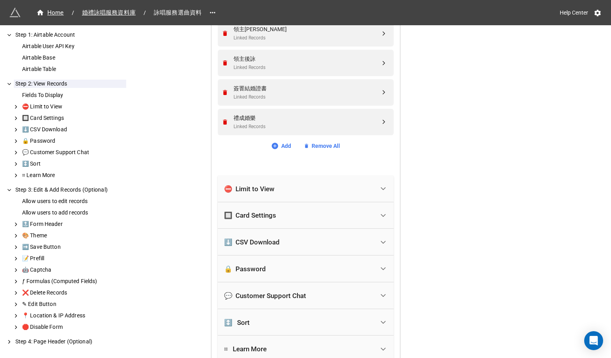
click at [306, 207] on div "🔲 Card Settings" at bounding box center [299, 215] width 150 height 17
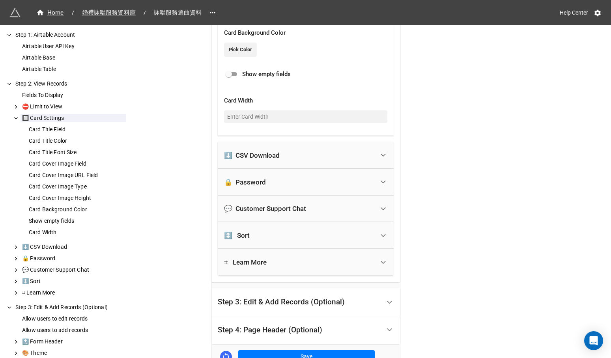
scroll to position [1232, 0]
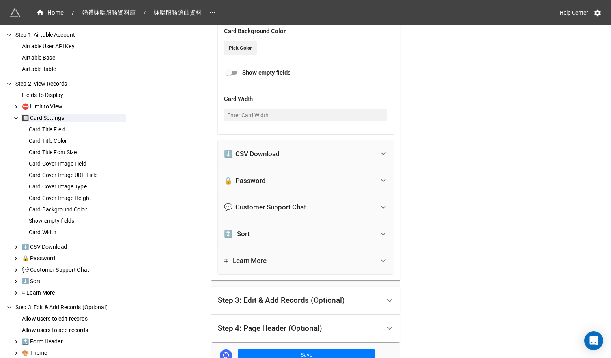
click at [338, 149] on div "⬇️ CSV Download" at bounding box center [299, 153] width 150 height 17
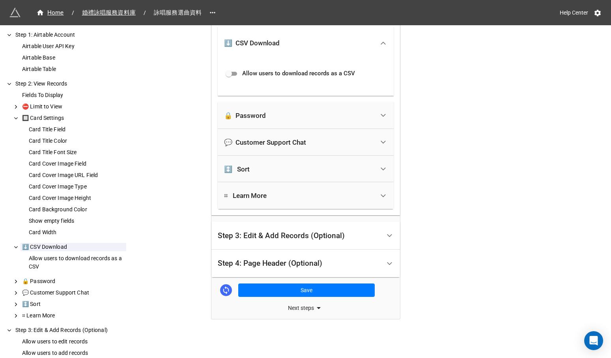
scroll to position [850, 0]
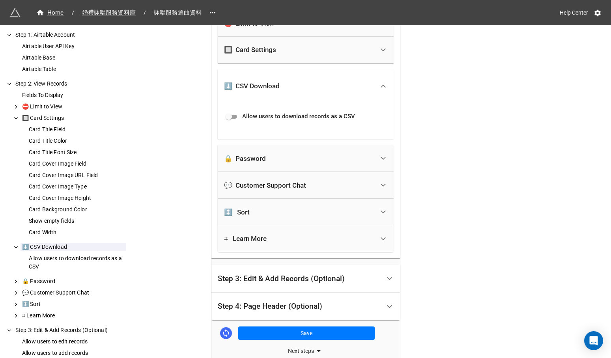
click at [285, 112] on span "Allow users to download records as a CSV" at bounding box center [298, 116] width 113 height 9
click at [231, 112] on input "checkbox" at bounding box center [228, 116] width 28 height 9
checkbox input "true"
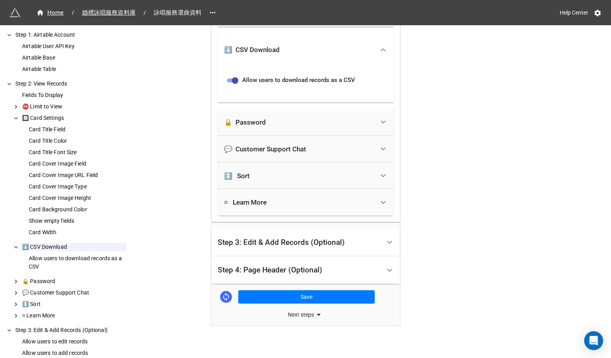
scroll to position [0, 0]
click at [254, 239] on div "Step 3: Edit & Add Records (Optional)" at bounding box center [281, 243] width 127 height 8
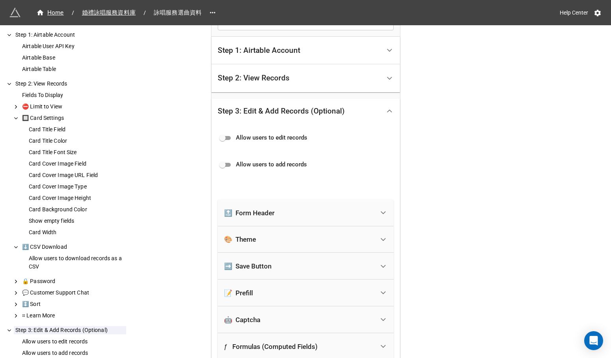
scroll to position [116, 0]
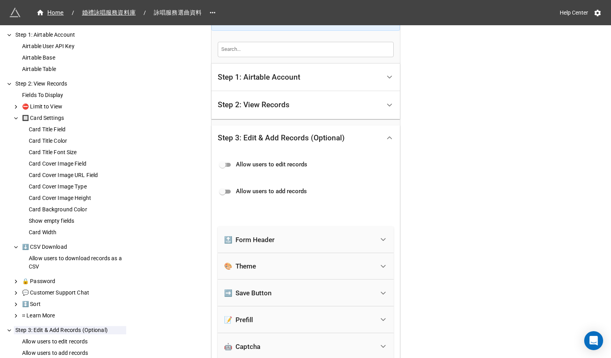
click at [227, 164] on input "checkbox" at bounding box center [222, 164] width 28 height 9
checkbox input "true"
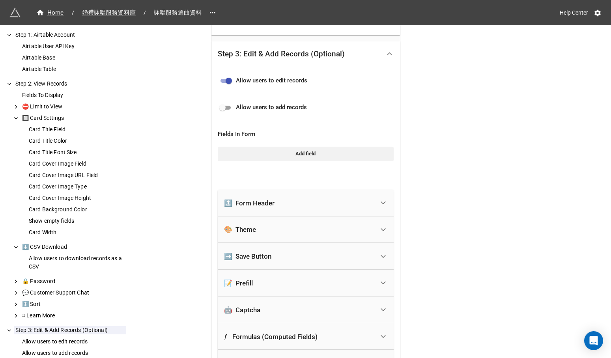
scroll to position [198, 0]
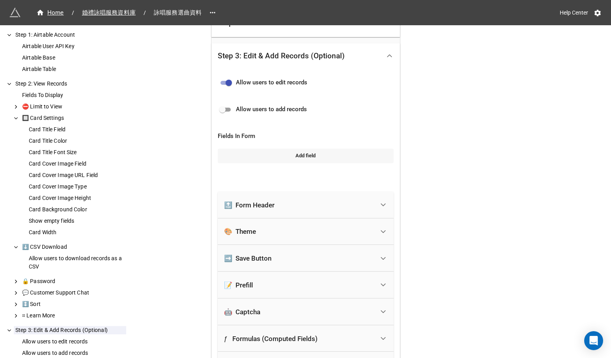
click at [302, 157] on link "Add field" at bounding box center [306, 156] width 176 height 14
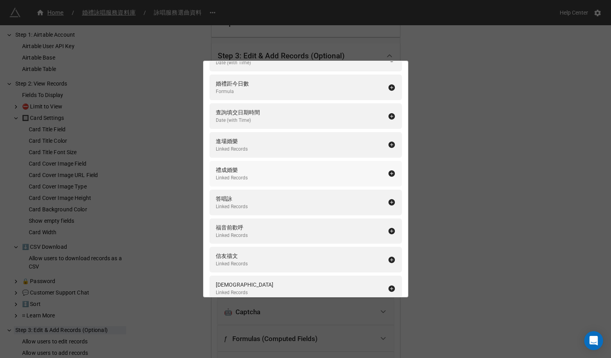
scroll to position [698, 0]
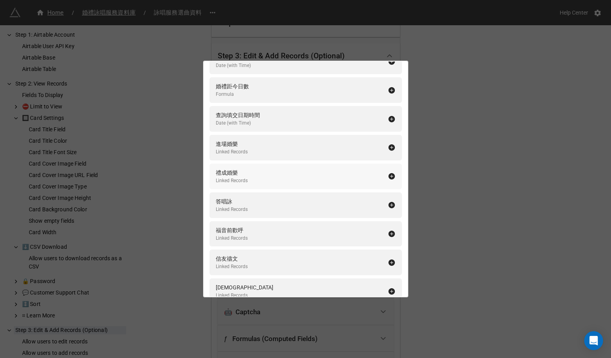
click at [300, 140] on div "進場婚樂 Linked Records" at bounding box center [302, 148] width 172 height 16
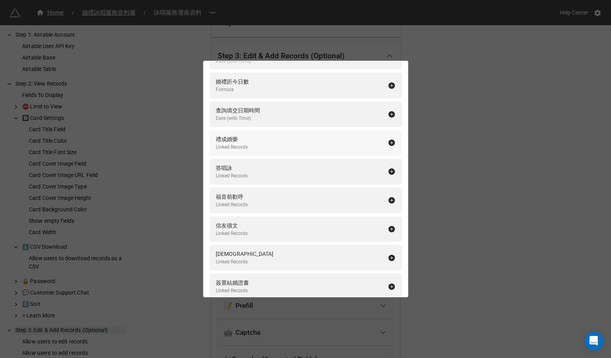
scroll to position [702, 0]
click at [300, 139] on div "禮成婚樂 Linked Records" at bounding box center [302, 143] width 172 height 16
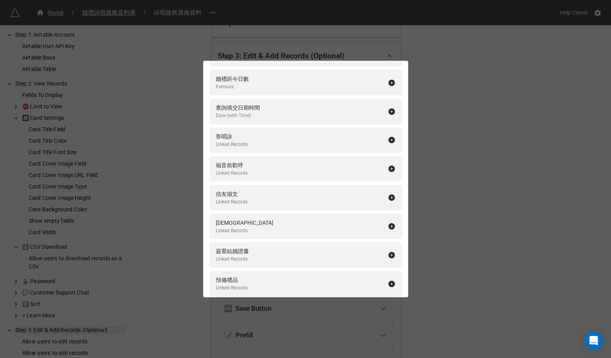
scroll to position [700, 0]
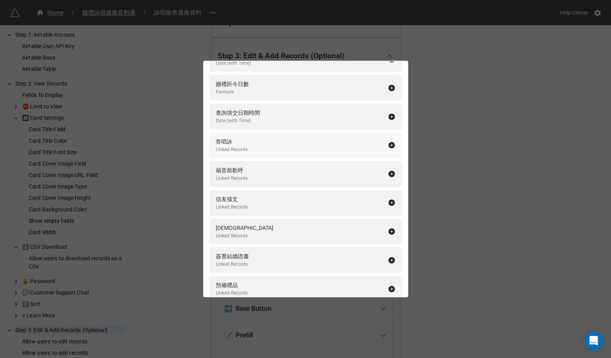
click at [300, 139] on div "答唱詠 Linked Records" at bounding box center [302, 145] width 172 height 16
click at [300, 139] on div "福音前歡呼 Linked Records" at bounding box center [302, 145] width 172 height 16
click at [300, 139] on div "信友禱文 Linked Records" at bounding box center [302, 145] width 172 height 16
click at [300, 139] on div "天主經 Linked Records" at bounding box center [302, 145] width 172 height 16
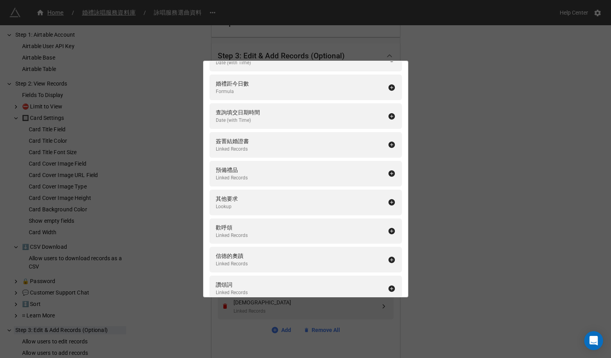
click at [300, 139] on div "簽罯結婚證書 Linked Records" at bounding box center [302, 145] width 172 height 16
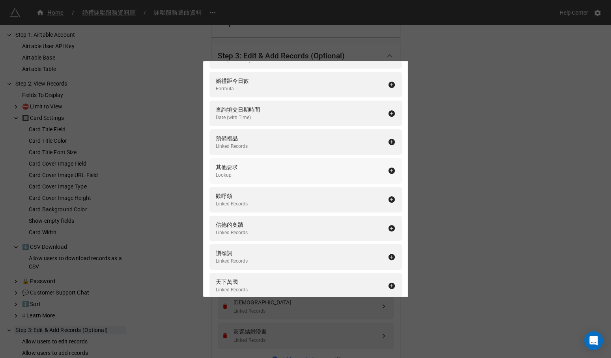
scroll to position [701, 0]
click at [300, 139] on div "預備禮品 Linked Records" at bounding box center [302, 144] width 172 height 16
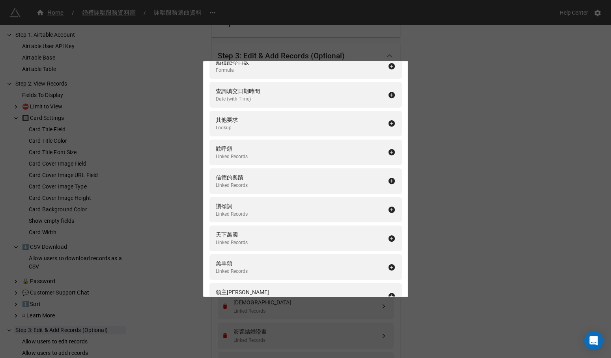
scroll to position [724, 0]
click at [300, 142] on div "歡呼頌 Linked Records" at bounding box center [302, 150] width 172 height 16
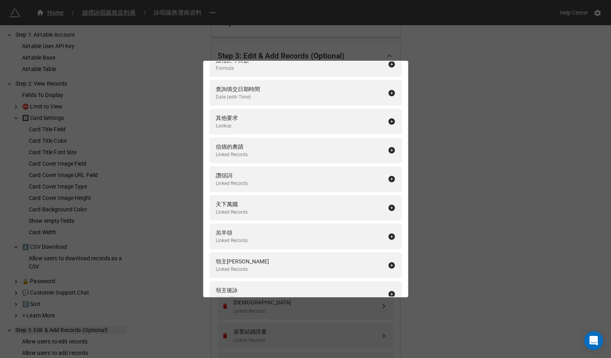
click at [300, 142] on div "信德的奧蹟 Linked Records" at bounding box center [302, 150] width 172 height 16
click at [300, 142] on div "讚頌詞 Linked Records" at bounding box center [302, 150] width 172 height 16
click at [300, 142] on div "天下萬國 Linked Records" at bounding box center [302, 150] width 172 height 16
click at [300, 142] on div "羔羊頌 Linked Records" at bounding box center [302, 150] width 172 height 16
click at [300, 142] on div "領主詠 Linked Records" at bounding box center [302, 150] width 172 height 16
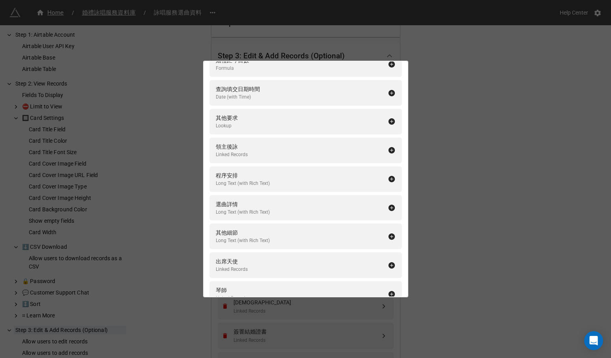
click at [300, 142] on div "領主後詠 Linked Records" at bounding box center [302, 150] width 172 height 16
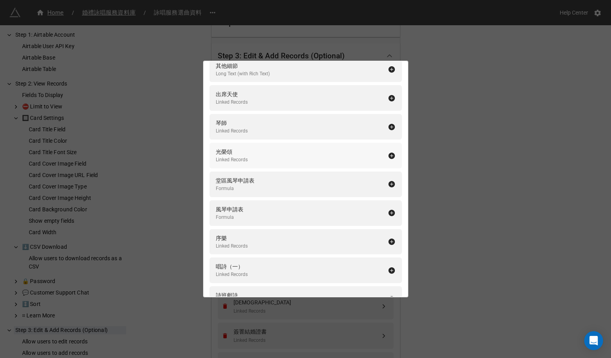
scroll to position [867, 0]
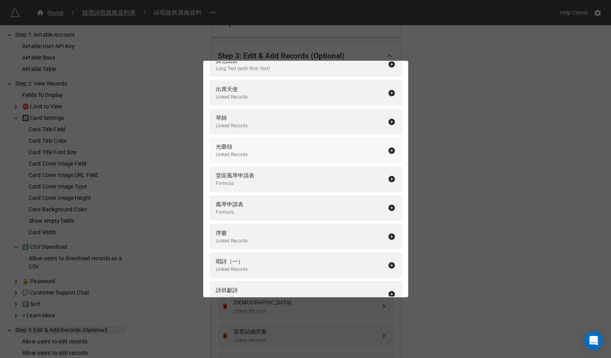
click at [300, 142] on div "光榮頌 Linked Records" at bounding box center [302, 150] width 172 height 16
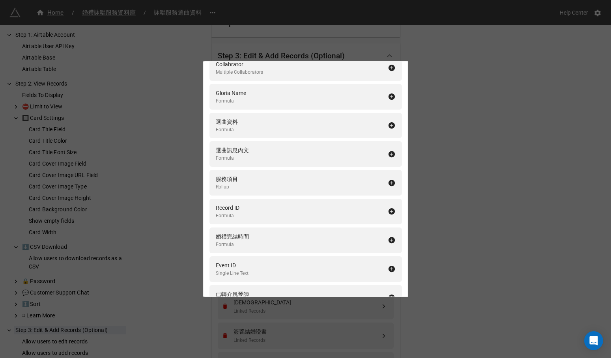
scroll to position [3940, 0]
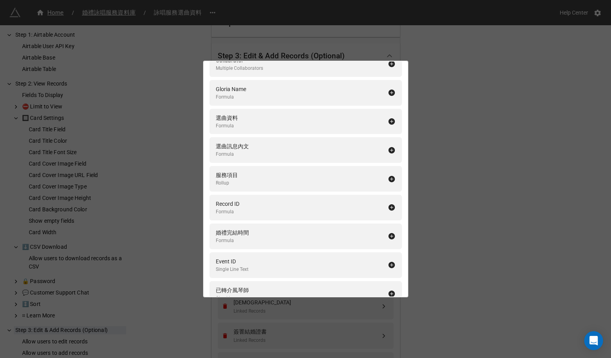
click at [402, 48] on div "Fields In Form Add All 婚禮項目 Formula 新娘姓氏 Single Line Text 新娘名字 Single Line Text…" at bounding box center [305, 179] width 611 height 358
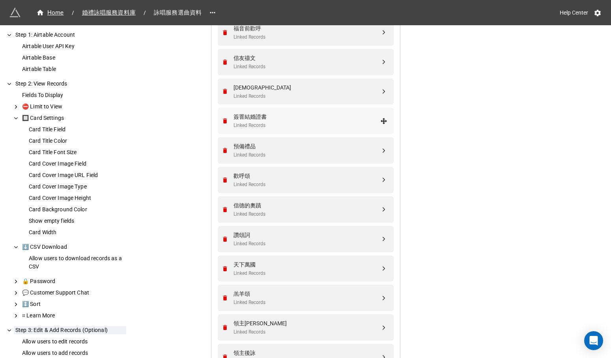
scroll to position [414, 0]
click at [327, 145] on div "預備禮品" at bounding box center [306, 144] width 147 height 9
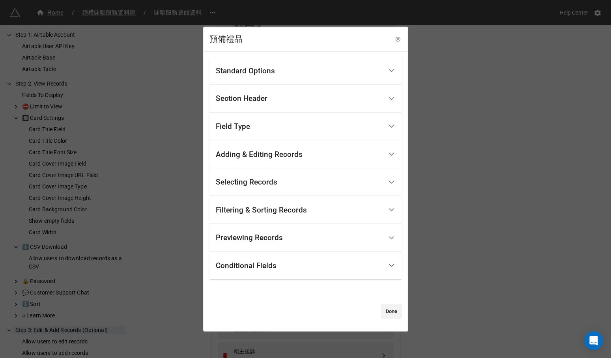
click at [277, 269] on div "Conditional Fields" at bounding box center [299, 265] width 167 height 19
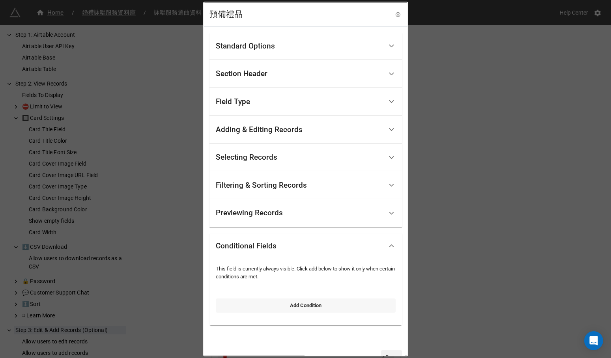
click at [300, 300] on link "Add Condition" at bounding box center [306, 305] width 180 height 14
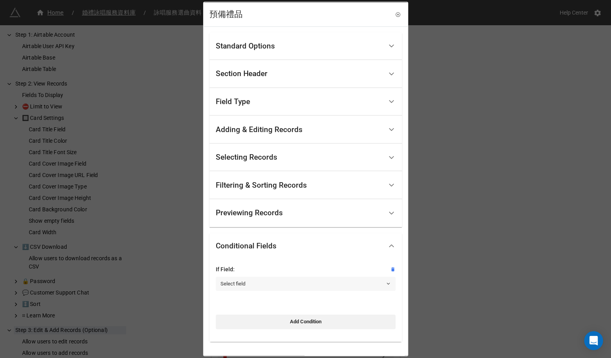
click at [304, 283] on link "Select field" at bounding box center [306, 283] width 180 height 14
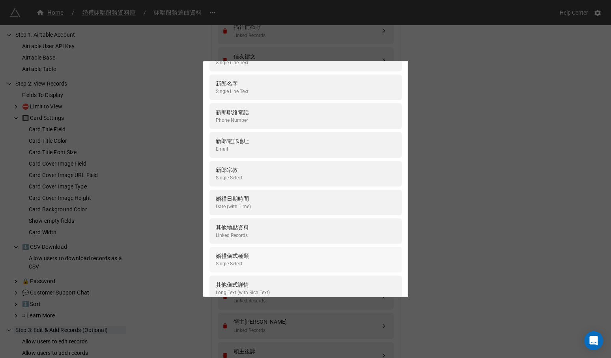
scroll to position [228, 0]
click at [317, 250] on div "婚禮儀式種類 Single Select" at bounding box center [306, 258] width 180 height 16
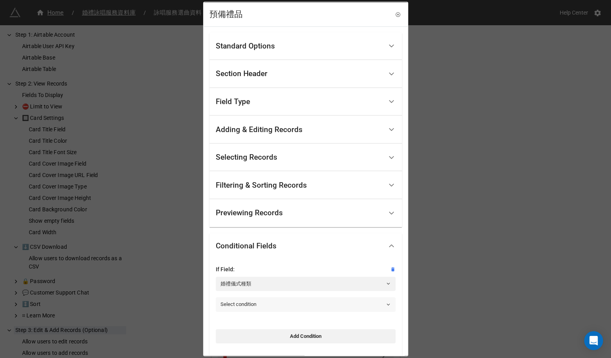
click at [296, 304] on link "Select condition" at bounding box center [306, 304] width 180 height 14
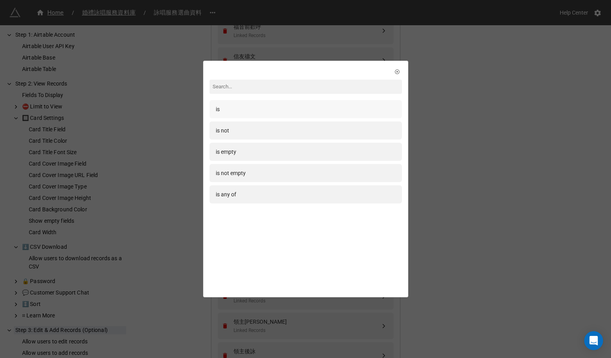
click at [356, 107] on div "is" at bounding box center [306, 109] width 180 height 9
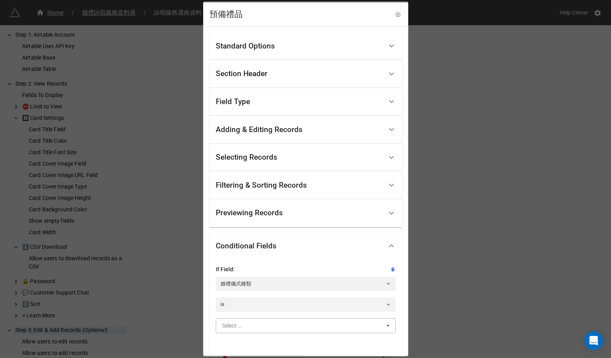
click at [299, 327] on input "text" at bounding box center [305, 325] width 179 height 14
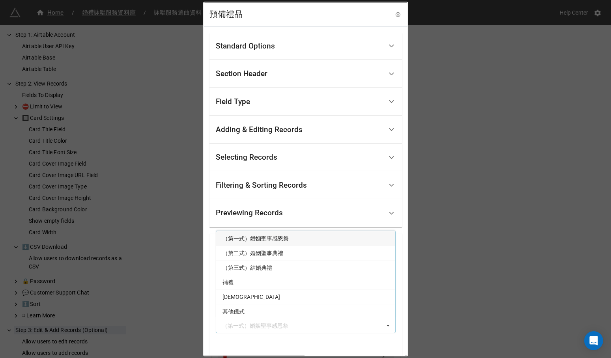
click at [322, 238] on div "（第一式）婚姻聖事感恩祭" at bounding box center [305, 238] width 179 height 15
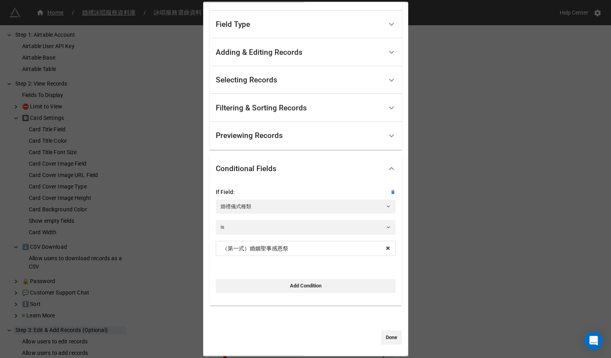
scroll to position [0, 0]
click at [381, 335] on link "Done" at bounding box center [391, 337] width 21 height 14
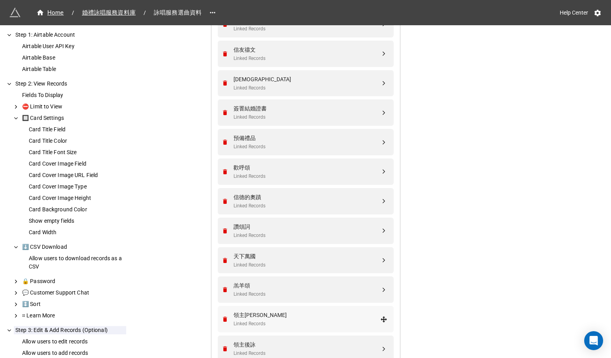
scroll to position [423, 0]
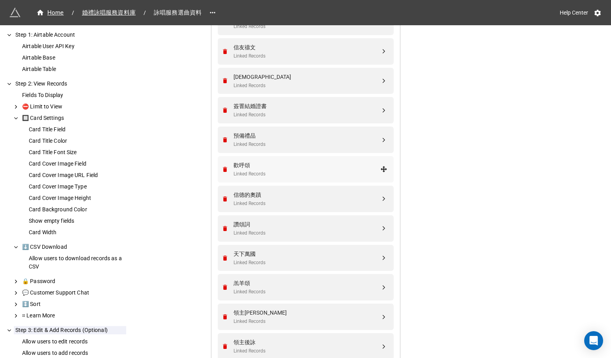
click at [358, 176] on div "歡呼頌 Linked Records" at bounding box center [305, 169] width 166 height 26
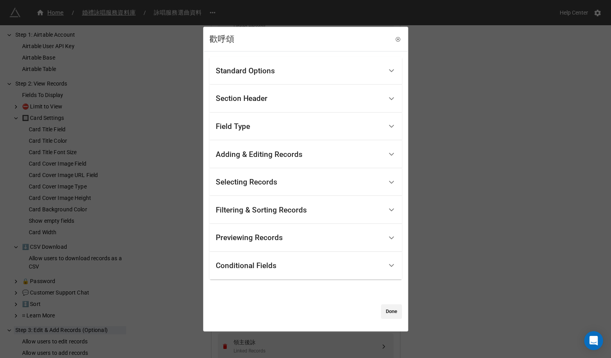
click at [313, 267] on div "Conditional Fields" at bounding box center [299, 265] width 167 height 19
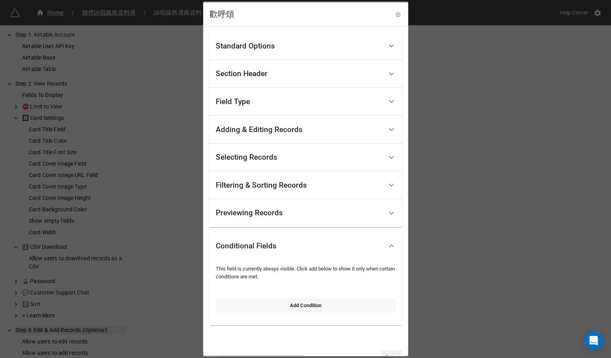
click at [308, 302] on link "Add Condition" at bounding box center [306, 305] width 180 height 14
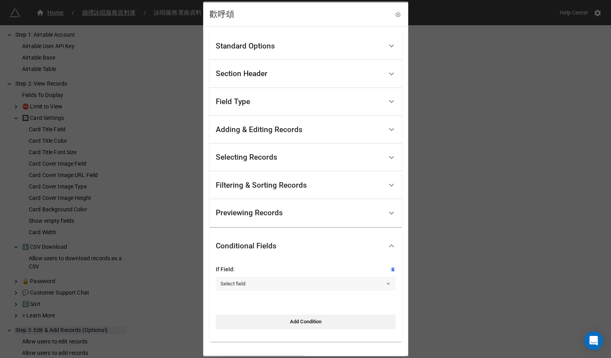
click at [316, 281] on link "Select field" at bounding box center [306, 283] width 180 height 14
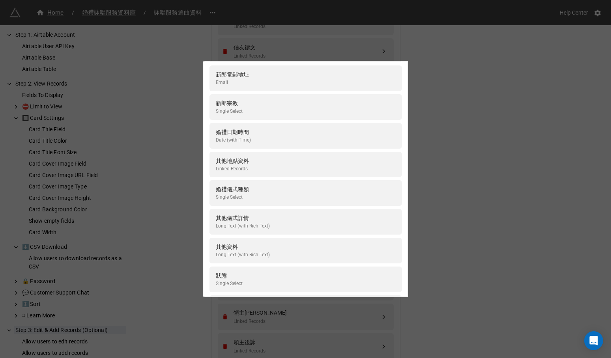
scroll to position [292, 0]
click at [337, 186] on div "婚禮儀式種類 Single Select" at bounding box center [306, 194] width 180 height 16
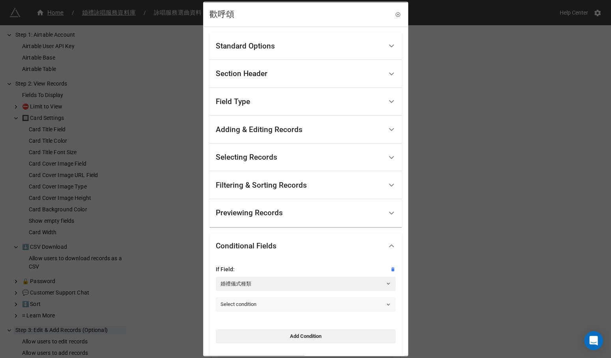
click at [293, 302] on link "Select condition" at bounding box center [306, 304] width 180 height 14
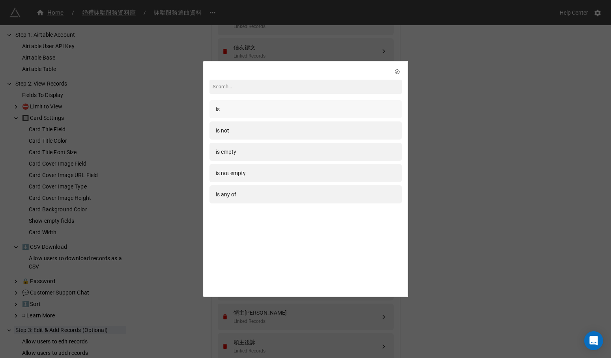
click at [335, 113] on div "is" at bounding box center [306, 109] width 180 height 9
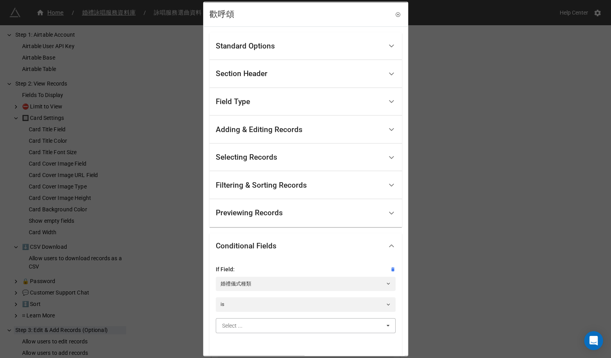
click at [277, 321] on input "text" at bounding box center [305, 325] width 179 height 14
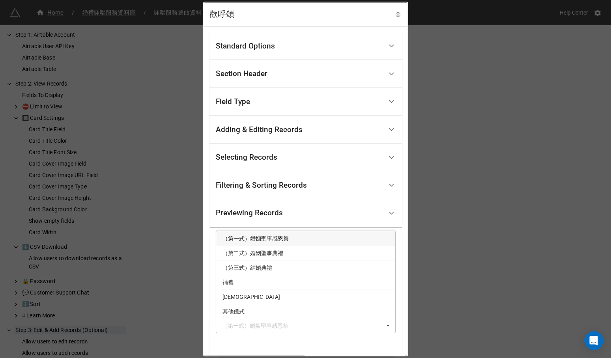
click at [300, 237] on div "（第一式）婚姻聖事感恩祭" at bounding box center [305, 238] width 179 height 15
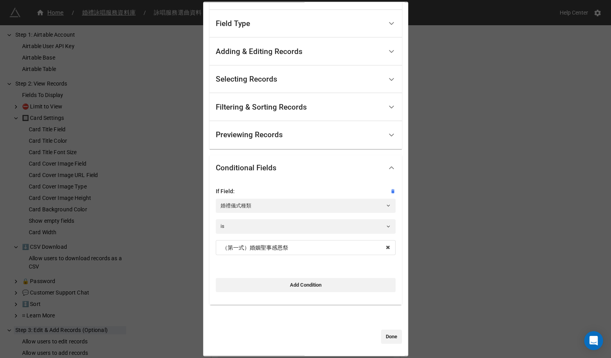
scroll to position [77, 0]
click at [384, 333] on link "Done" at bounding box center [391, 337] width 21 height 14
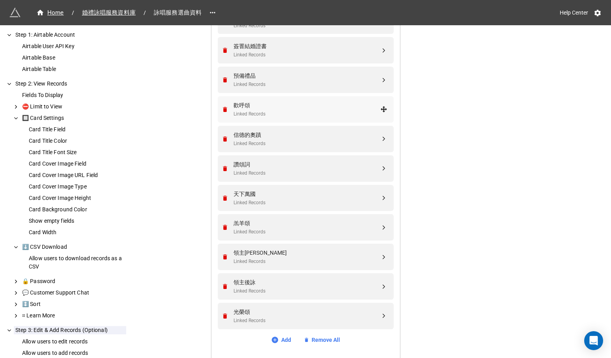
scroll to position [482, 0]
click at [334, 142] on div "Linked Records" at bounding box center [306, 145] width 147 height 7
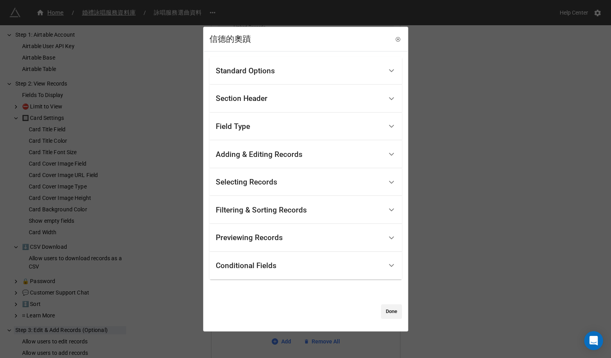
click at [279, 265] on div "Conditional Fields" at bounding box center [299, 265] width 167 height 19
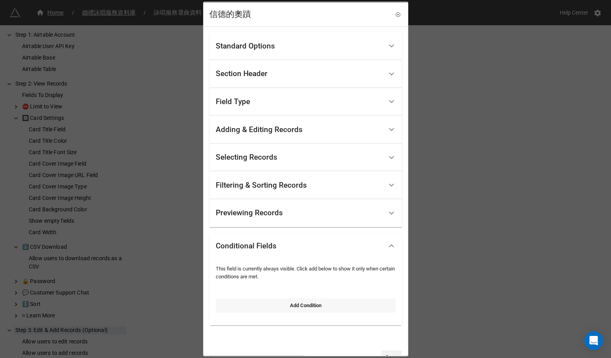
click at [268, 302] on link "Add Condition" at bounding box center [306, 305] width 180 height 14
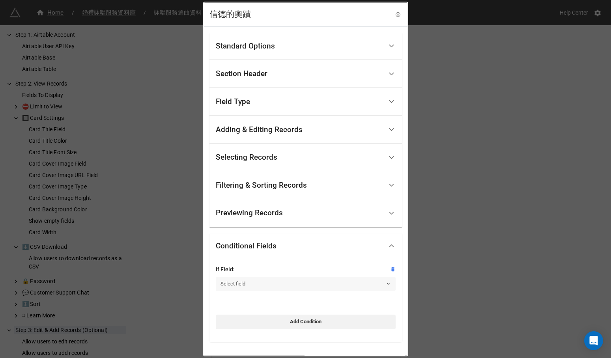
click at [276, 285] on link "Select field" at bounding box center [306, 283] width 180 height 14
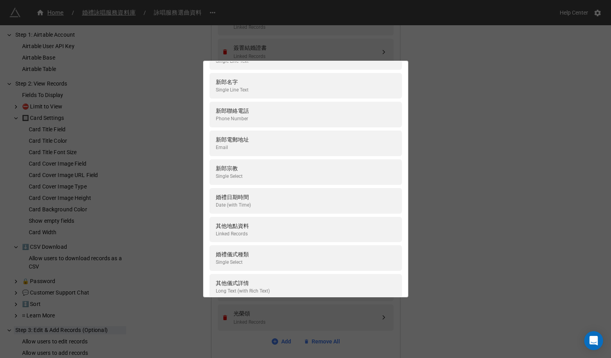
scroll to position [229, 0]
click at [290, 255] on div "婚禮儀式種類 Single Select" at bounding box center [306, 258] width 180 height 16
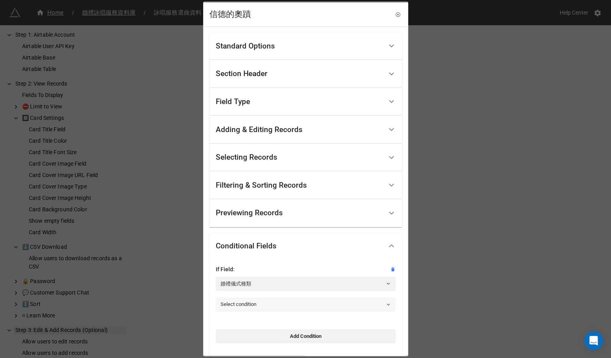
click at [264, 305] on link "Select condition" at bounding box center [306, 304] width 180 height 14
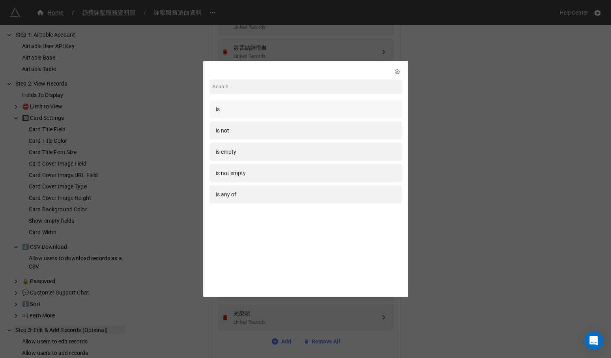
click at [343, 116] on div "is" at bounding box center [305, 109] width 192 height 18
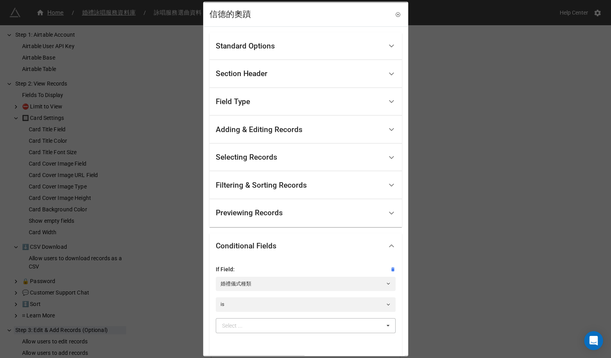
click at [268, 318] on div "Select ... （第一式）婚姻聖事感恩祭 （第二式）婚姻聖事典禮 （第三式）結婚典禮 補禮 基督教崇拜 其他儀式" at bounding box center [306, 325] width 180 height 15
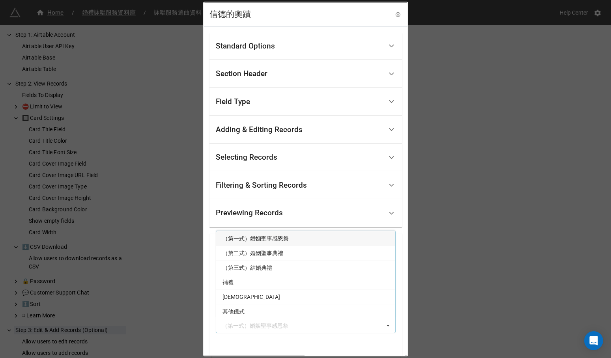
click at [300, 235] on div "（第一式）婚姻聖事感恩祭" at bounding box center [305, 238] width 179 height 15
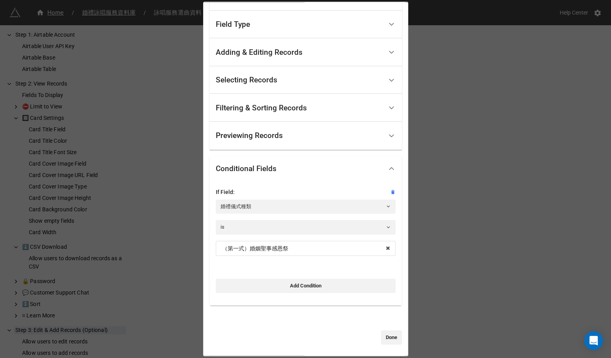
scroll to position [0, 0]
click at [381, 336] on link "Done" at bounding box center [391, 337] width 21 height 14
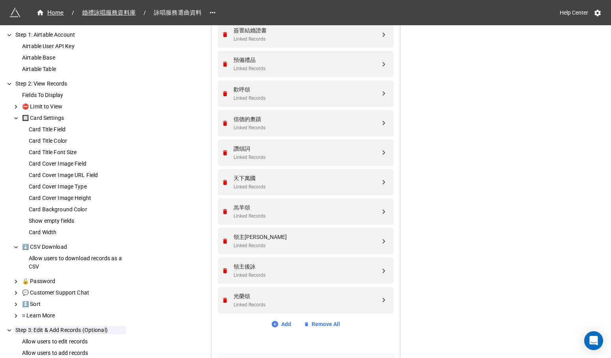
scroll to position [500, 0]
click at [345, 153] on div "Linked Records" at bounding box center [306, 156] width 147 height 7
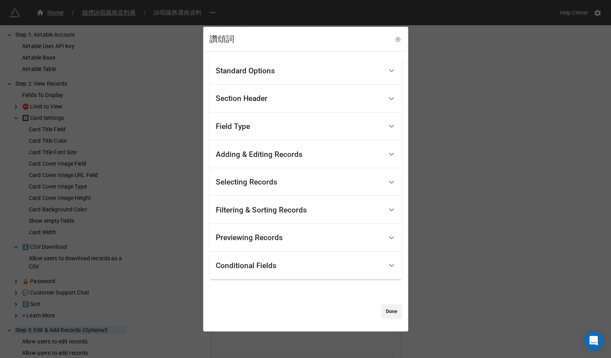
click at [322, 270] on div "Conditional Fields" at bounding box center [299, 265] width 167 height 19
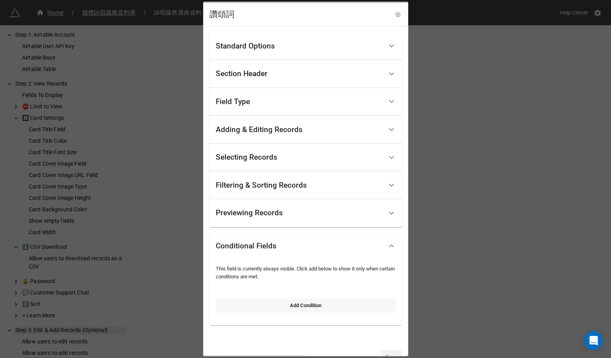
click at [310, 307] on link "Add Condition" at bounding box center [306, 305] width 180 height 14
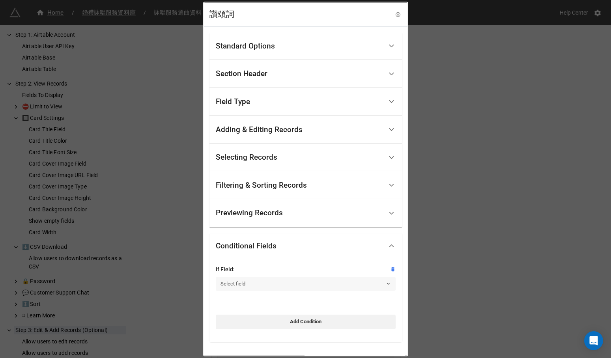
click at [310, 279] on link "Select field" at bounding box center [306, 283] width 180 height 14
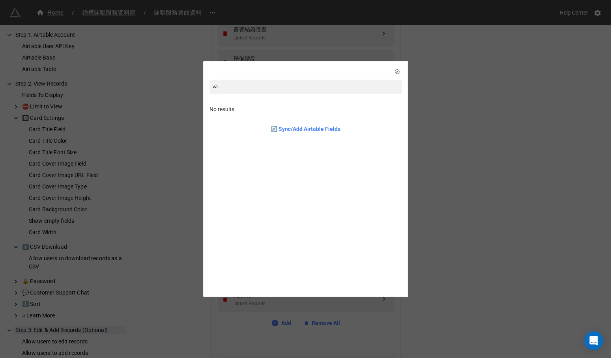
type input "v"
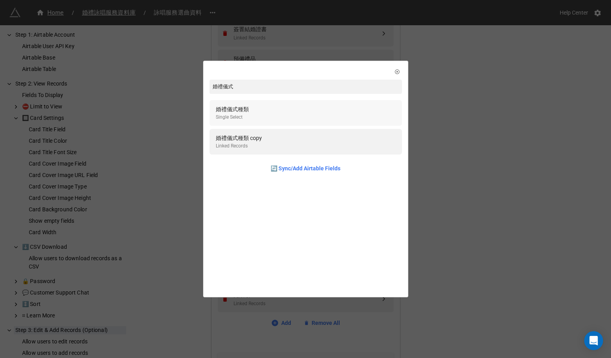
type input "婚禮儀式"
click at [328, 109] on div "婚禮儀式種類 Single Select" at bounding box center [306, 113] width 180 height 16
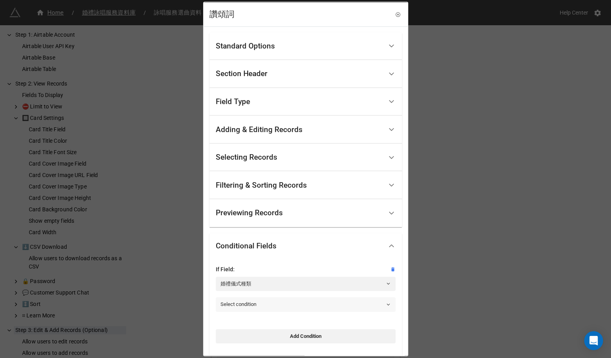
click at [262, 302] on link "Select condition" at bounding box center [306, 304] width 180 height 14
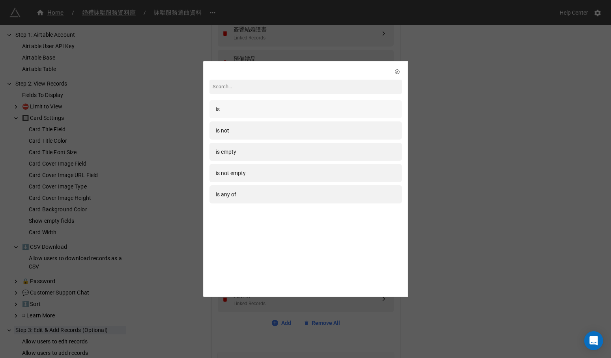
click at [328, 114] on div "is" at bounding box center [306, 109] width 180 height 9
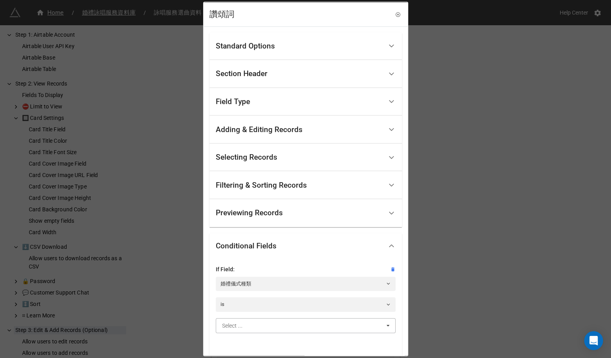
click at [267, 331] on input "text" at bounding box center [305, 325] width 179 height 14
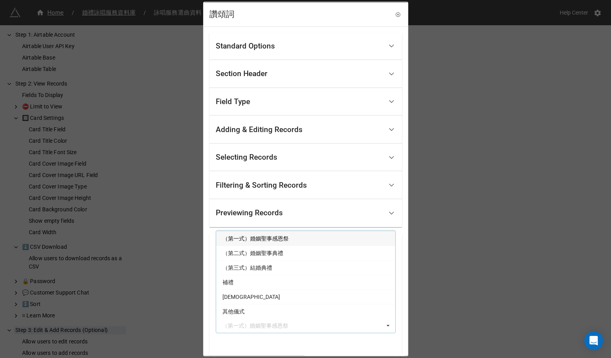
click at [298, 240] on div "（第一式）婚姻聖事感恩祭" at bounding box center [305, 238] width 179 height 15
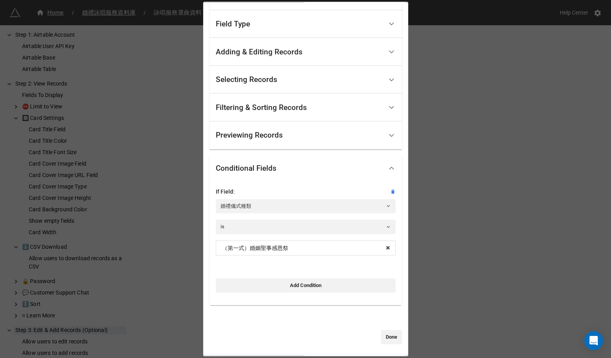
scroll to position [77, 0]
click at [384, 334] on link "Done" at bounding box center [391, 337] width 21 height 14
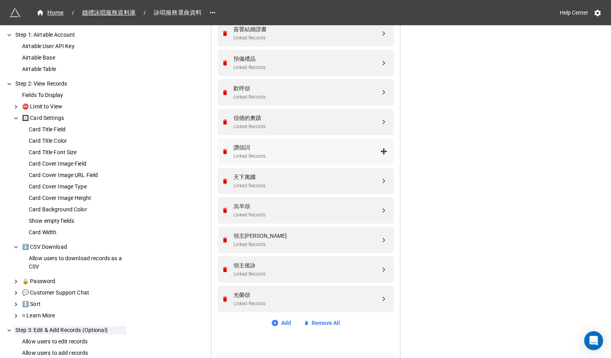
click at [353, 143] on div "讚頌詞" at bounding box center [306, 147] width 147 height 9
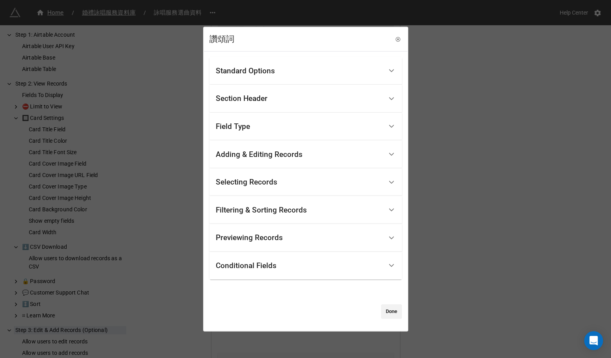
click at [313, 268] on div "Conditional Fields" at bounding box center [299, 265] width 167 height 19
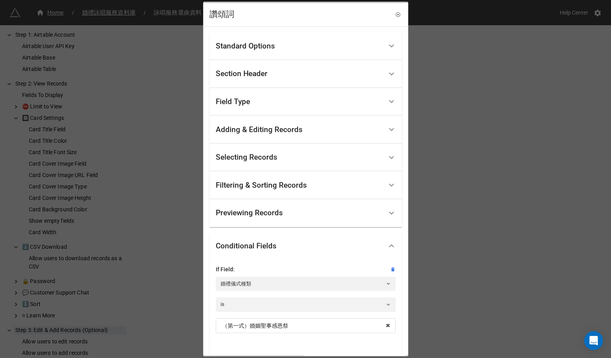
click at [439, 281] on div "讚頌詞 Standard Options Title (Optional) Description (Optional) Normal Image (Opti…" at bounding box center [305, 179] width 611 height 358
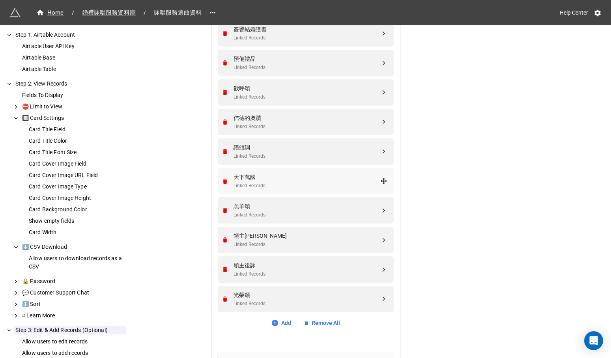
click at [365, 175] on div "天下萬國" at bounding box center [306, 177] width 147 height 9
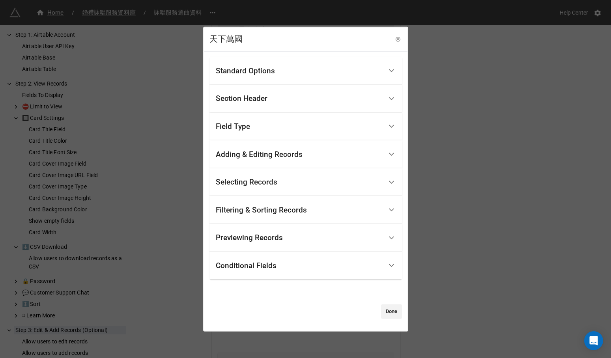
click at [322, 281] on div "Standard Options Title (Optional) Description (Optional) Normal Image (Optional…" at bounding box center [305, 188] width 192 height 262
click at [324, 273] on div "Conditional Fields" at bounding box center [299, 265] width 167 height 19
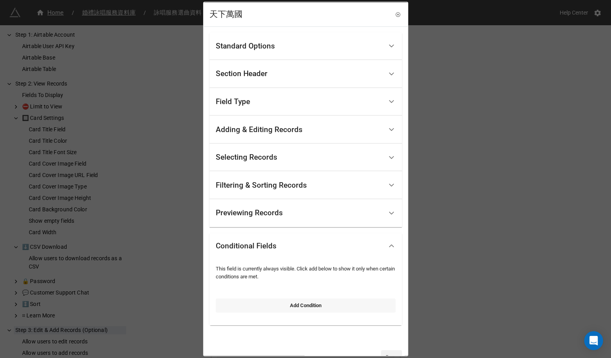
click at [315, 298] on link "Add Condition" at bounding box center [306, 305] width 180 height 14
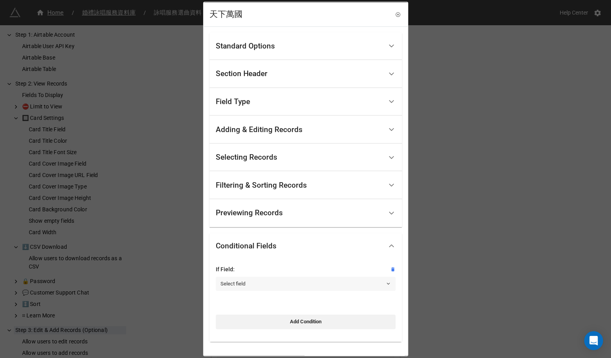
click at [312, 284] on link "Select field" at bounding box center [306, 283] width 180 height 14
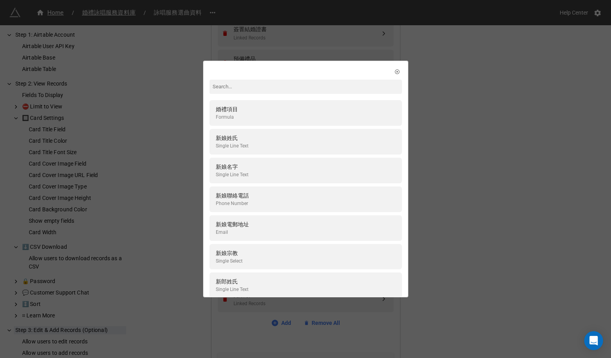
type input "女"
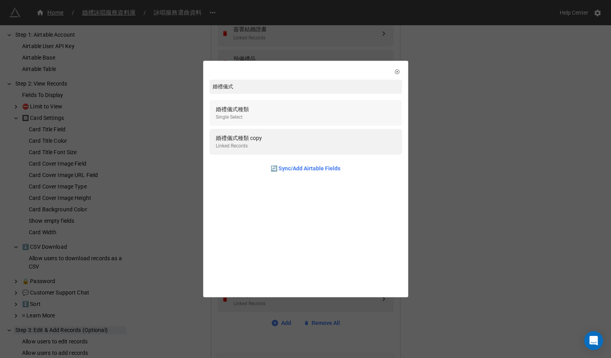
type input "婚禮儀式"
click at [334, 112] on div "婚禮儀式種類 Single Select" at bounding box center [306, 113] width 180 height 16
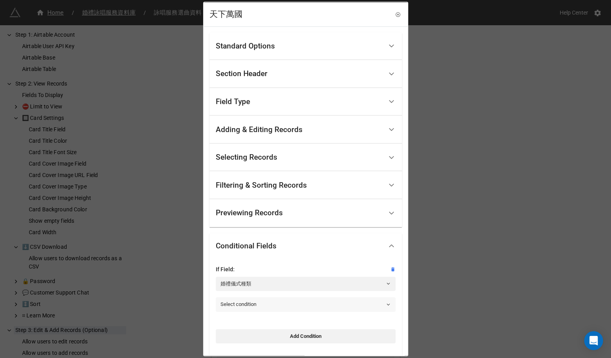
click at [287, 310] on link "Select condition" at bounding box center [306, 304] width 180 height 14
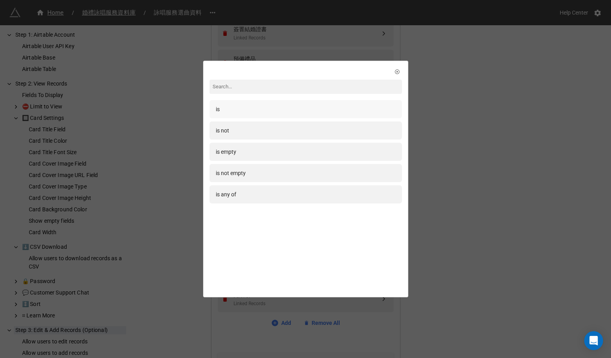
click at [354, 105] on div "is" at bounding box center [306, 109] width 180 height 9
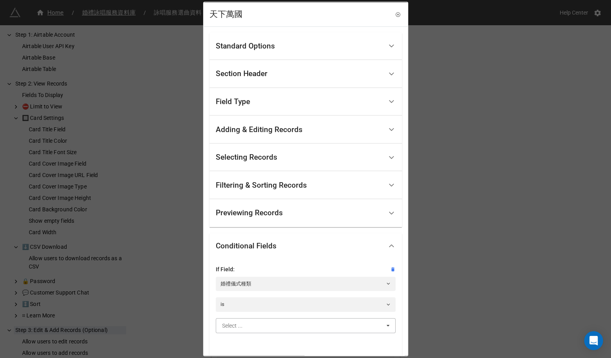
click at [277, 325] on input "text" at bounding box center [305, 325] width 179 height 14
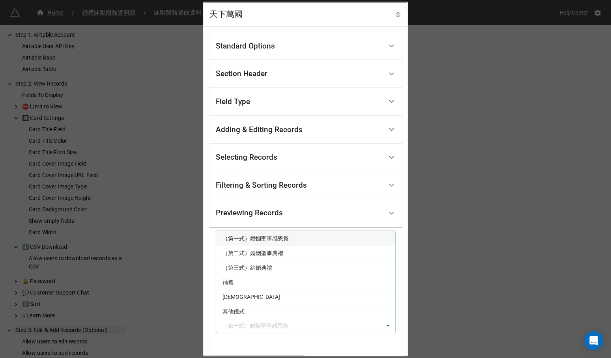
click at [304, 235] on div "（第一式）婚姻聖事感恩祭" at bounding box center [305, 238] width 179 height 15
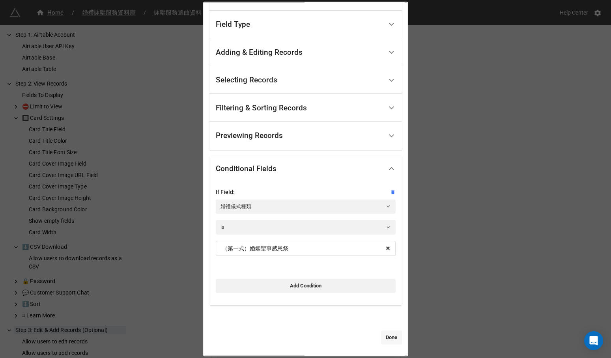
click at [384, 339] on link "Done" at bounding box center [391, 337] width 21 height 14
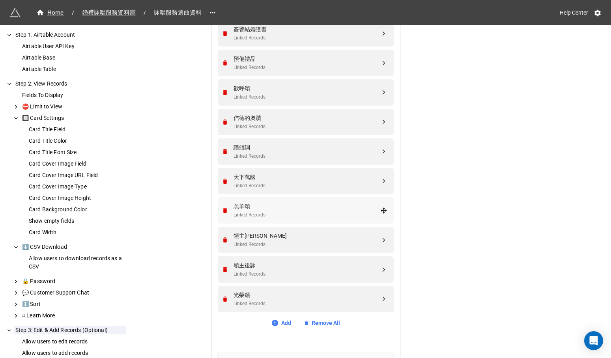
click at [339, 202] on div "羔羊頌" at bounding box center [306, 206] width 147 height 9
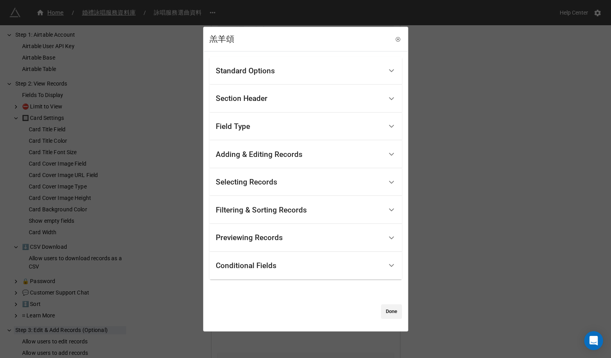
click at [317, 263] on div "Conditional Fields" at bounding box center [299, 265] width 167 height 19
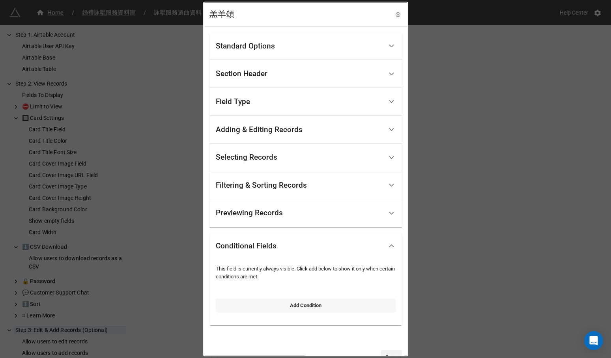
click at [310, 307] on link "Add Condition" at bounding box center [306, 305] width 180 height 14
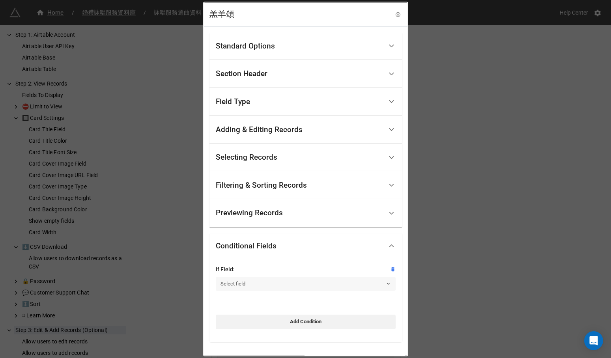
click at [313, 280] on link "Select field" at bounding box center [306, 283] width 180 height 14
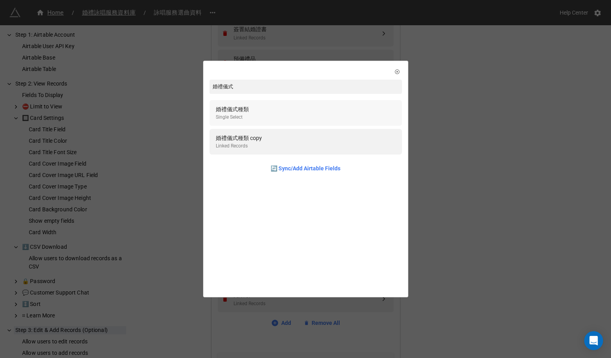
type input "婚禮儀式"
click at [331, 116] on div "婚禮儀式種類 Single Select" at bounding box center [306, 113] width 180 height 16
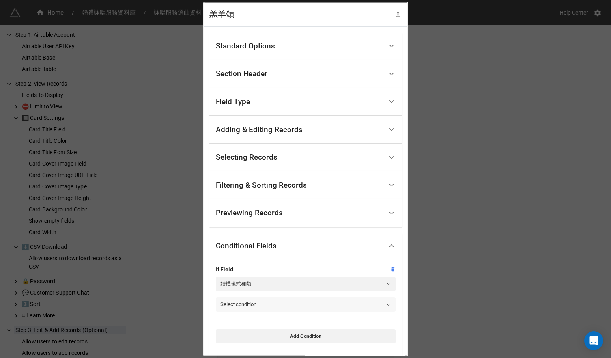
click at [308, 300] on link "Select condition" at bounding box center [306, 304] width 180 height 14
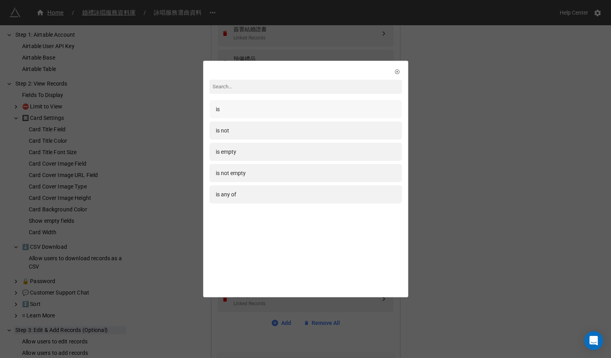
click at [341, 114] on div "is" at bounding box center [305, 109] width 192 height 18
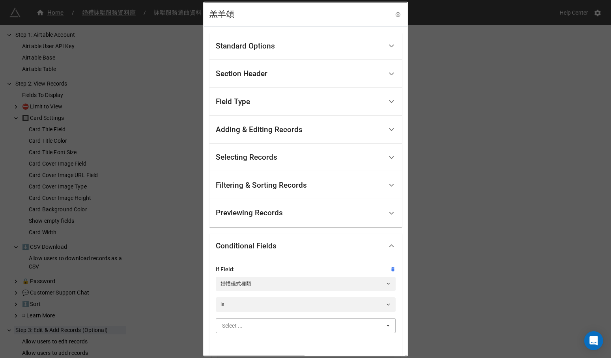
click at [306, 330] on input "text" at bounding box center [305, 325] width 179 height 14
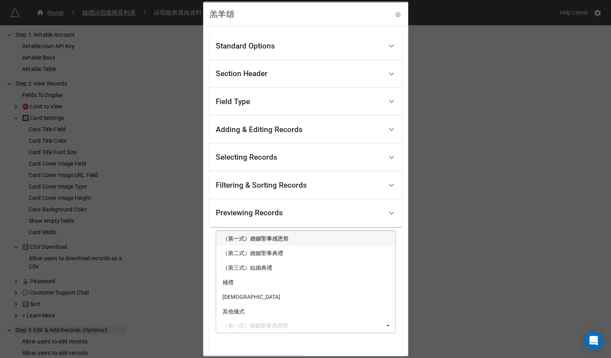
click at [321, 238] on div "（第一式）婚姻聖事感恩祭" at bounding box center [305, 238] width 179 height 15
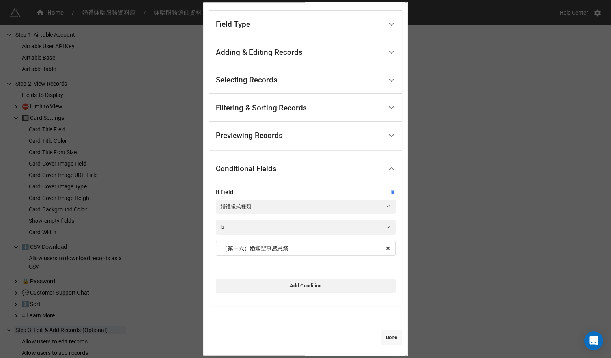
click at [381, 333] on link "Done" at bounding box center [391, 337] width 21 height 14
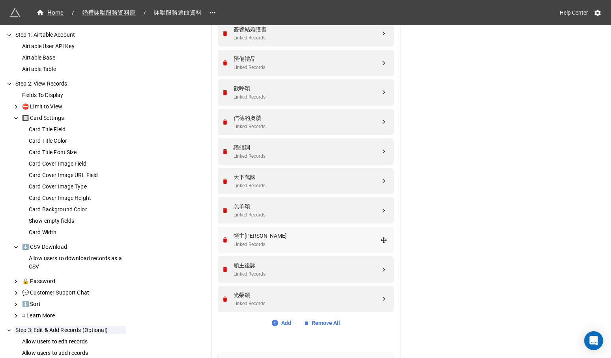
click at [348, 233] on div "領主詠" at bounding box center [306, 235] width 147 height 9
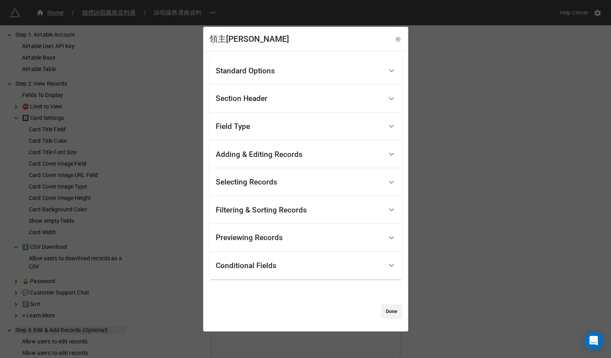
click at [331, 263] on div "Conditional Fields" at bounding box center [299, 265] width 167 height 19
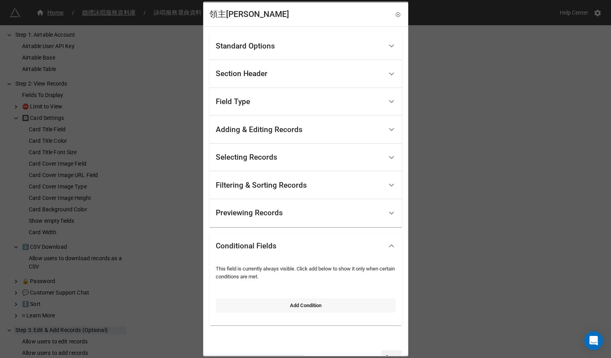
click at [327, 307] on link "Add Condition" at bounding box center [306, 305] width 180 height 14
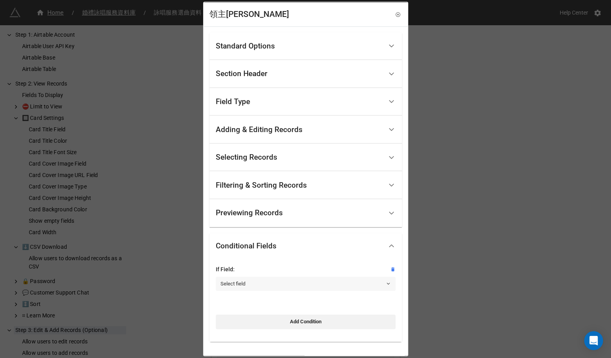
click at [329, 285] on link "Select field" at bounding box center [306, 283] width 180 height 14
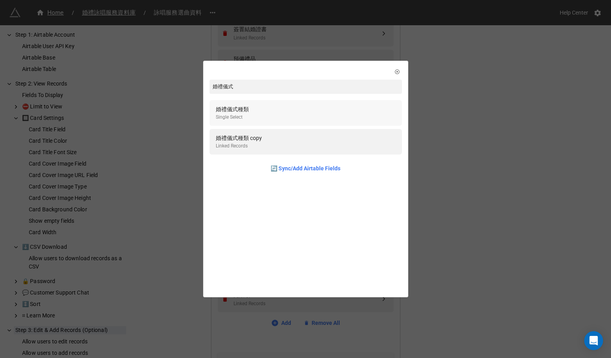
type input "婚禮儀式"
click at [351, 107] on div "婚禮儀式種類 Single Select" at bounding box center [306, 113] width 180 height 16
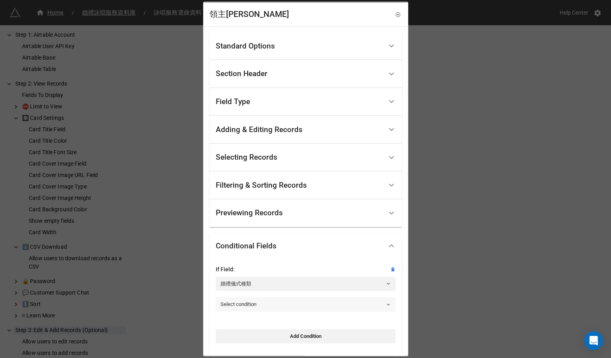
click at [303, 305] on link "Select condition" at bounding box center [306, 304] width 180 height 14
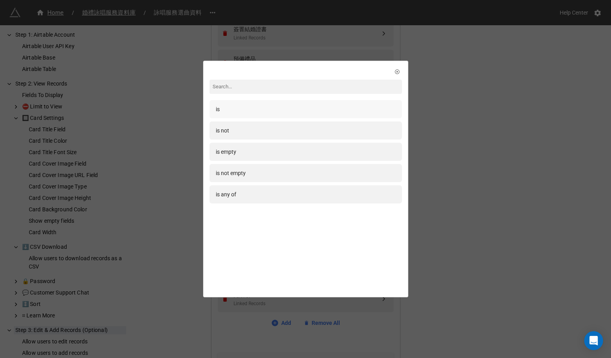
click at [345, 114] on div "is" at bounding box center [305, 109] width 192 height 18
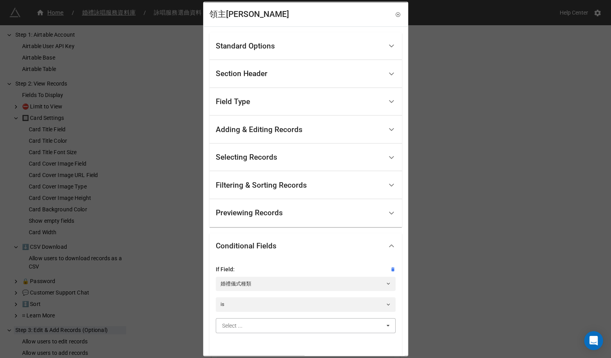
click at [292, 324] on input "text" at bounding box center [305, 325] width 179 height 14
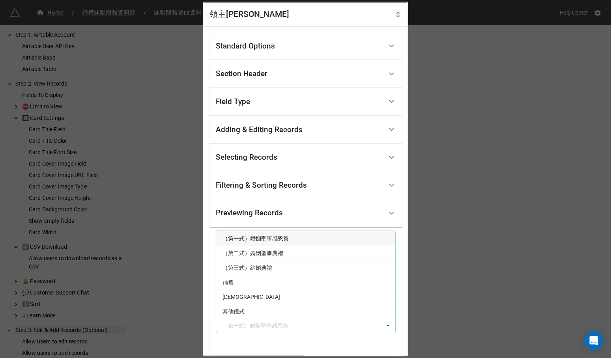
click at [309, 240] on div "（第一式）婚姻聖事感恩祭" at bounding box center [305, 238] width 179 height 15
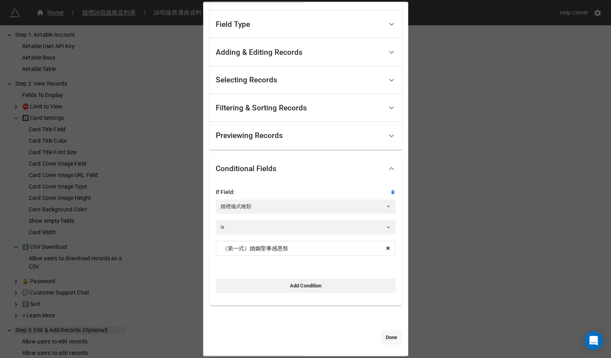
click at [382, 337] on link "Done" at bounding box center [391, 337] width 21 height 14
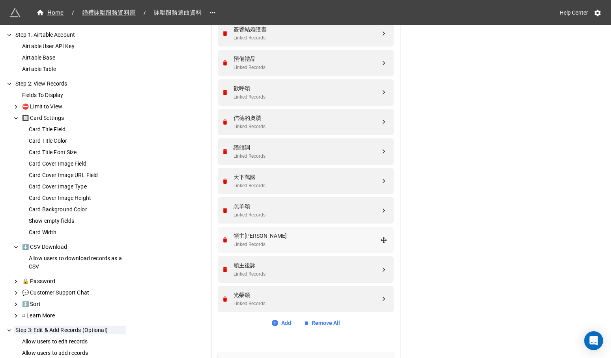
click at [341, 241] on div "Linked Records" at bounding box center [306, 244] width 147 height 7
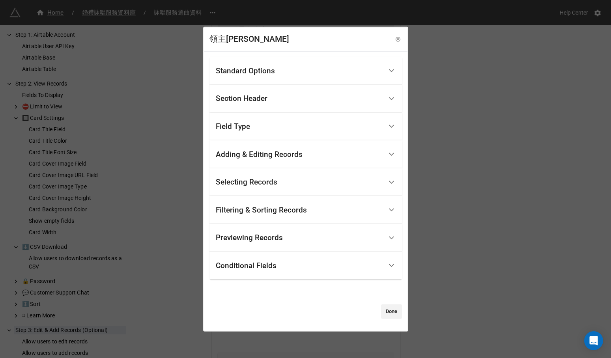
click at [334, 272] on div "Conditional Fields" at bounding box center [299, 265] width 167 height 19
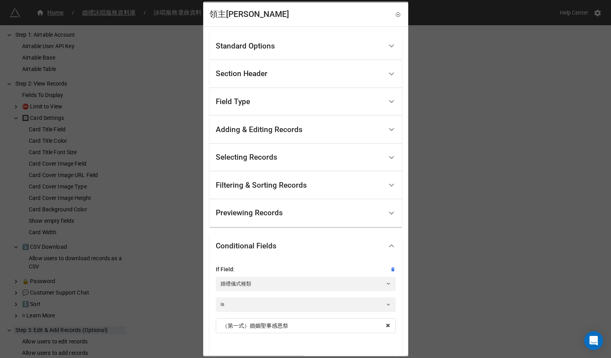
click at [419, 266] on div "領主詠 Standard Options Title (Optional) Description (Optional) Normal Image (Opti…" at bounding box center [305, 179] width 611 height 358
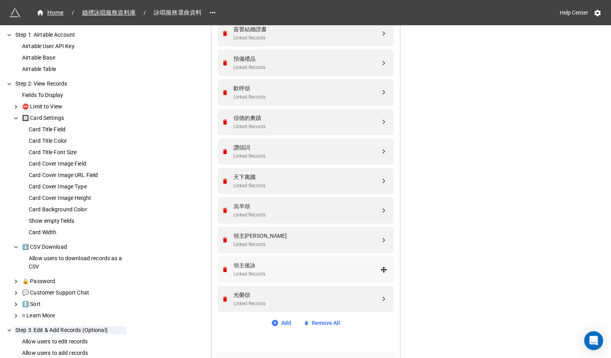
click at [357, 270] on div "Linked Records" at bounding box center [306, 273] width 147 height 7
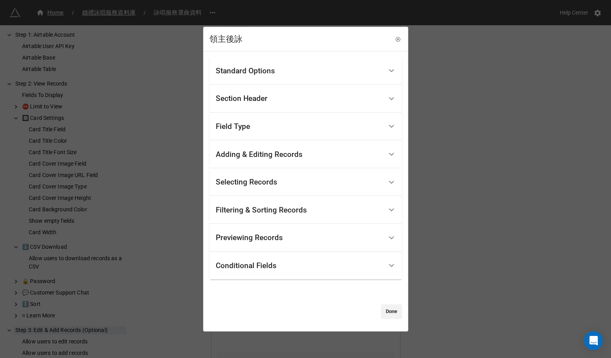
click at [356, 270] on div "Conditional Fields" at bounding box center [299, 265] width 167 height 19
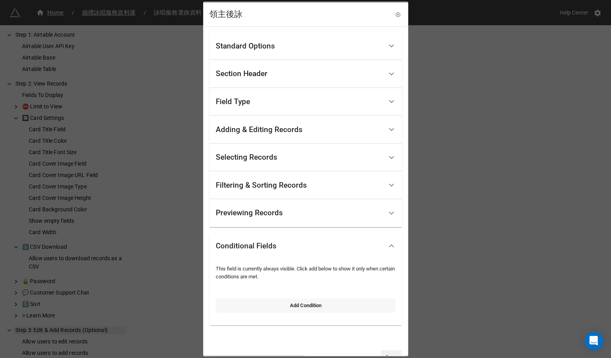
click at [348, 299] on link "Add Condition" at bounding box center [306, 305] width 180 height 14
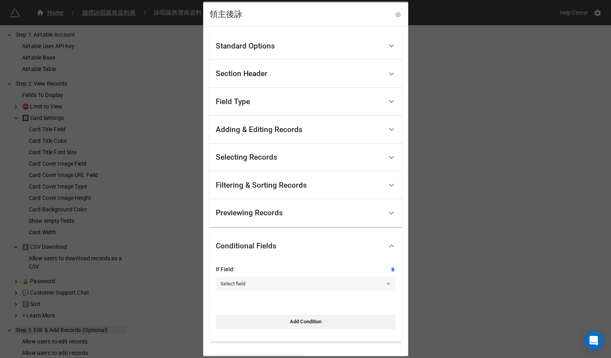
click at [343, 286] on link "Select field" at bounding box center [306, 283] width 180 height 14
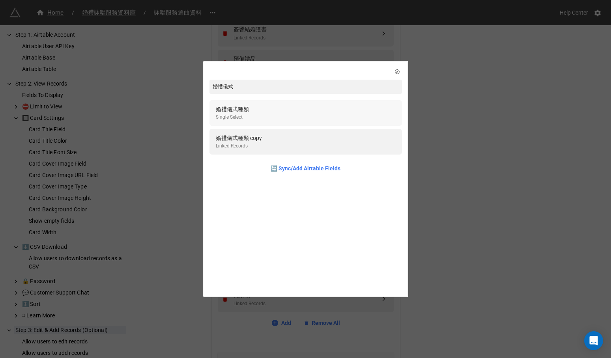
type input "婚禮儀式"
click at [367, 111] on div "婚禮儀式種類 Single Select" at bounding box center [306, 113] width 180 height 16
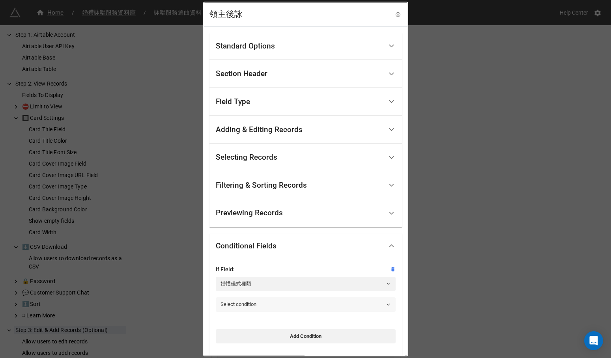
click at [330, 302] on link "Select condition" at bounding box center [306, 304] width 180 height 14
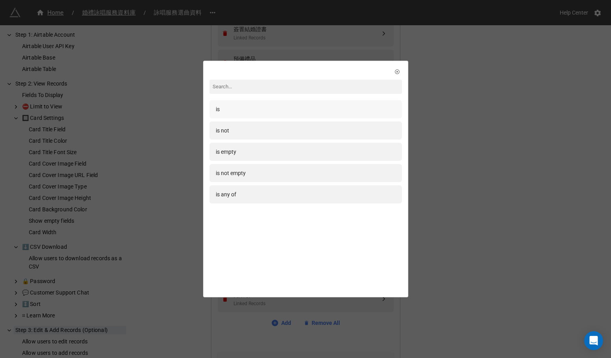
click at [341, 115] on div "is" at bounding box center [305, 109] width 192 height 18
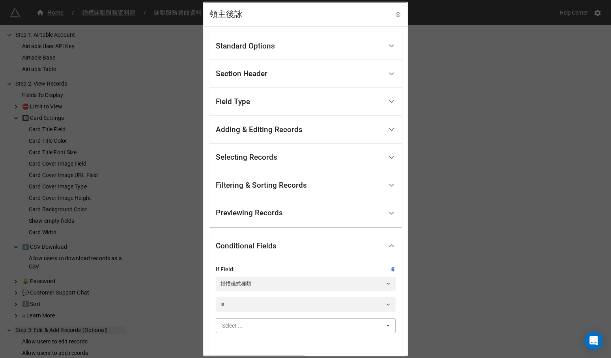
click at [330, 326] on input "text" at bounding box center [305, 325] width 179 height 14
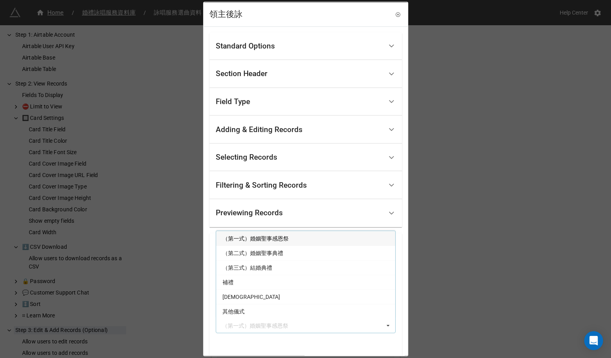
click at [331, 240] on div "（第一式）婚姻聖事感恩祭" at bounding box center [305, 238] width 179 height 15
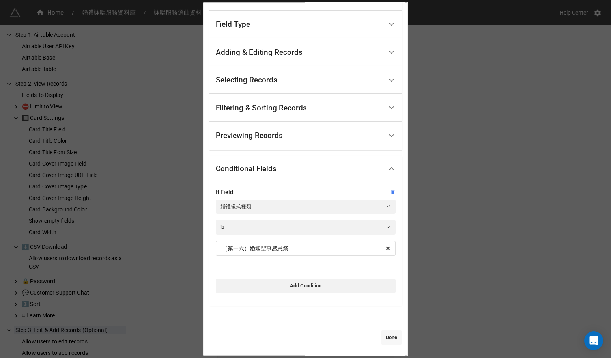
click at [383, 332] on link "Done" at bounding box center [391, 337] width 21 height 14
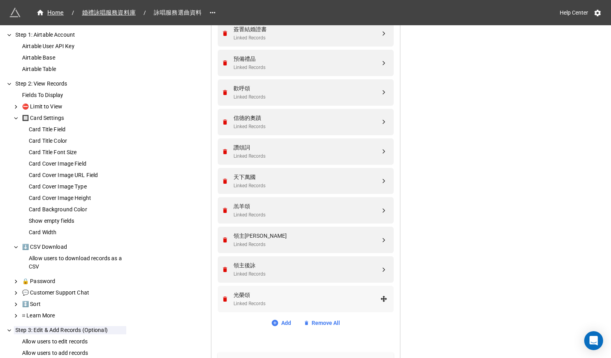
click at [351, 293] on div "光榮頌" at bounding box center [306, 295] width 147 height 9
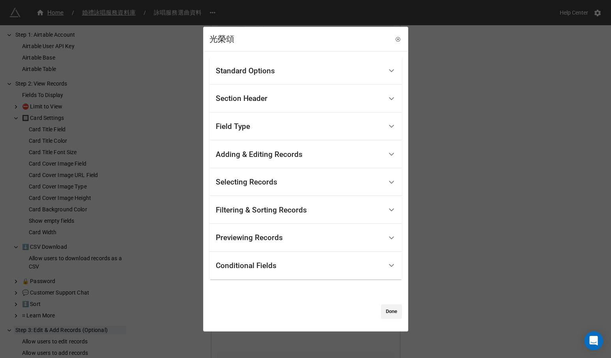
click at [354, 269] on div "Conditional Fields" at bounding box center [299, 265] width 167 height 19
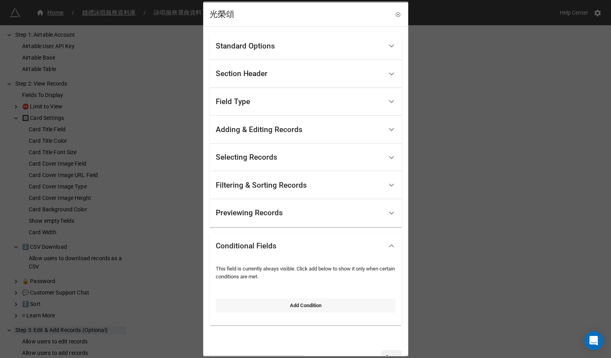
click at [335, 307] on link "Add Condition" at bounding box center [306, 305] width 180 height 14
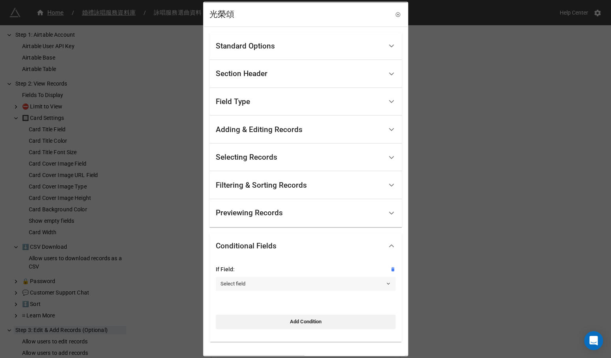
click at [335, 285] on link "Select field" at bounding box center [306, 283] width 180 height 14
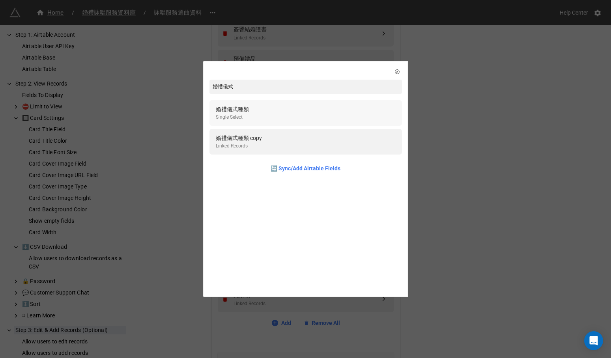
type input "婚禮儀式"
click at [379, 116] on div "婚禮儀式種類 Single Select" at bounding box center [306, 113] width 180 height 16
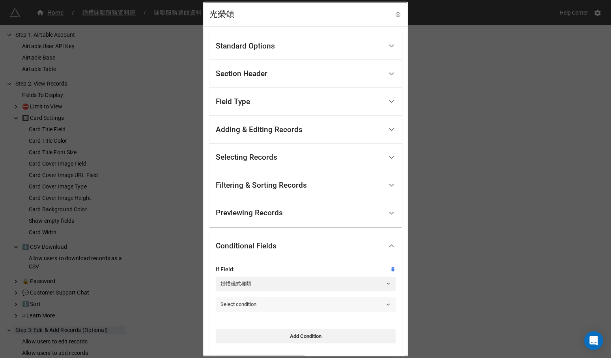
click at [345, 307] on link "Select condition" at bounding box center [306, 304] width 180 height 14
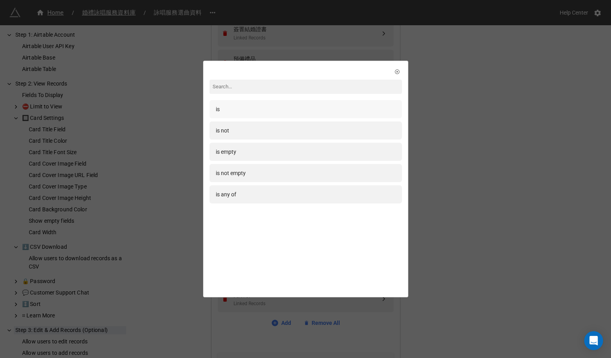
click at [367, 115] on div "is" at bounding box center [305, 109] width 192 height 18
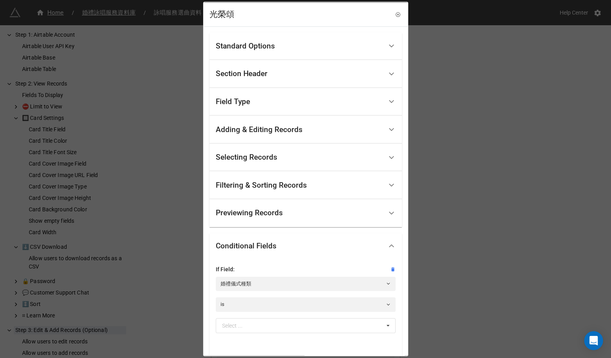
click at [331, 335] on div "Select ... （第一式）婚姻聖事感恩祭 （第二式）婚姻聖事典禮 （第三式）結婚典禮 補禮 基督教崇拜 其他儀式" at bounding box center [306, 328] width 180 height 20
click at [332, 328] on input "text" at bounding box center [305, 325] width 179 height 14
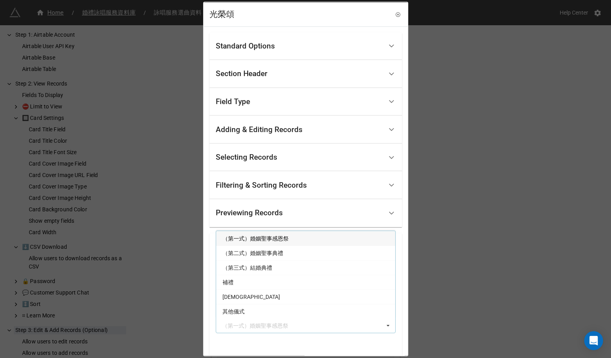
click at [341, 240] on div "（第一式）婚姻聖事感恩祭" at bounding box center [305, 238] width 179 height 15
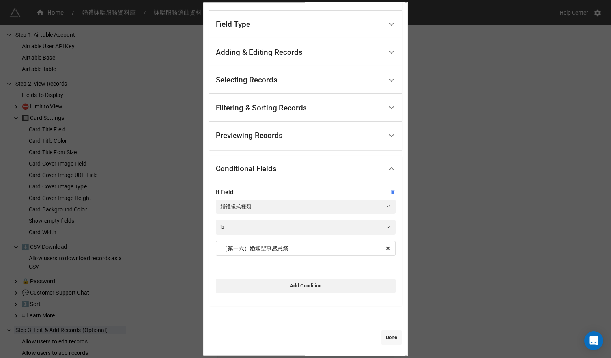
click at [382, 334] on link "Done" at bounding box center [391, 337] width 21 height 14
click at [388, 341] on div "Allow users to edit records Allow users to add records Fields In Form 進場婚樂 Link…" at bounding box center [306, 194] width 176 height 850
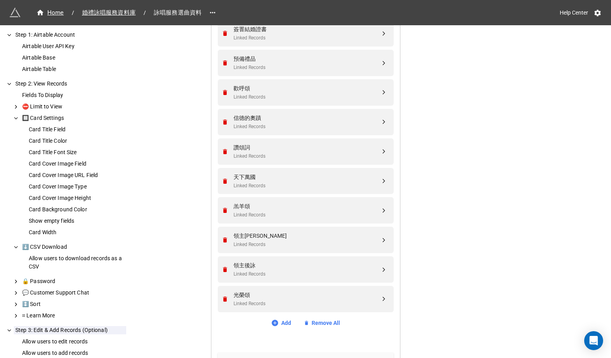
click at [388, 341] on div "Allow users to edit records Allow users to add records Fields In Form 進場婚樂 Link…" at bounding box center [306, 194] width 176 height 850
drag, startPoint x: 387, startPoint y: 270, endPoint x: 397, endPoint y: 215, distance: 56.1
click at [397, 215] on div "Allow users to edit records Allow users to add records Fields In Form 進場婚樂 Link…" at bounding box center [305, 196] width 188 height 860
click at [418, 297] on div "Home / 婚禮詠唱服務資料庫 / 詠唱服務選曲資料 Help Center How to Setup Step 1: Airtable Account A…" at bounding box center [305, 120] width 611 height 1241
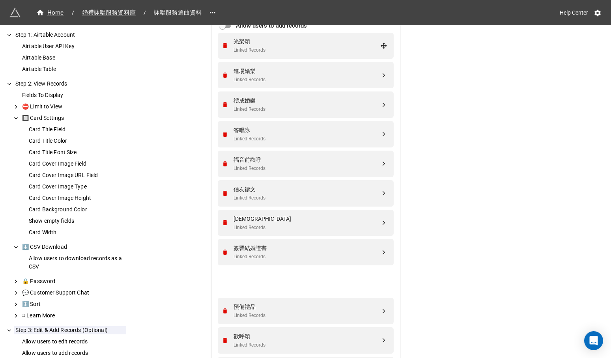
scroll to position [277, 0]
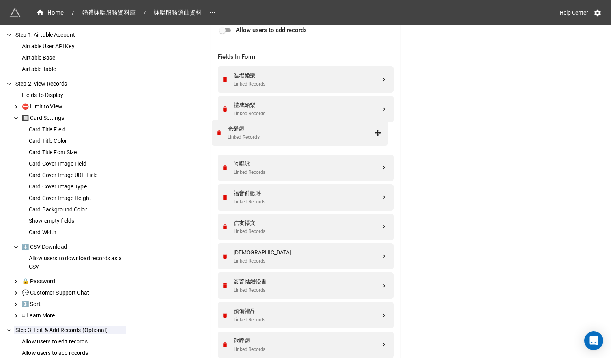
drag, startPoint x: 383, startPoint y: 293, endPoint x: 379, endPoint y: 132, distance: 161.3
drag, startPoint x: 382, startPoint y: 108, endPoint x: 382, endPoint y: 197, distance: 88.7
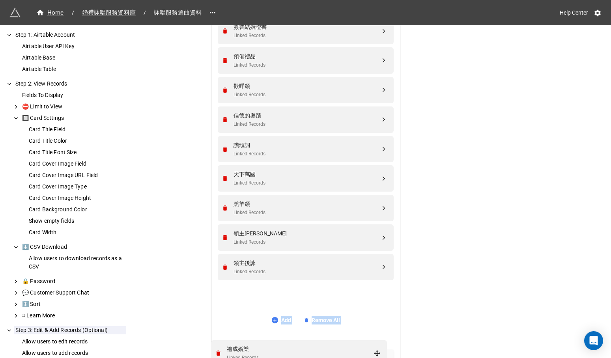
scroll to position [512, 0]
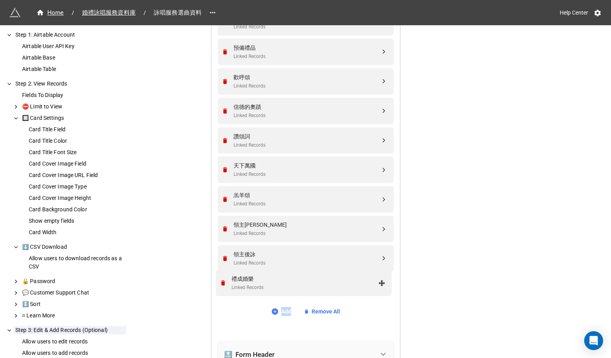
drag, startPoint x: 381, startPoint y: 195, endPoint x: 380, endPoint y: 281, distance: 85.9
click at [222, 249] on div "領主後詠 Linked Records" at bounding box center [305, 258] width 166 height 26
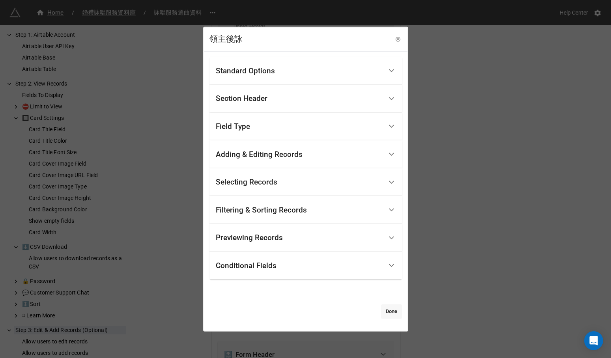
click at [386, 311] on link "Done" at bounding box center [391, 311] width 21 height 14
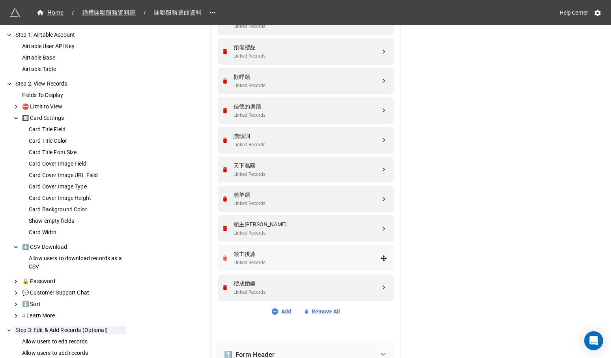
click at [226, 255] on icon "Remove" at bounding box center [225, 258] width 7 height 7
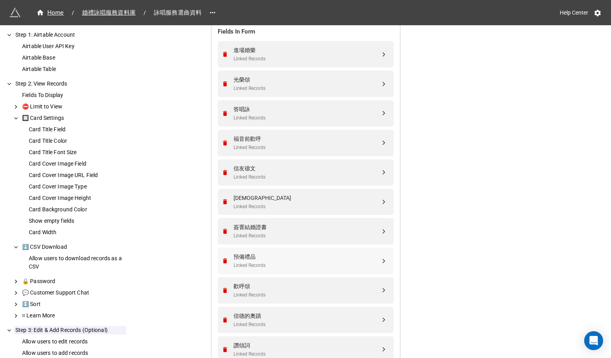
scroll to position [303, 0]
click at [367, 225] on div "簽罯結婚證書" at bounding box center [306, 226] width 147 height 9
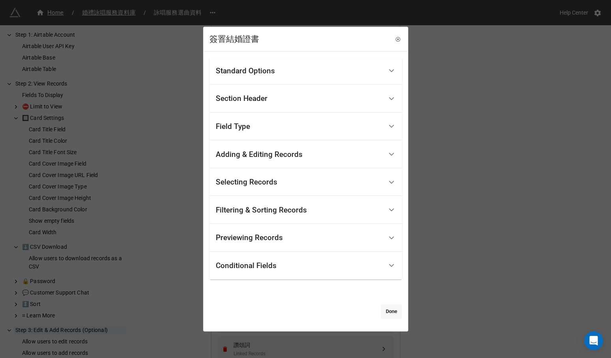
click at [386, 311] on link "Done" at bounding box center [391, 311] width 21 height 14
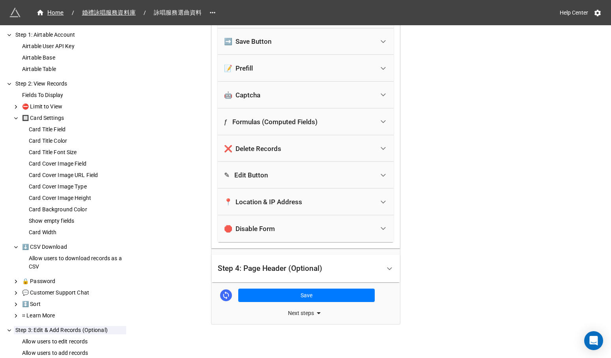
scroll to position [0, 0]
click at [350, 289] on button "Save" at bounding box center [306, 295] width 136 height 13
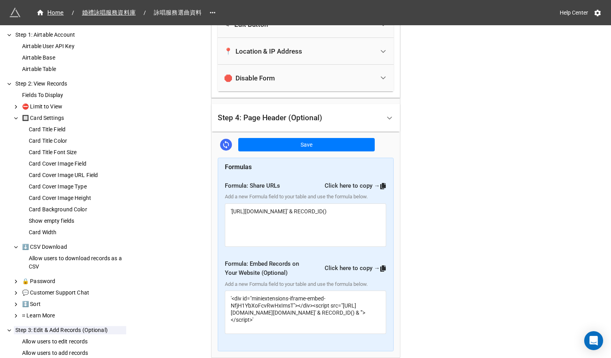
scroll to position [6, 0]
click at [381, 183] on icon at bounding box center [383, 186] width 6 height 6
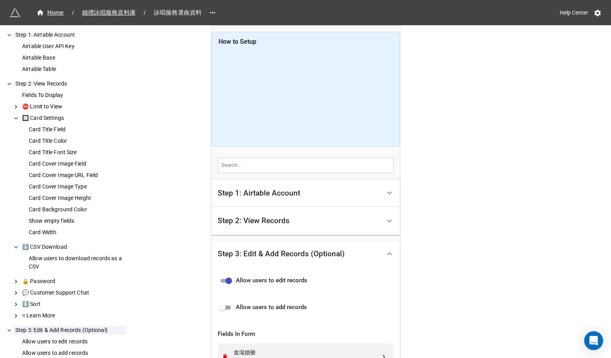
scroll to position [0, 0]
click at [132, 17] on span "婚禮詠唱服務資料庫" at bounding box center [108, 12] width 63 height 9
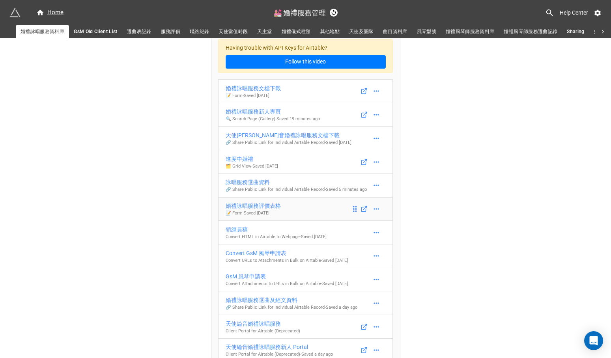
scroll to position [11, 0]
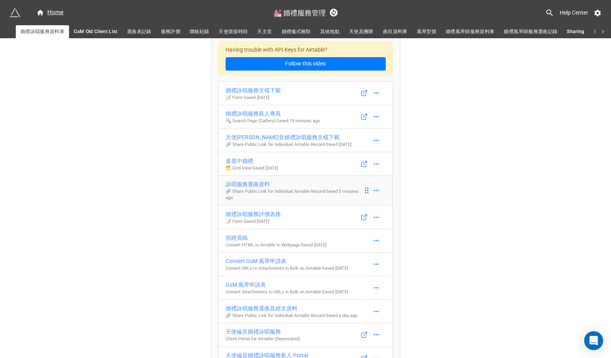
click at [246, 188] on div "詠唱服務選曲資料" at bounding box center [293, 184] width 137 height 9
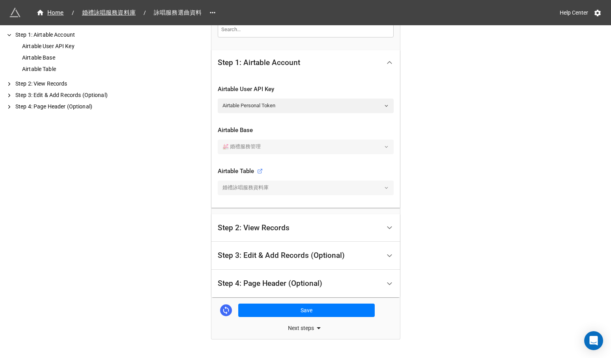
click at [269, 280] on div "Step 4: Page Header (Optional)" at bounding box center [270, 284] width 104 height 8
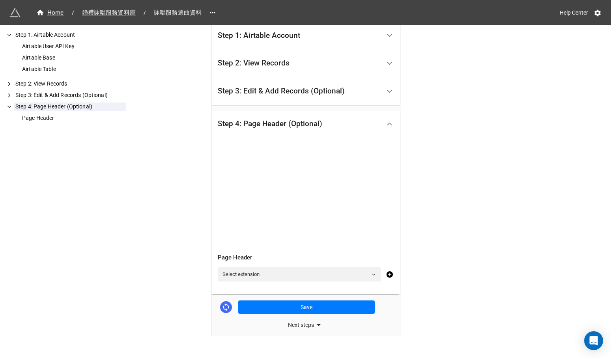
scroll to position [158, 0]
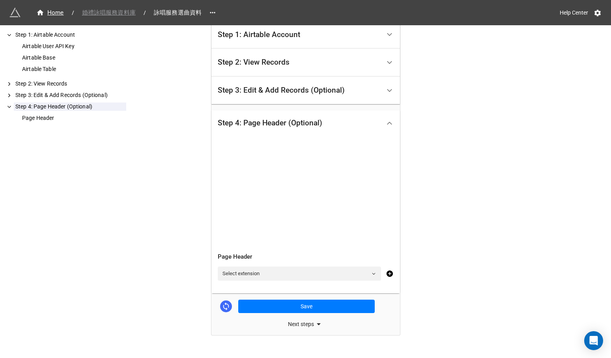
click at [113, 15] on span "婚禮詠唱服務資料庫" at bounding box center [108, 12] width 63 height 9
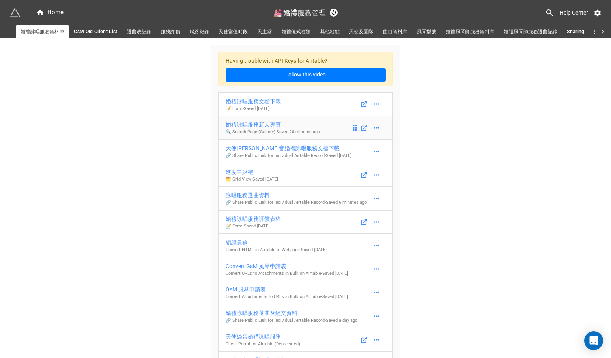
click at [246, 125] on div "婚禮詠唱服務新人專頁" at bounding box center [272, 124] width 94 height 9
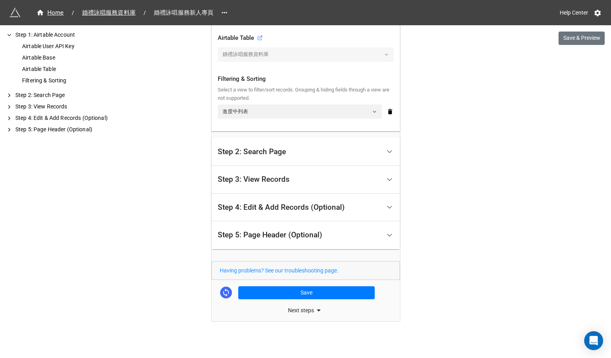
click at [275, 180] on div "Step 3: View Records" at bounding box center [254, 179] width 72 height 8
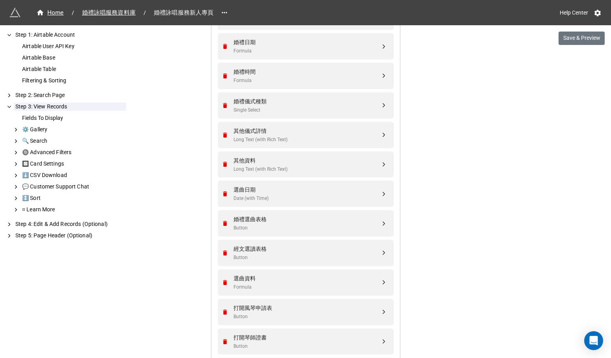
scroll to position [283, 0]
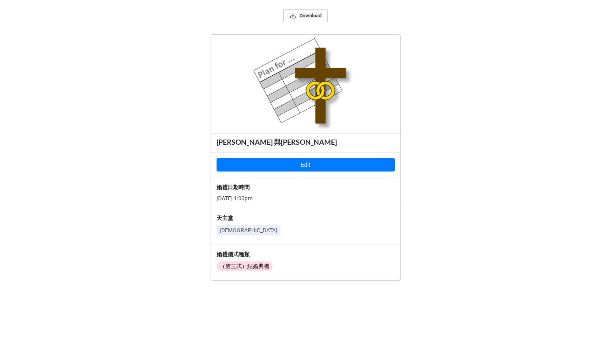
click at [379, 163] on button "Edit" at bounding box center [305, 164] width 178 height 13
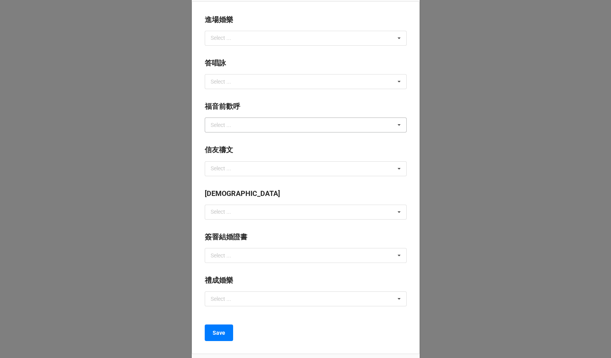
scroll to position [39, 0]
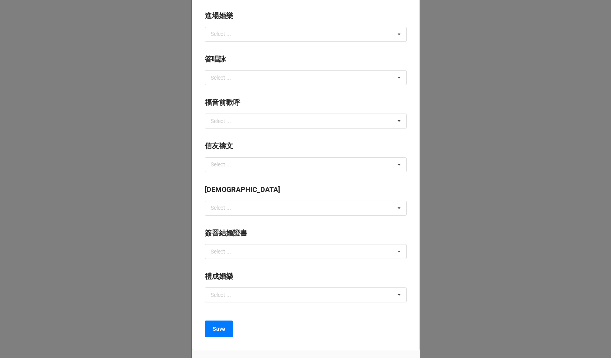
click at [441, 164] on div "× Close 進場婚樂 Select ... No results found. 答唱詠 Select ... No results found. 福音前歡…" at bounding box center [305, 179] width 611 height 358
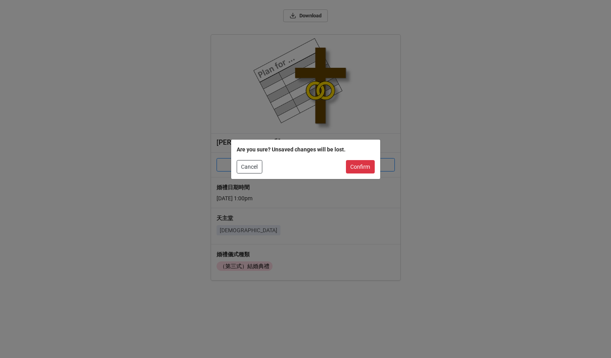
click at [363, 168] on button "Confirm" at bounding box center [360, 166] width 29 height 13
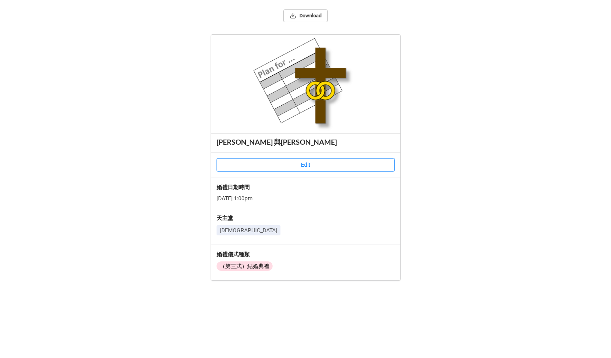
scroll to position [0, 0]
